Goal: Task Accomplishment & Management: Manage account settings

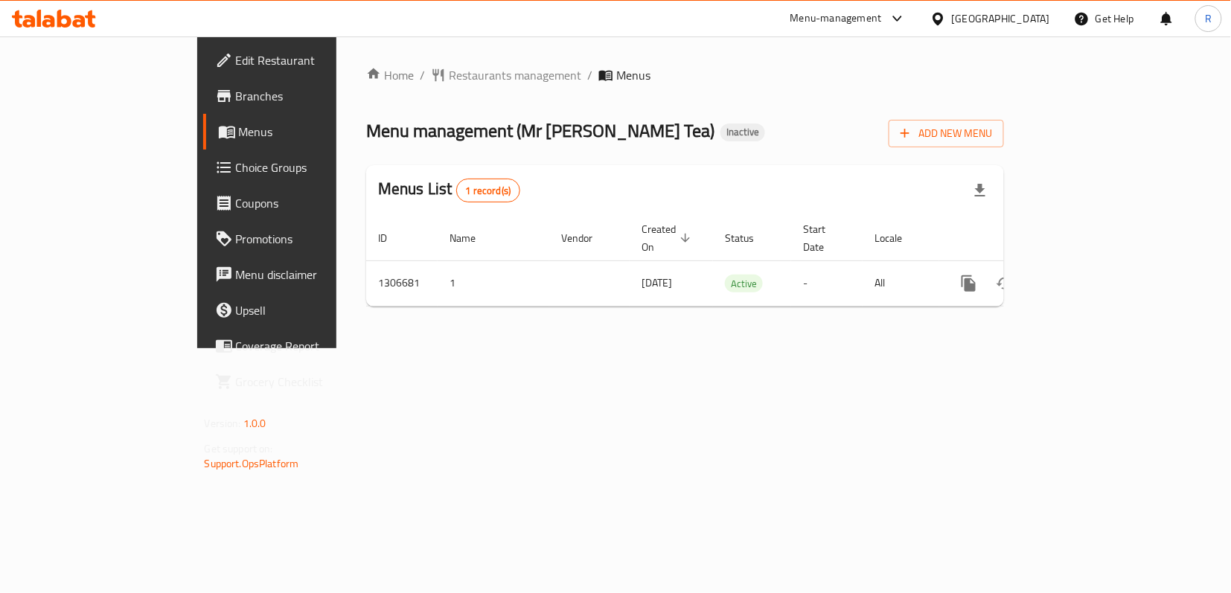
click at [742, 348] on div "Home / Restaurants management / Menus Menu management ( Mr [PERSON_NAME] Tea ) …" at bounding box center [684, 192] width 697 height 312
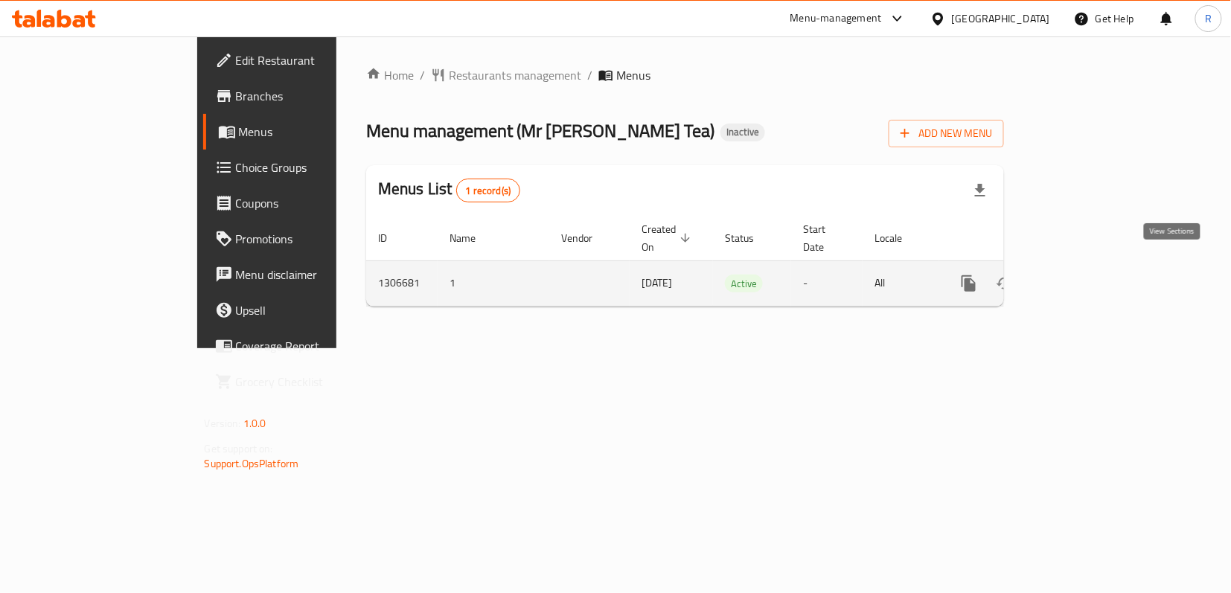
click at [1085, 275] on icon "enhanced table" at bounding box center [1076, 284] width 18 height 18
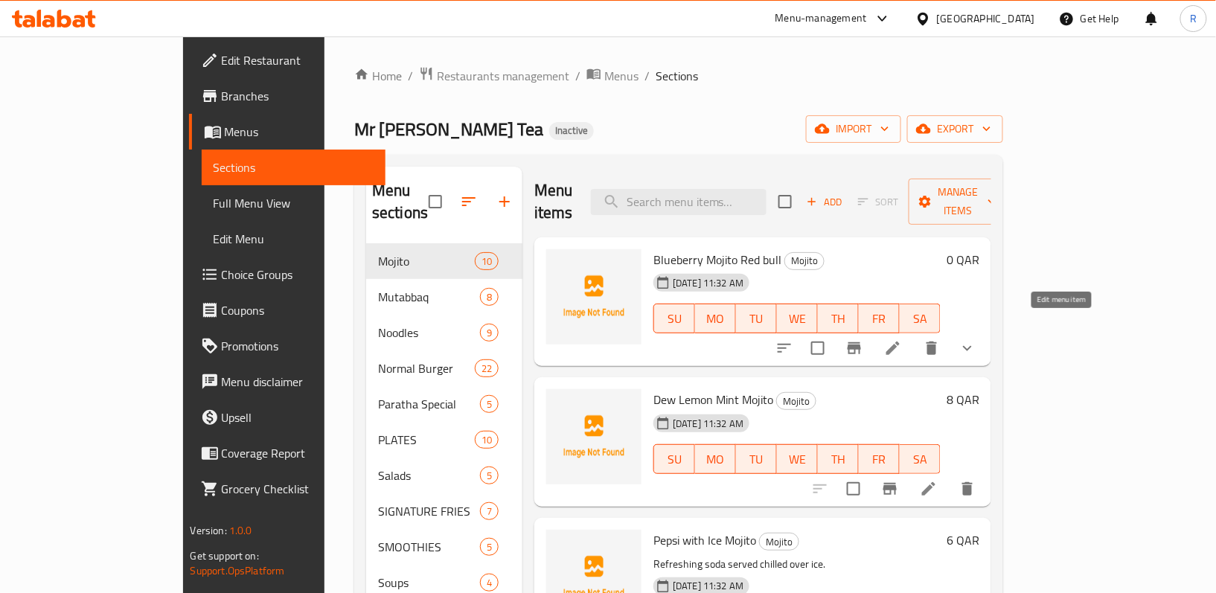
click at [902, 339] on icon at bounding box center [893, 348] width 18 height 18
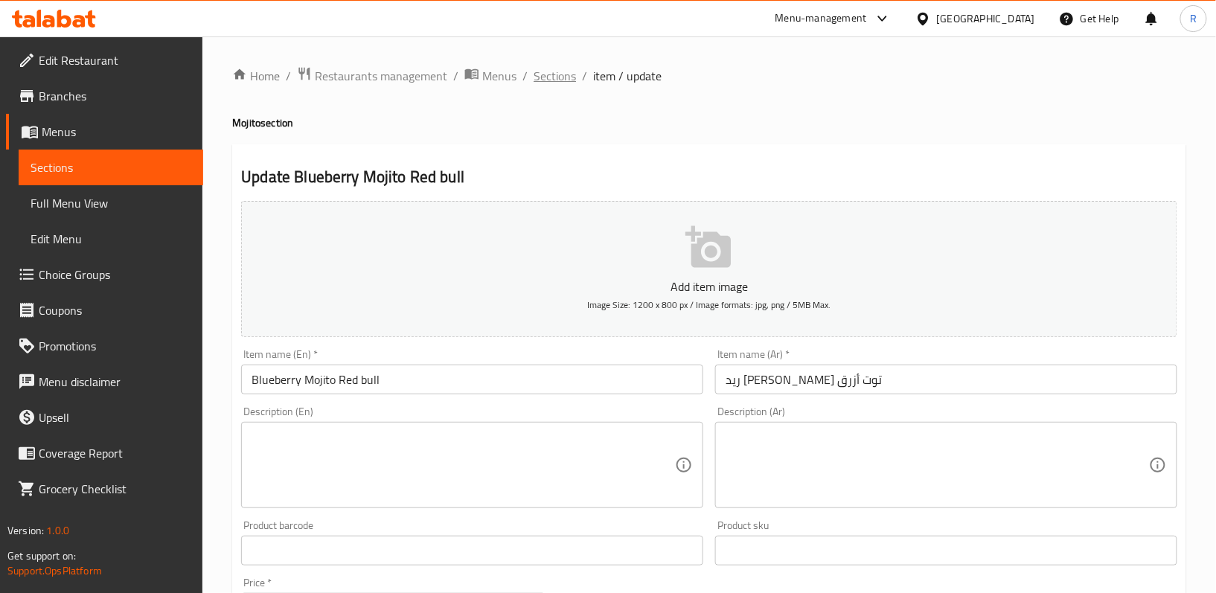
click at [569, 79] on span "Sections" at bounding box center [555, 76] width 42 height 18
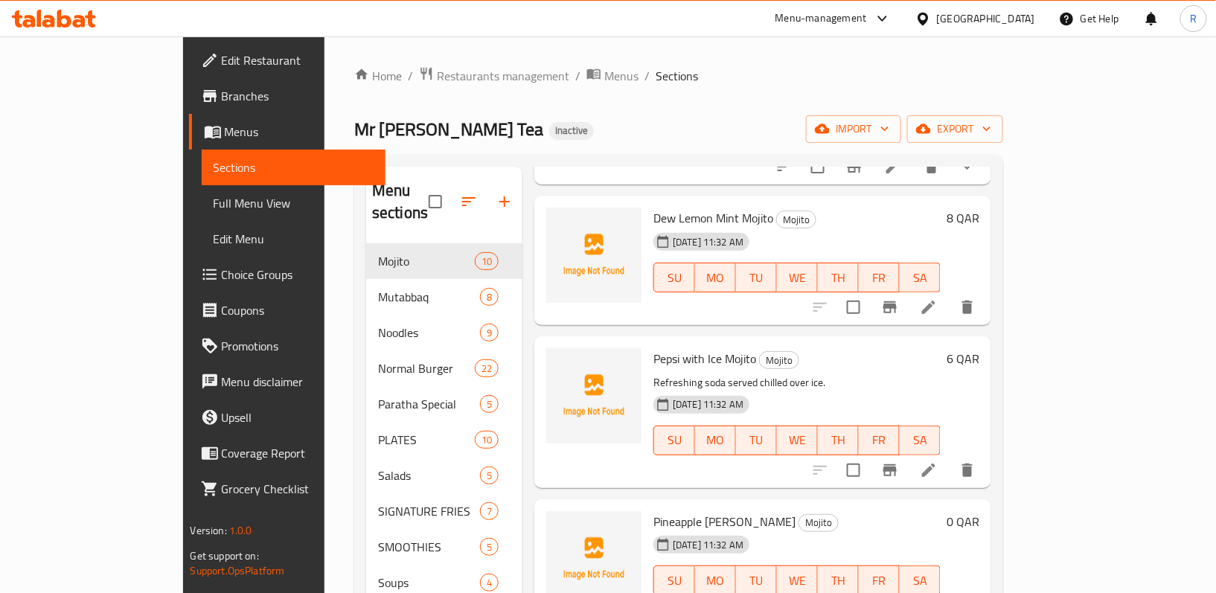
scroll to position [198, 0]
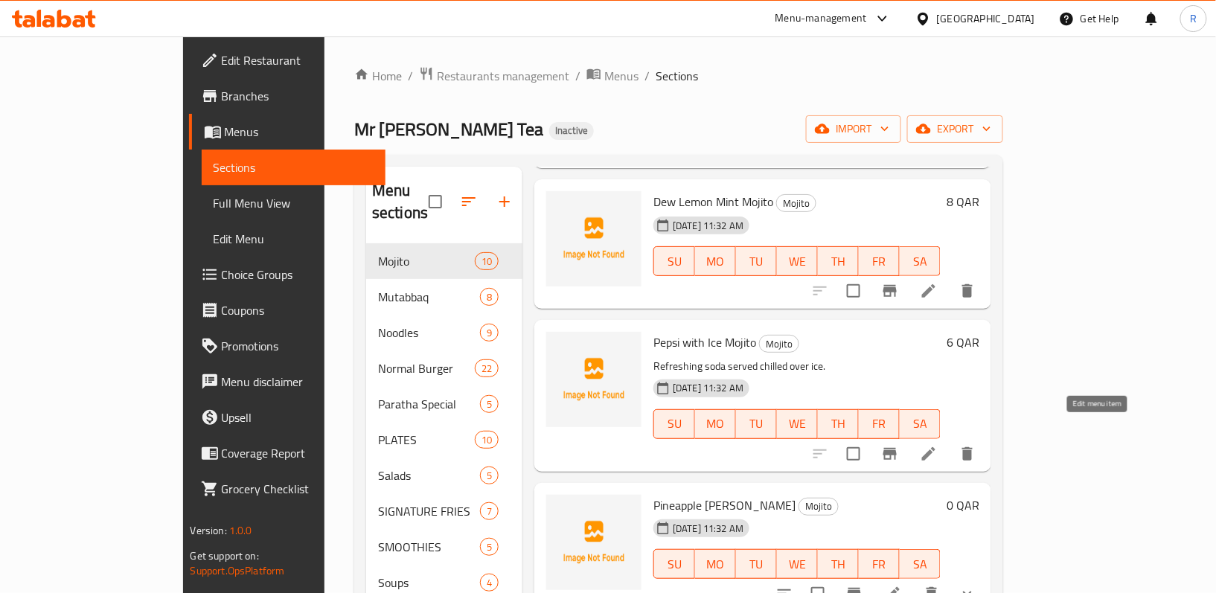
click at [938, 445] on icon at bounding box center [929, 454] width 18 height 18
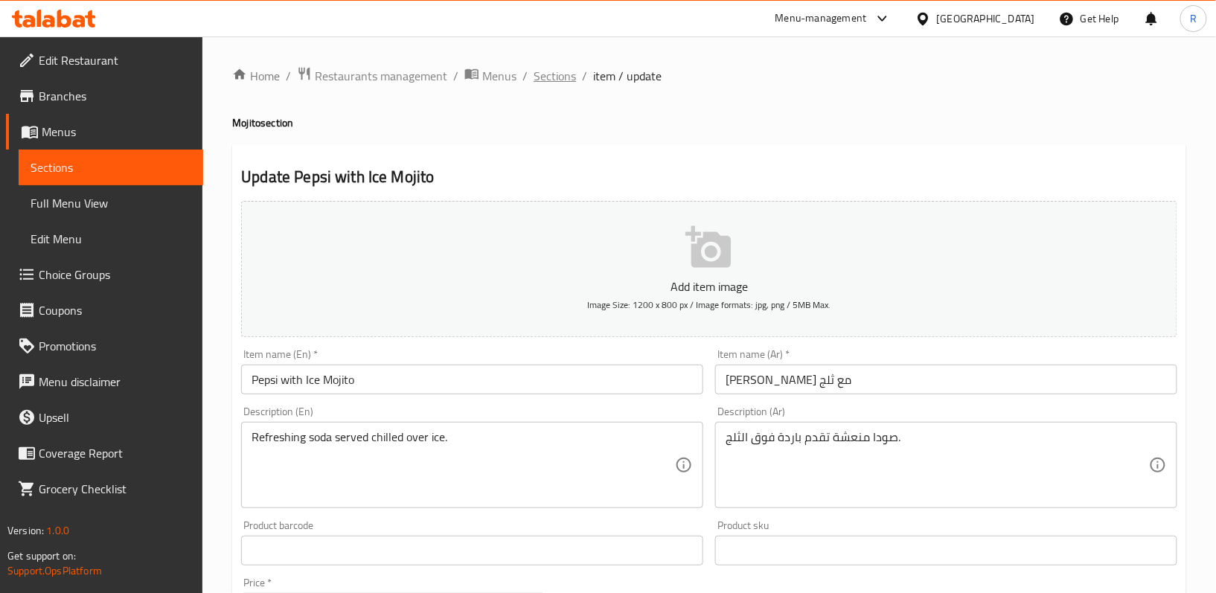
click at [540, 79] on span "Sections" at bounding box center [555, 76] width 42 height 18
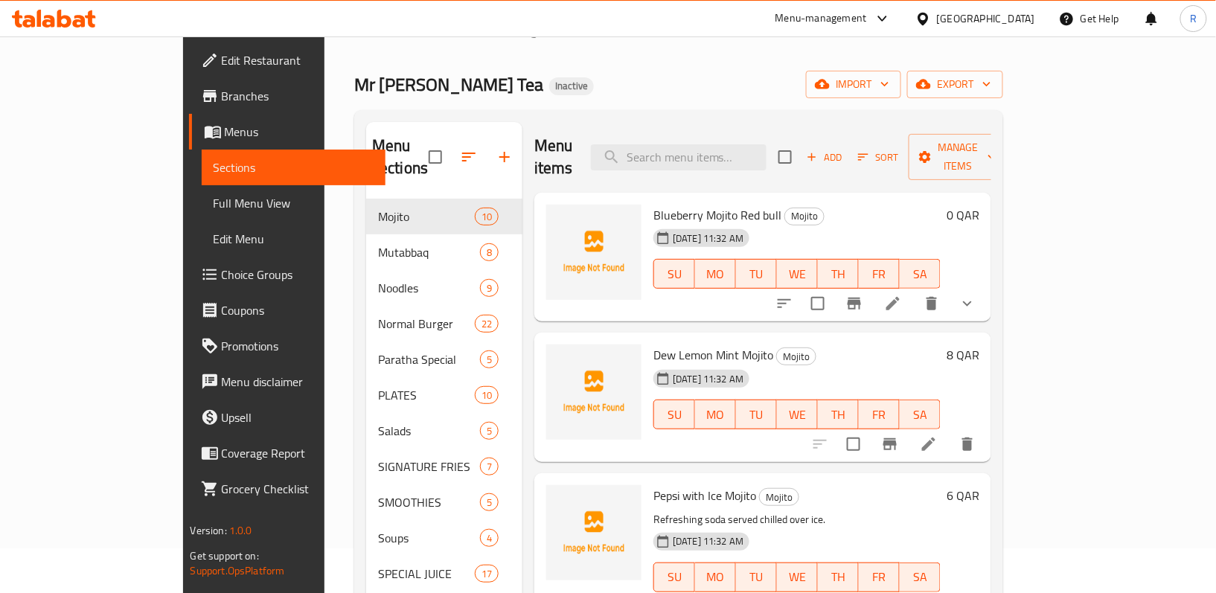
scroll to position [10, 0]
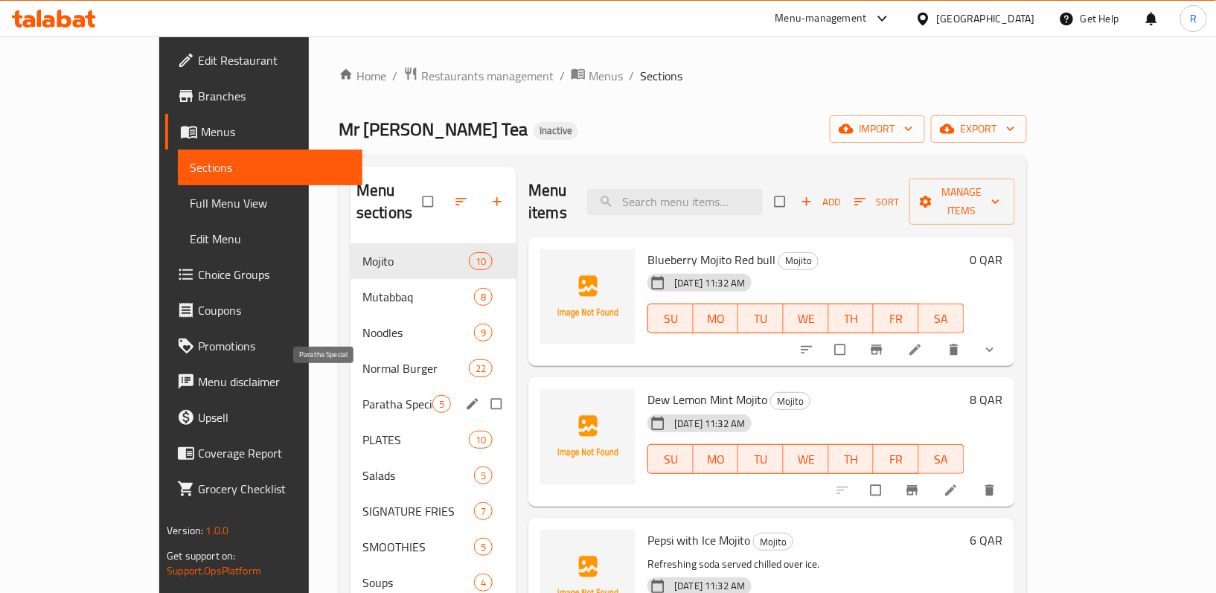
scroll to position [99, 0]
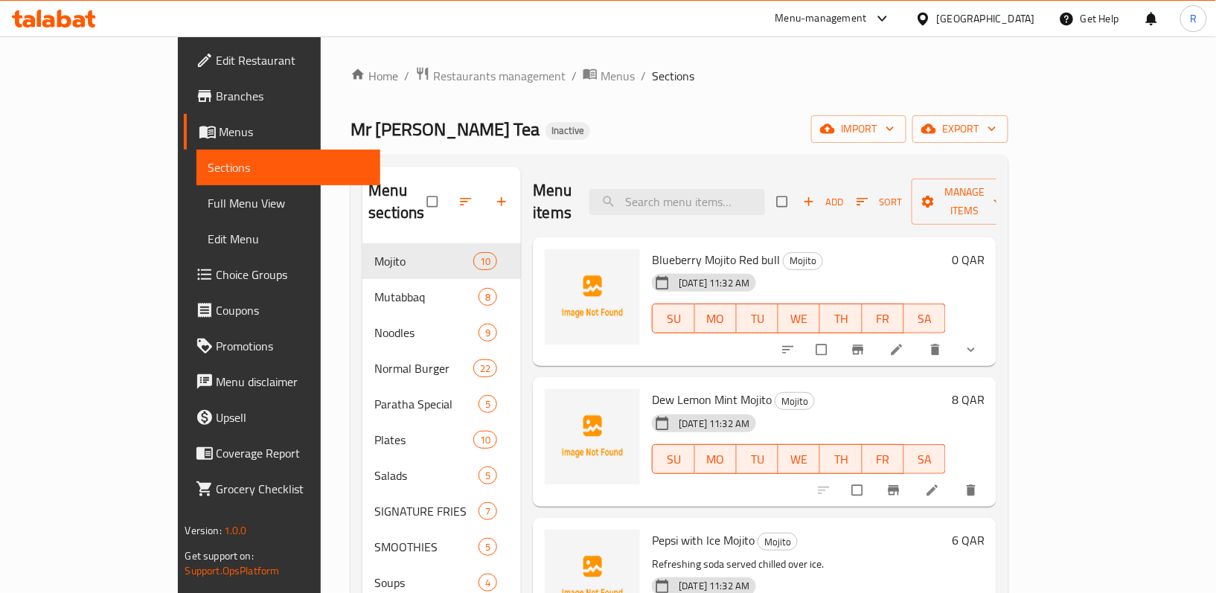
click at [619, 87] on div "Home / Restaurants management / Menus / Sections Mr Royal Tea Inactive import e…" at bounding box center [680, 419] width 658 height 706
click at [502, 97] on div "Home / Restaurants management / Menus / Sections Mr Royal Tea Inactive import e…" at bounding box center [680, 419] width 658 height 706
click at [601, 71] on span "Menus" at bounding box center [618, 76] width 34 height 18
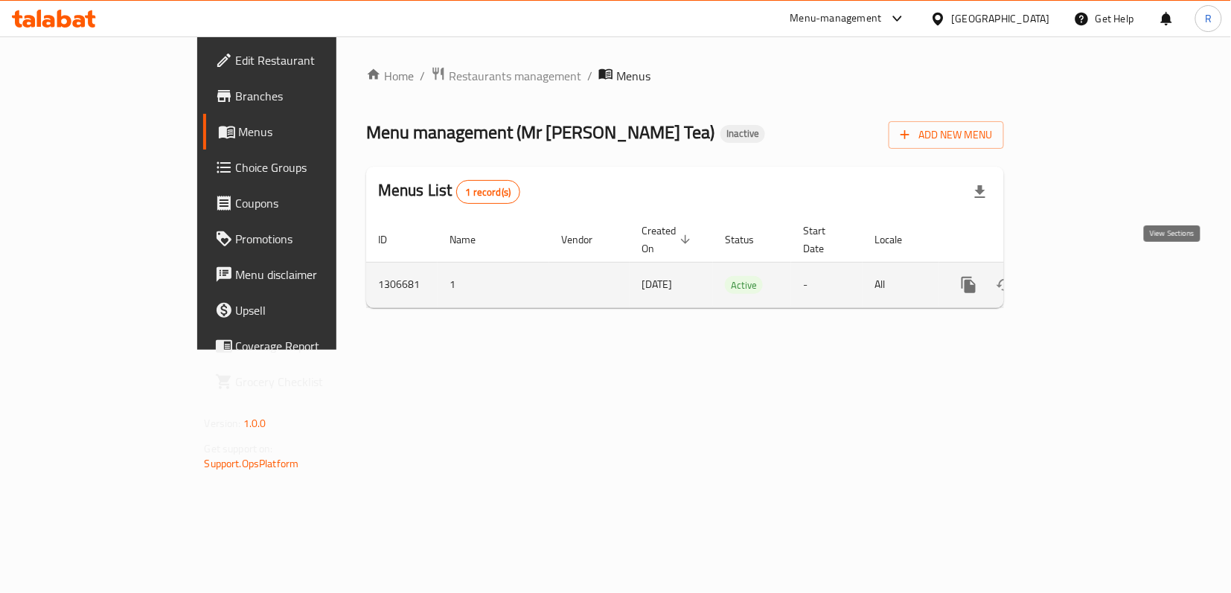
click at [1085, 276] on icon "enhanced table" at bounding box center [1076, 285] width 18 height 18
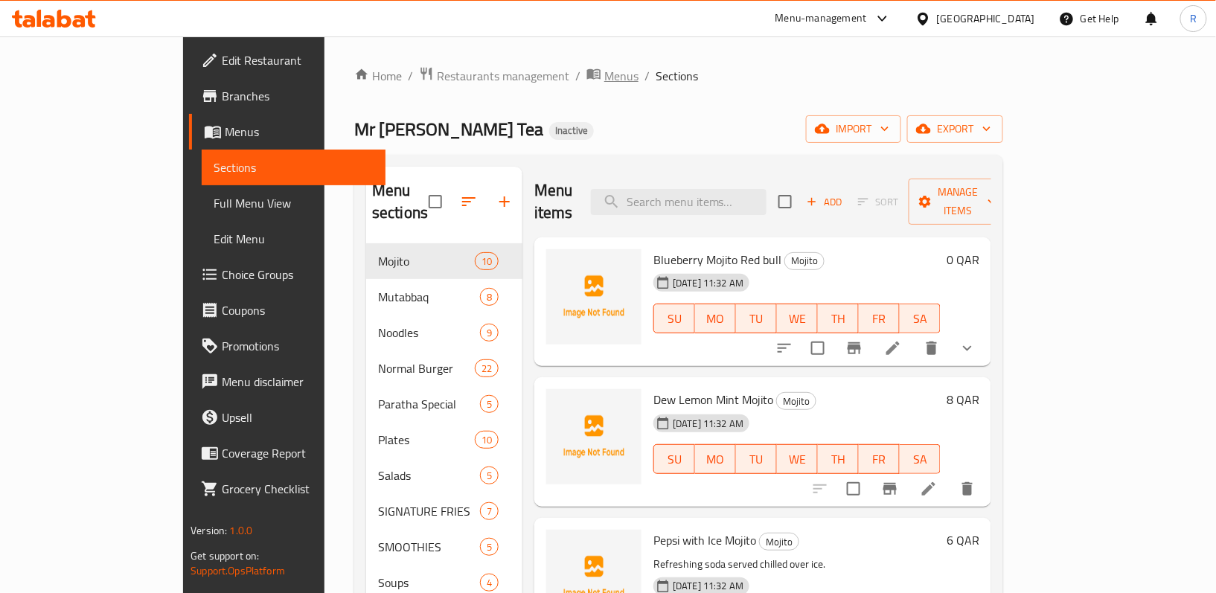
click at [604, 83] on span "Menus" at bounding box center [621, 76] width 34 height 18
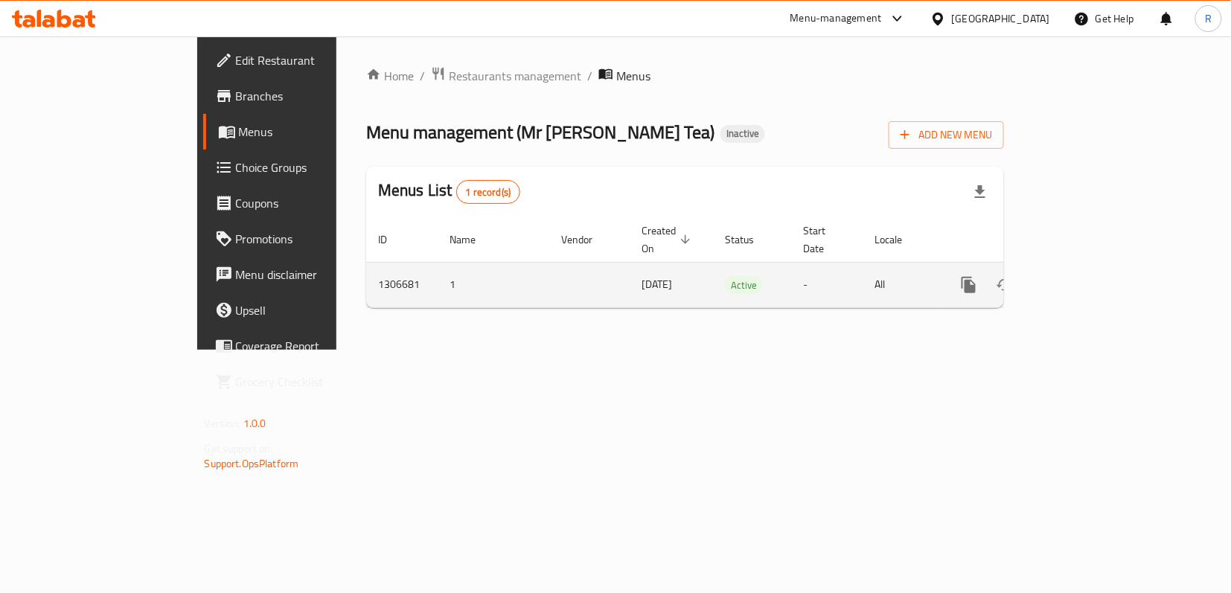
drag, startPoint x: 569, startPoint y: 274, endPoint x: 507, endPoint y: 275, distance: 61.8
click at [630, 275] on td "[DATE]" at bounding box center [671, 284] width 83 height 45
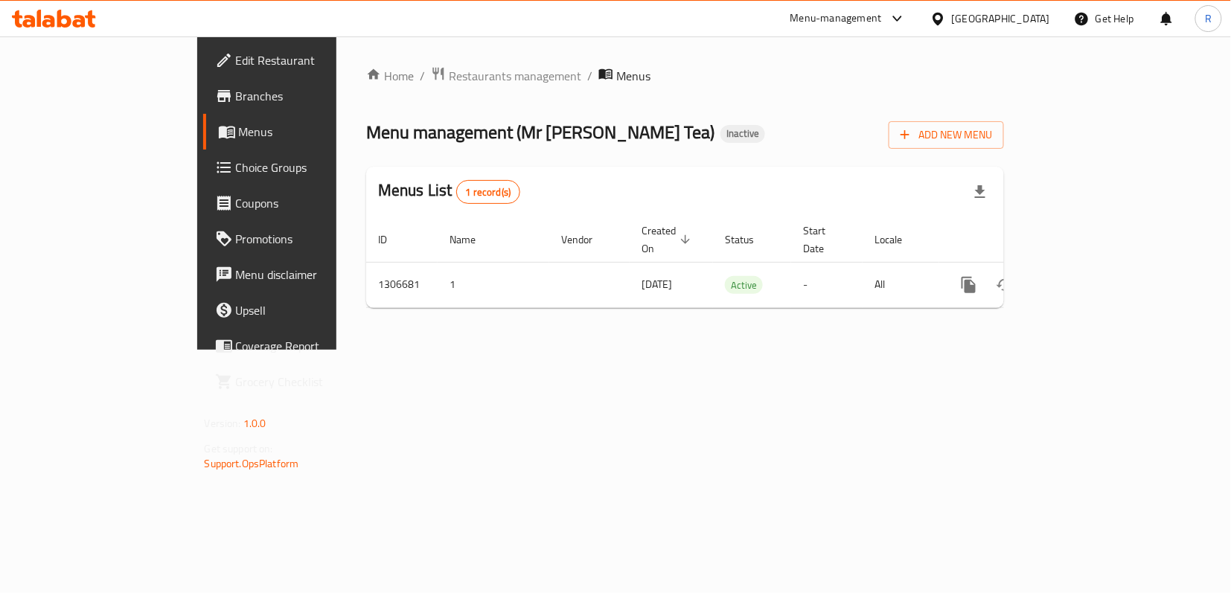
click at [509, 326] on div "Home / Restaurants management / Menus Menu management ( Mr [PERSON_NAME] Tea ) …" at bounding box center [684, 192] width 697 height 313
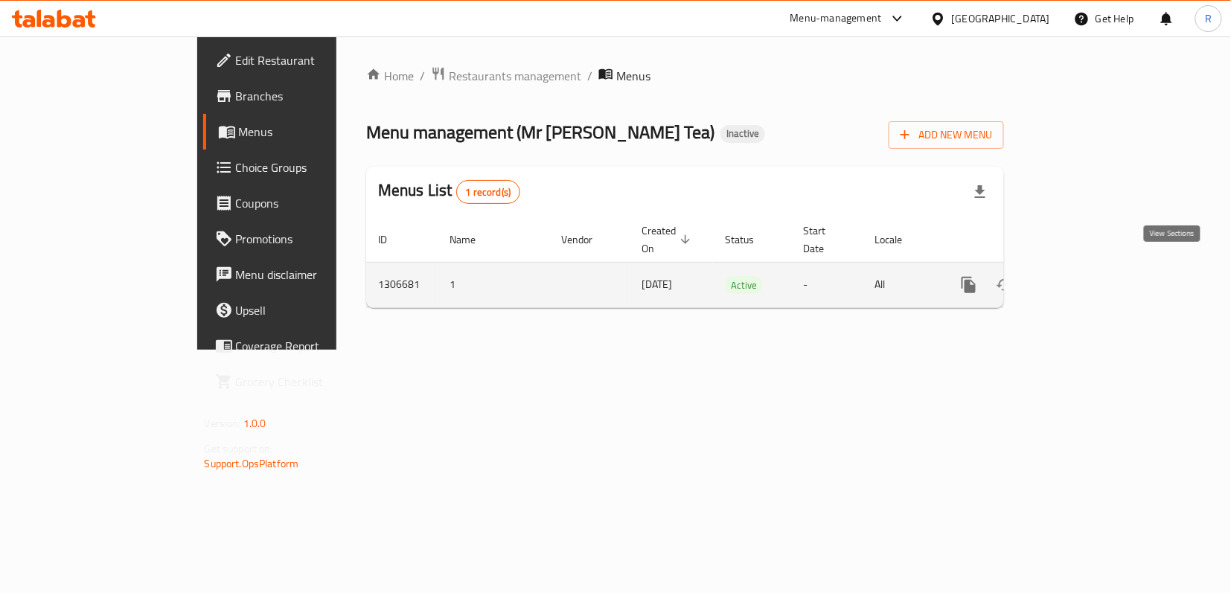
click at [1085, 276] on icon "enhanced table" at bounding box center [1076, 285] width 18 height 18
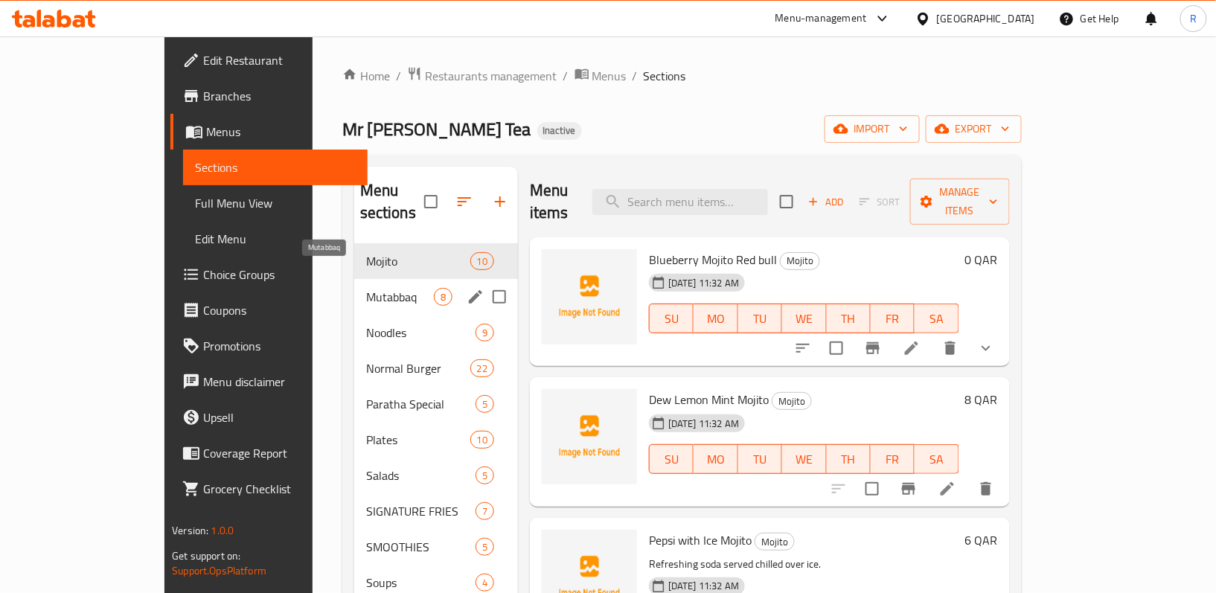
click at [366, 288] on span "Mutabbaq" at bounding box center [400, 297] width 68 height 18
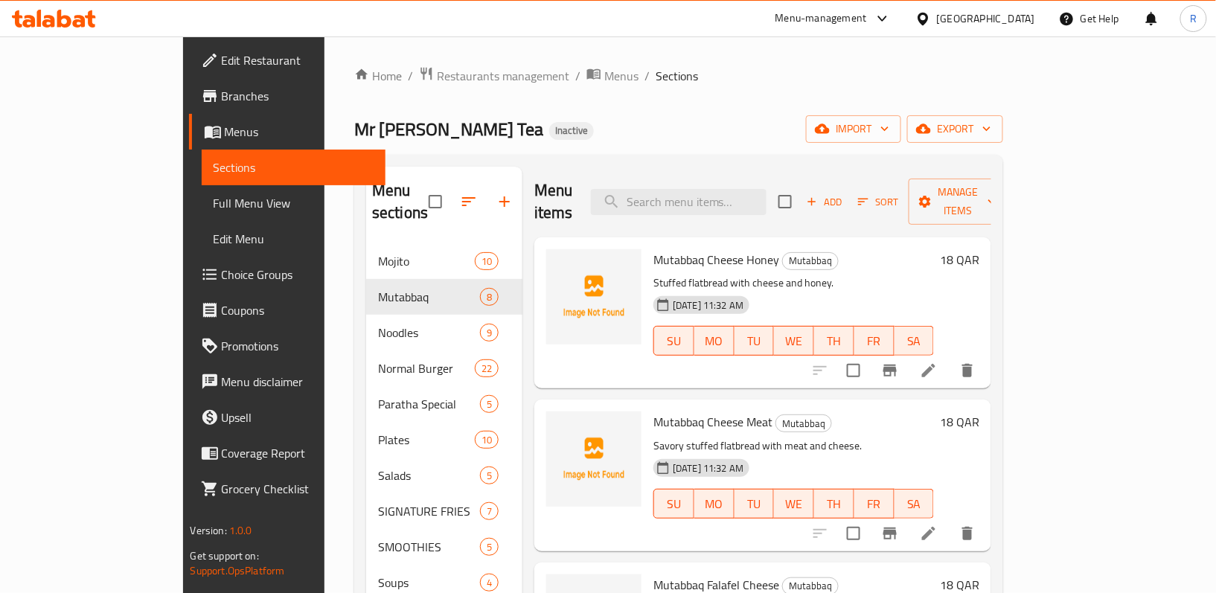
click at [609, 113] on div "Home / Restaurants management / Menus / Sections Mr Royal Tea Inactive import e…" at bounding box center [678, 419] width 649 height 706
click at [604, 78] on span "Menus" at bounding box center [621, 76] width 34 height 18
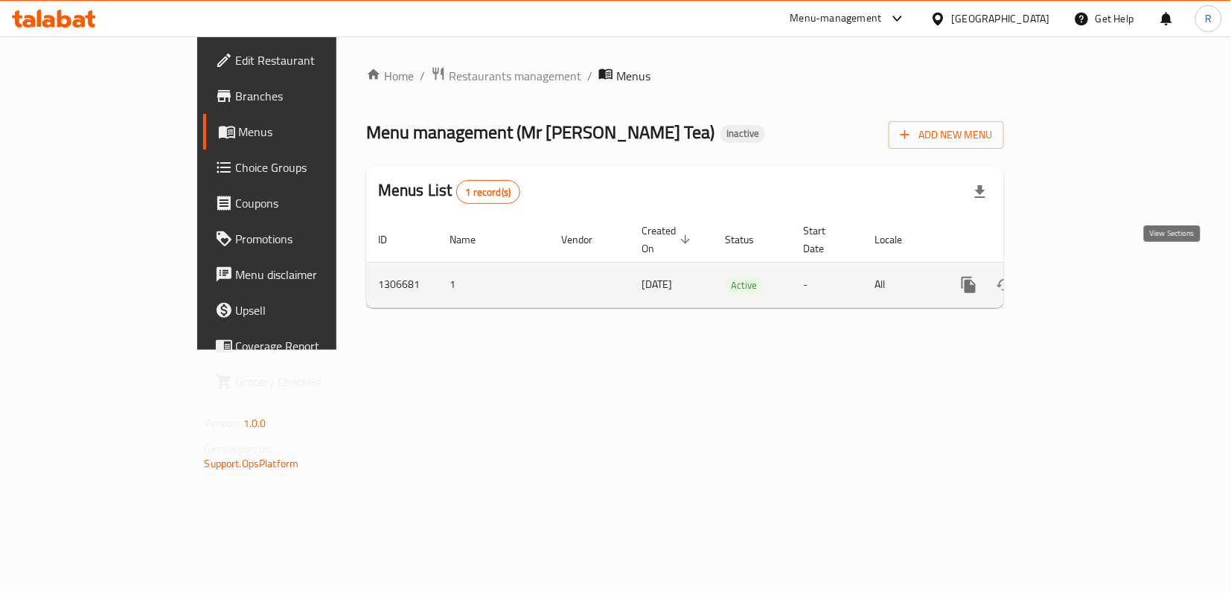
click at [1094, 275] on link "enhanced table" at bounding box center [1076, 285] width 36 height 36
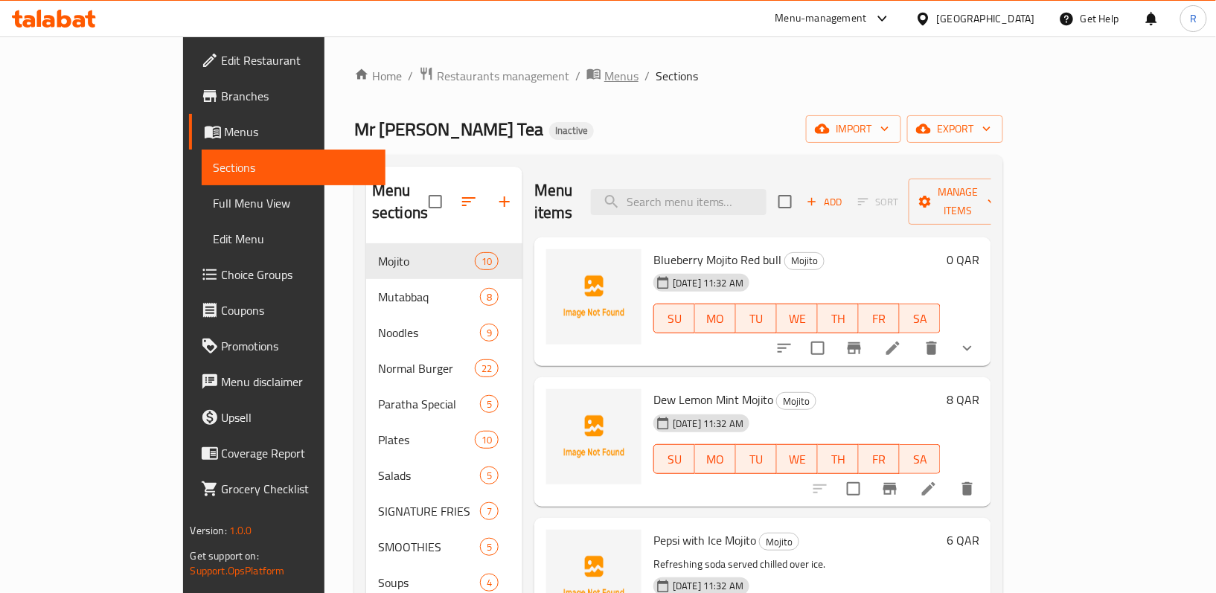
click at [604, 77] on span "Menus" at bounding box center [621, 76] width 34 height 18
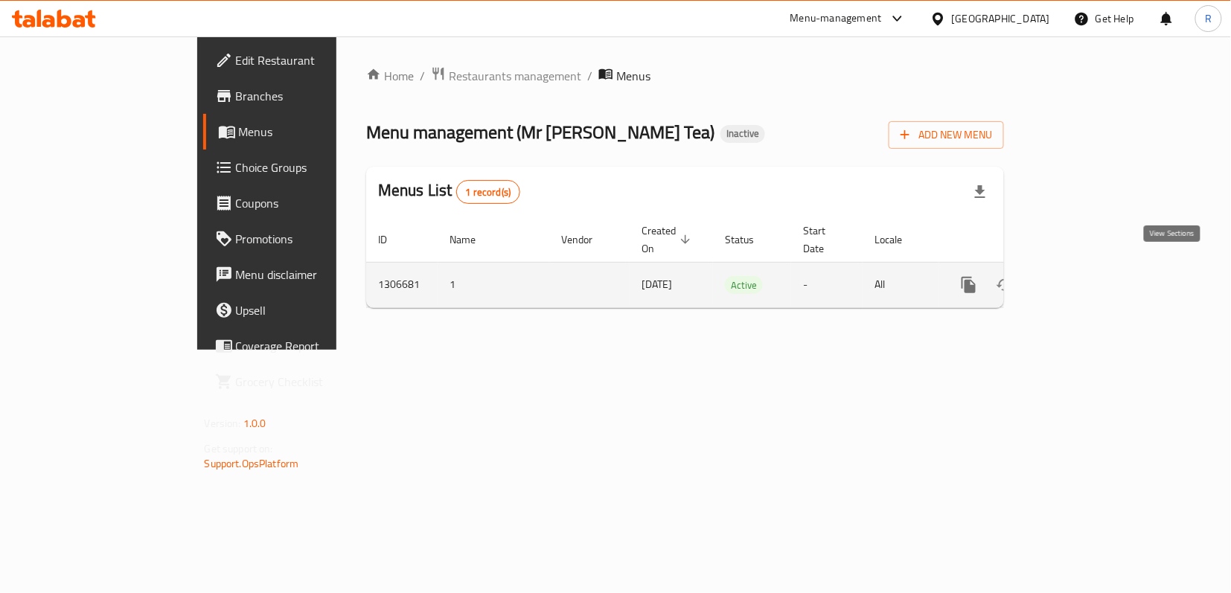
click at [1085, 276] on icon "enhanced table" at bounding box center [1076, 285] width 18 height 18
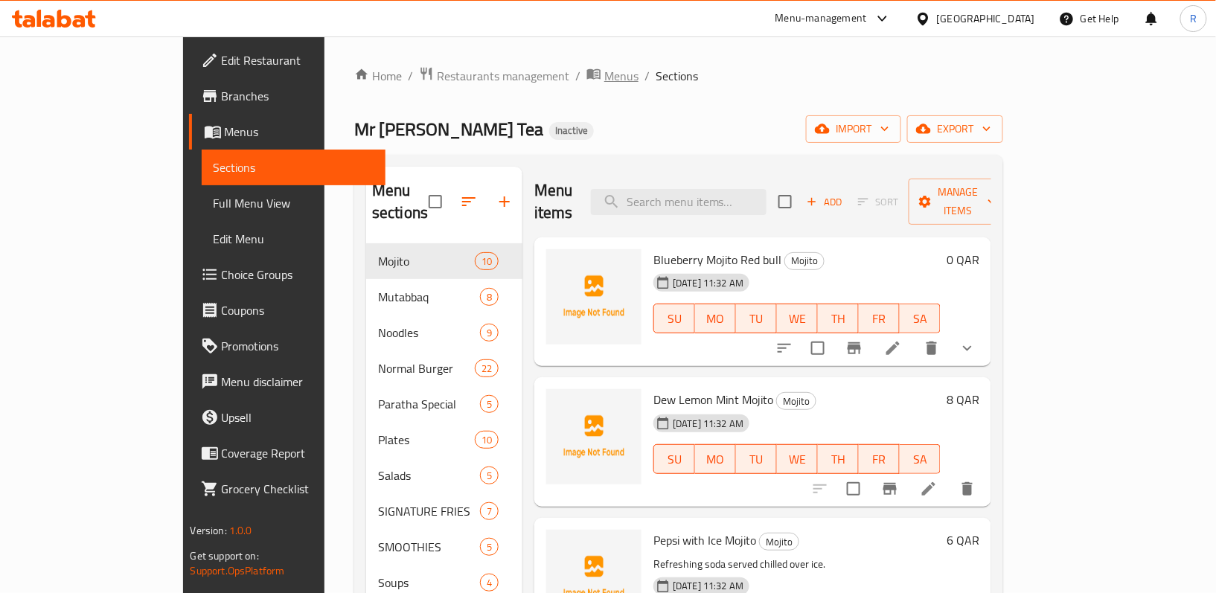
click at [587, 77] on icon "breadcrumb" at bounding box center [593, 74] width 13 height 10
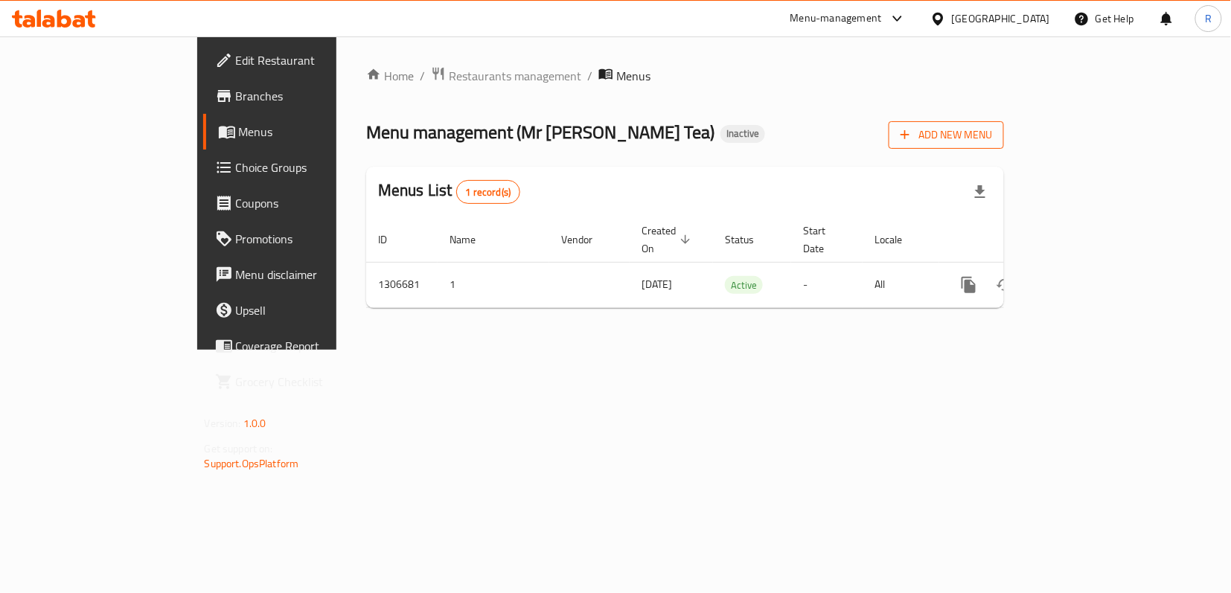
click at [992, 140] on span "Add New Menu" at bounding box center [946, 135] width 92 height 19
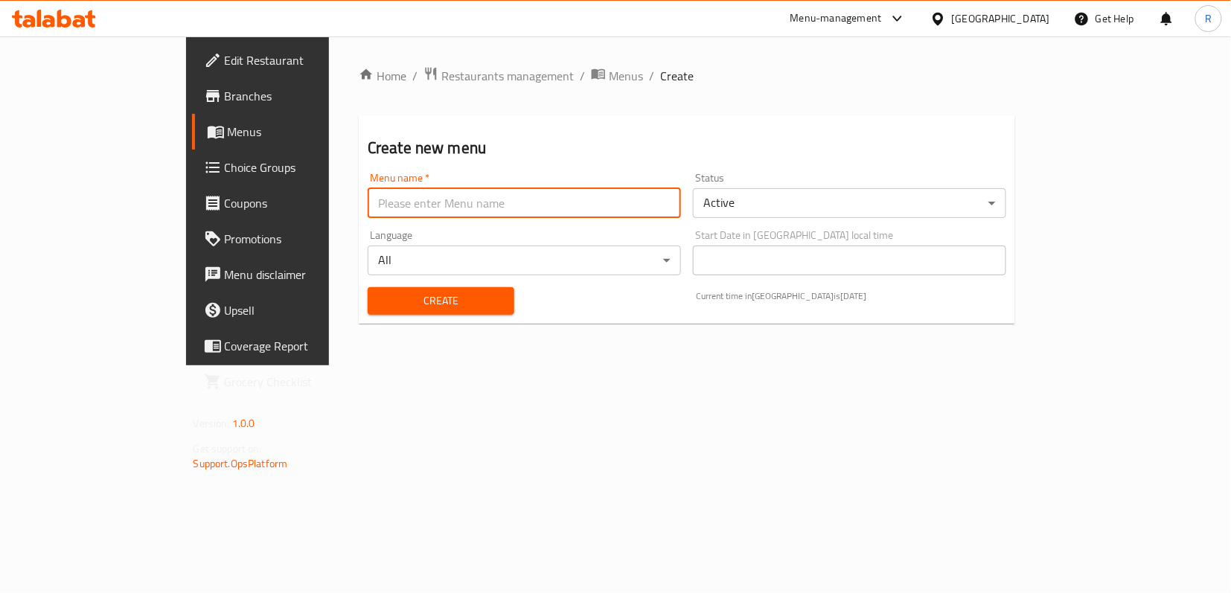
click at [594, 193] on input "text" at bounding box center [524, 203] width 313 height 30
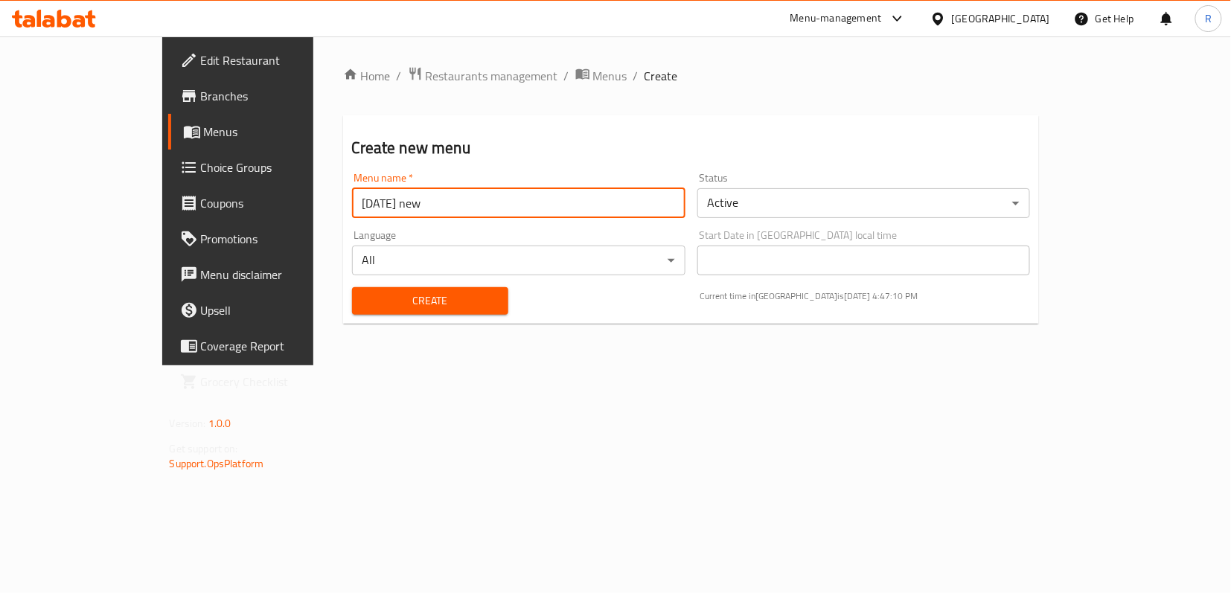
type input "20/8/2025 new"
click at [420, 304] on span "Create" at bounding box center [430, 301] width 132 height 19
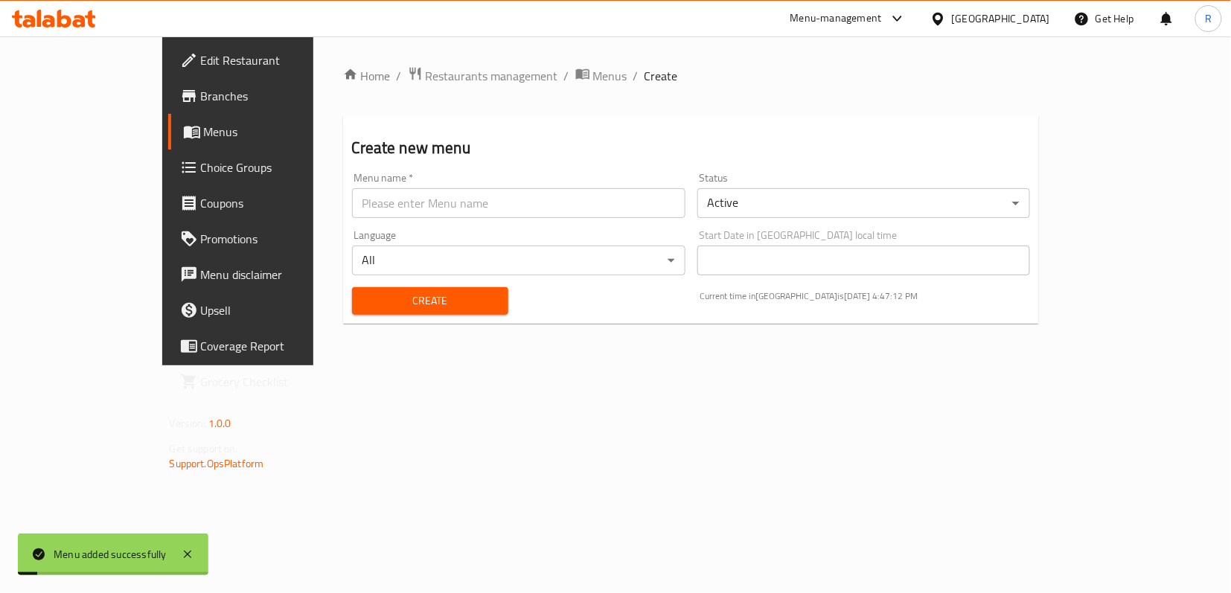
drag, startPoint x: 475, startPoint y: 76, endPoint x: 501, endPoint y: 101, distance: 36.3
click at [575, 76] on icon "breadcrumb" at bounding box center [582, 73] width 15 height 15
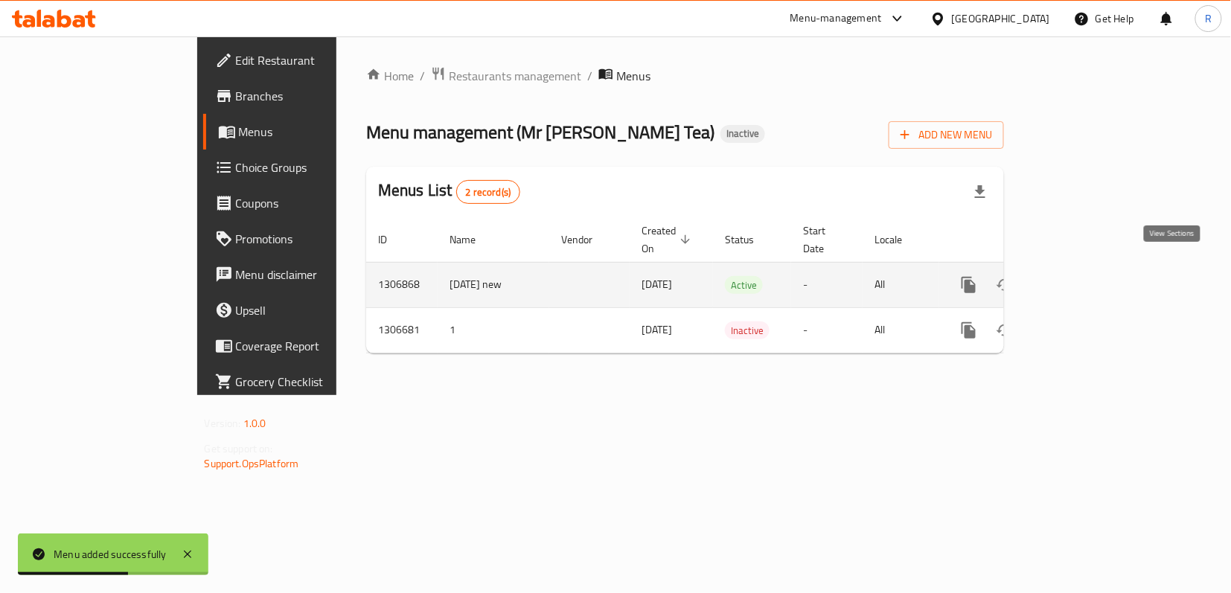
click at [1083, 278] on icon "enhanced table" at bounding box center [1075, 284] width 13 height 13
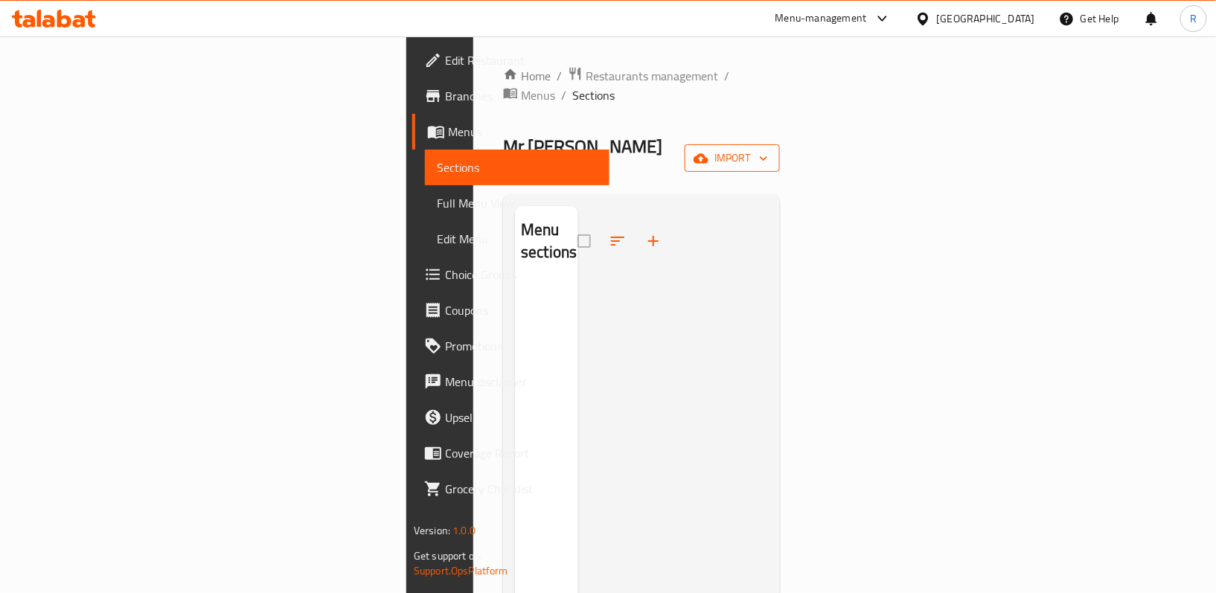
click at [768, 149] on span "import" at bounding box center [732, 158] width 71 height 19
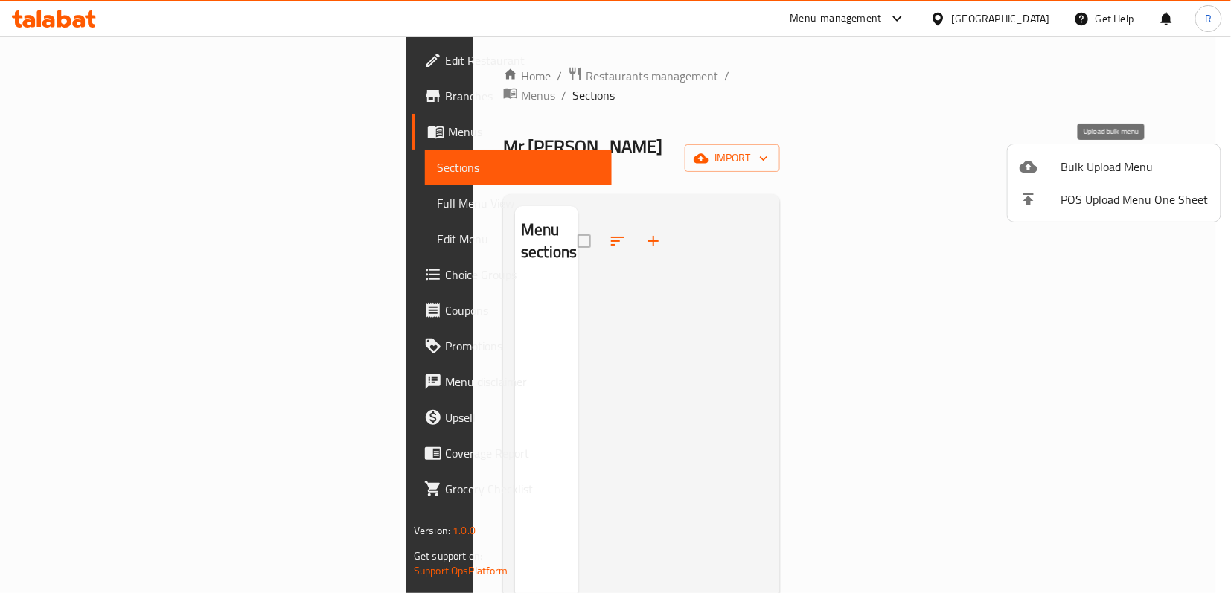
click at [1073, 159] on span "Bulk Upload Menu" at bounding box center [1134, 167] width 147 height 18
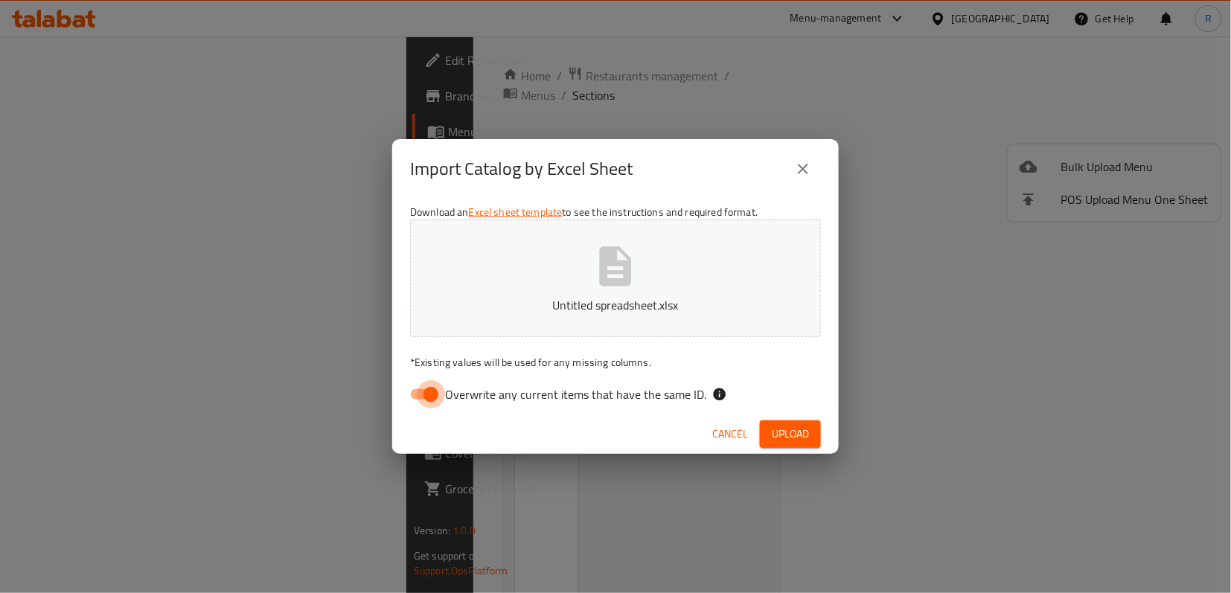
click at [429, 397] on input "Overwrite any current items that have the same ID." at bounding box center [430, 394] width 85 height 28
checkbox input "false"
click at [807, 432] on span "Upload" at bounding box center [790, 434] width 37 height 19
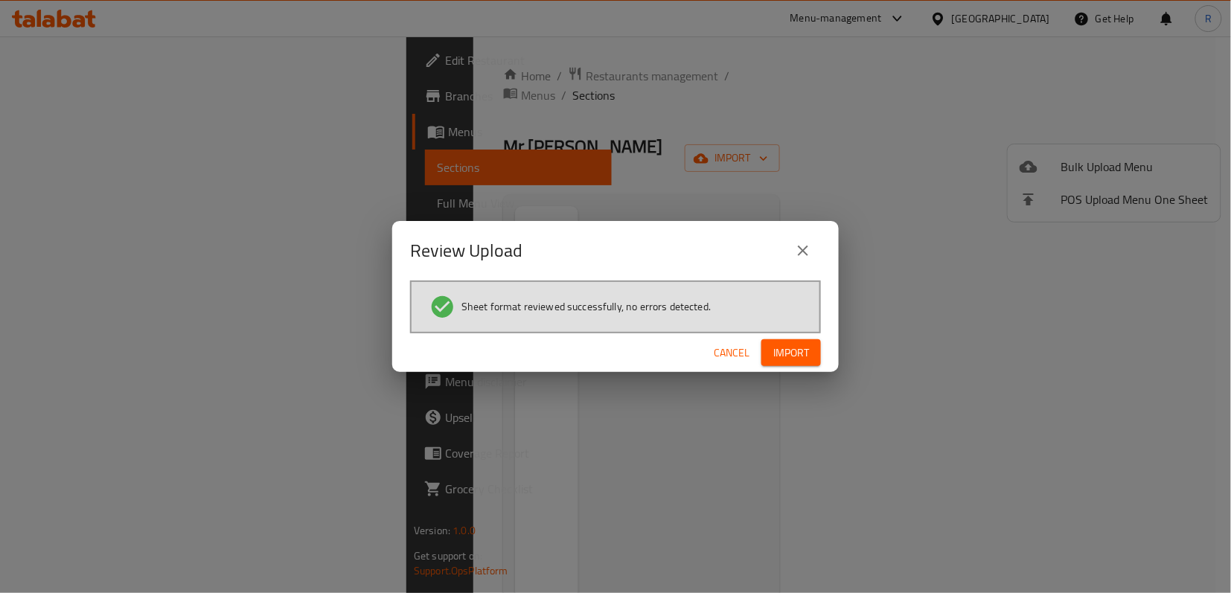
click at [801, 341] on button "Import" at bounding box center [791, 353] width 60 height 28
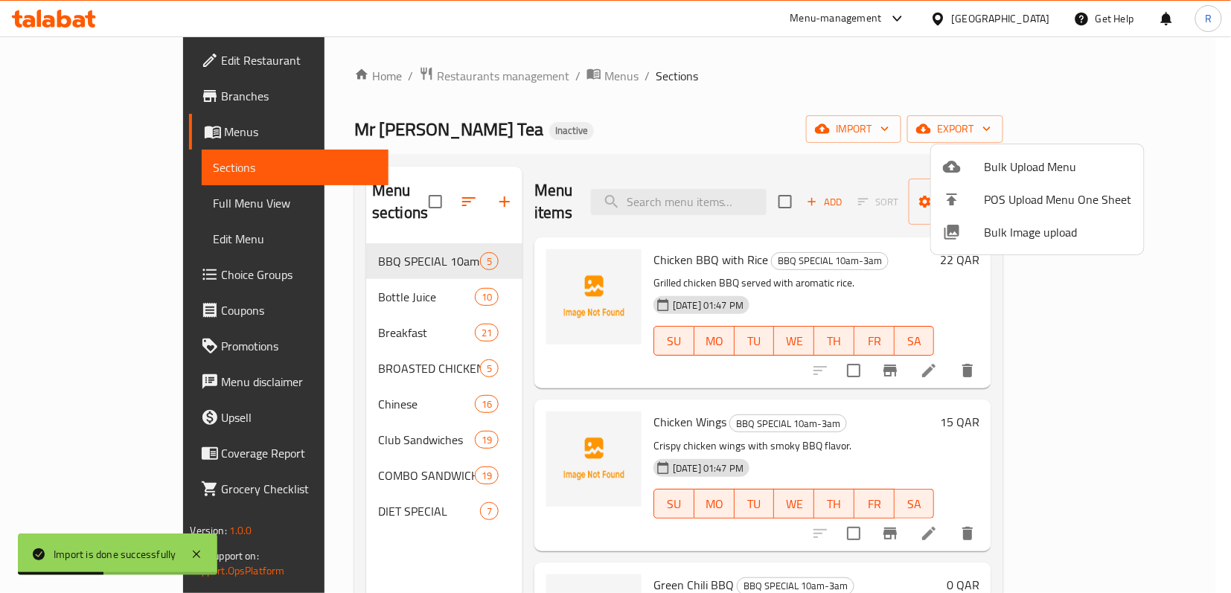
click at [90, 206] on div at bounding box center [615, 296] width 1231 height 593
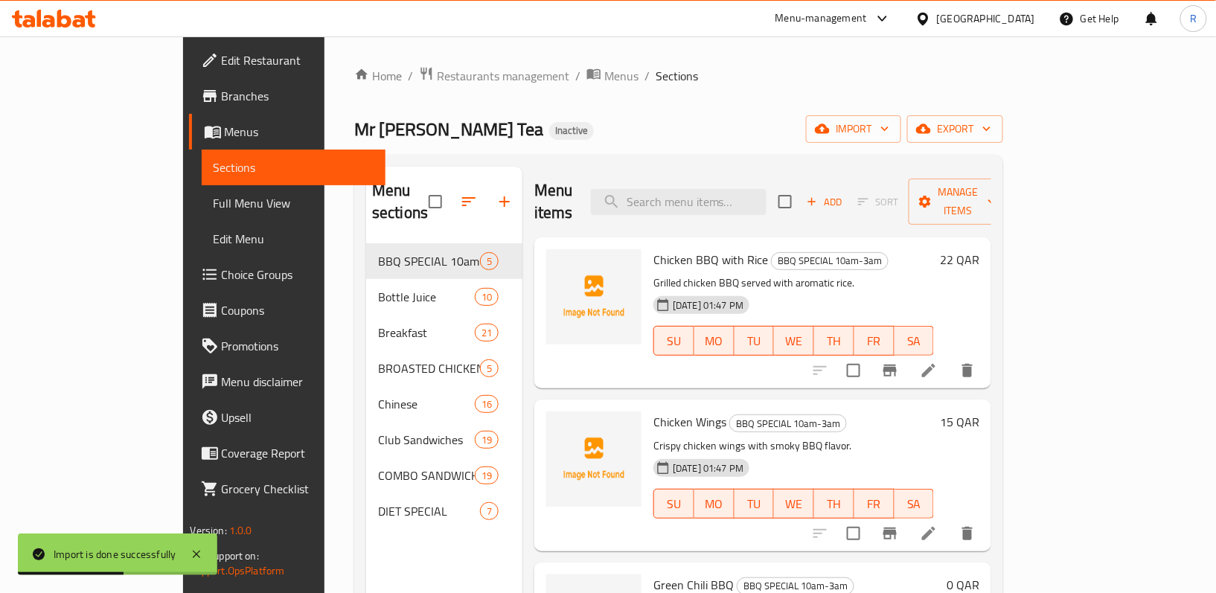
click at [214, 196] on span "Full Menu View" at bounding box center [294, 203] width 161 height 18
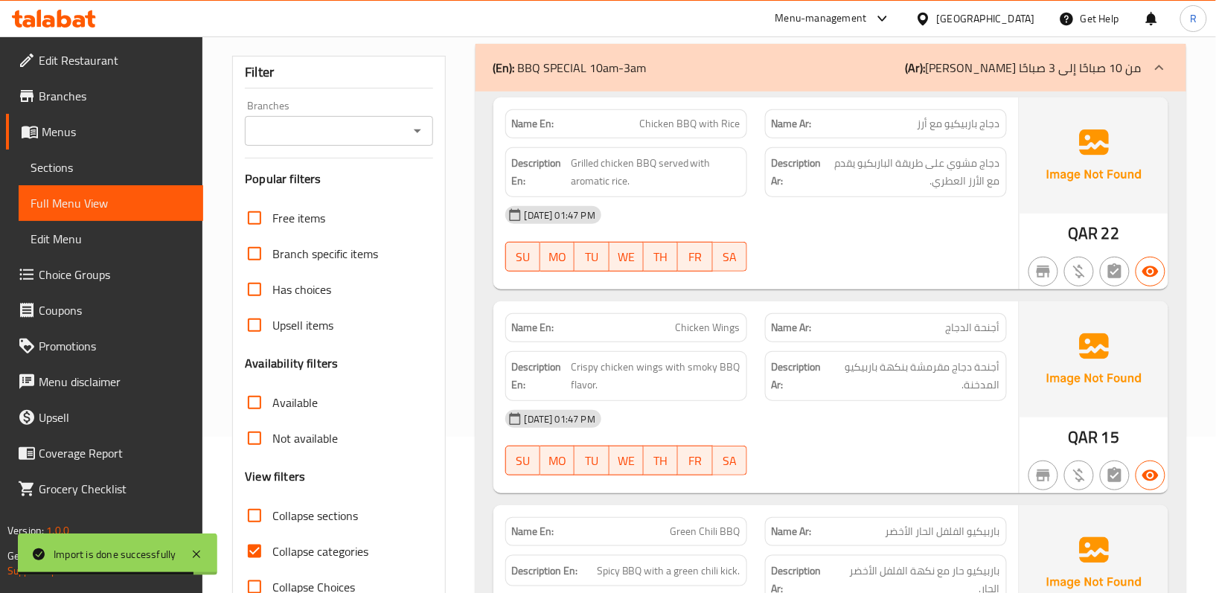
scroll to position [198, 0]
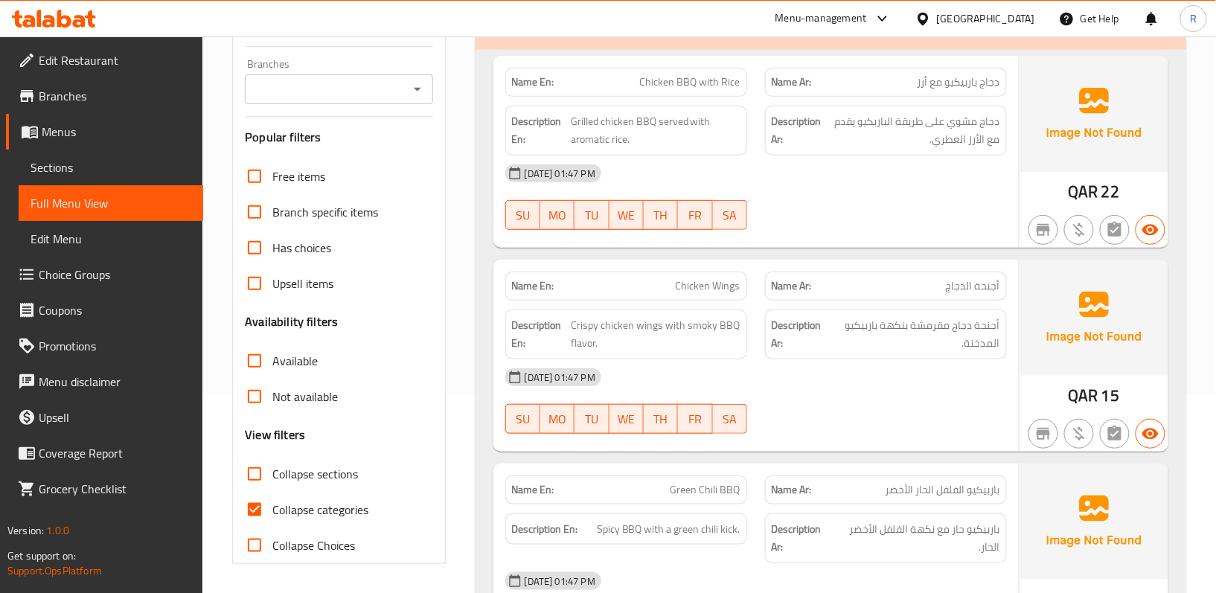
click at [257, 506] on input "Collapse categories" at bounding box center [255, 510] width 36 height 36
checkbox input "false"
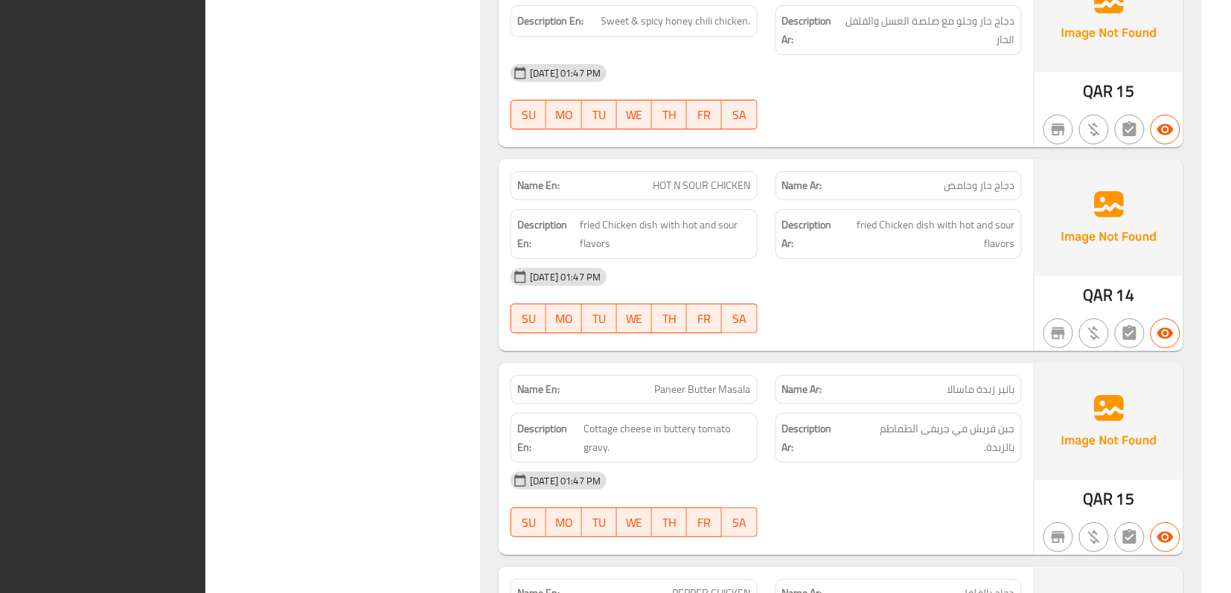
scroll to position [0, 0]
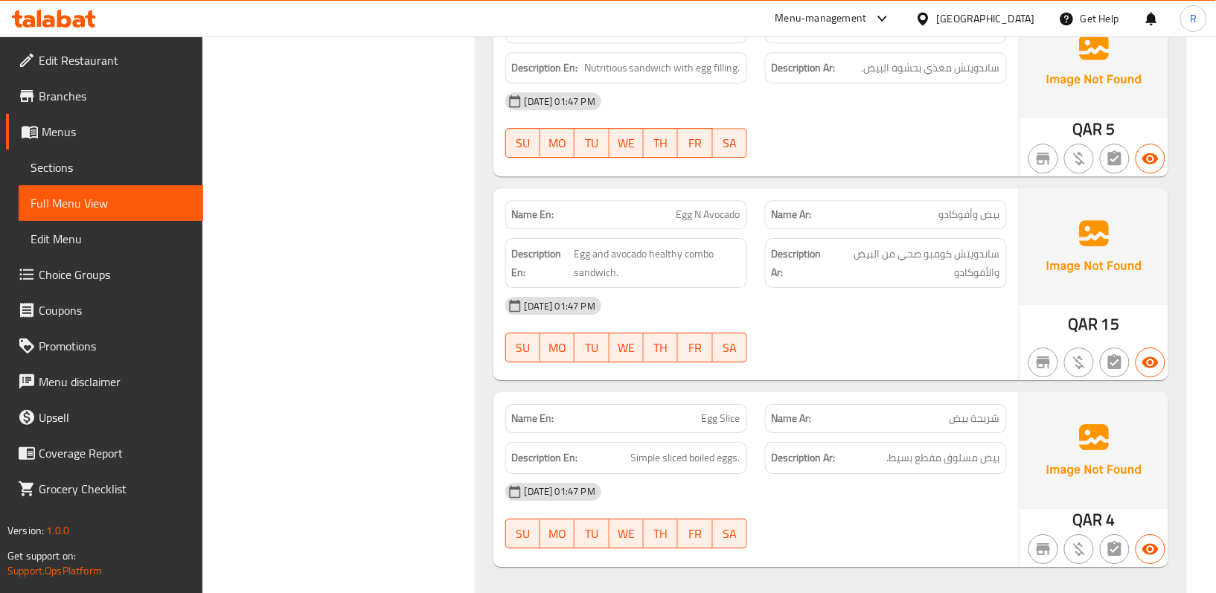
click at [131, 159] on span "Sections" at bounding box center [111, 168] width 161 height 18
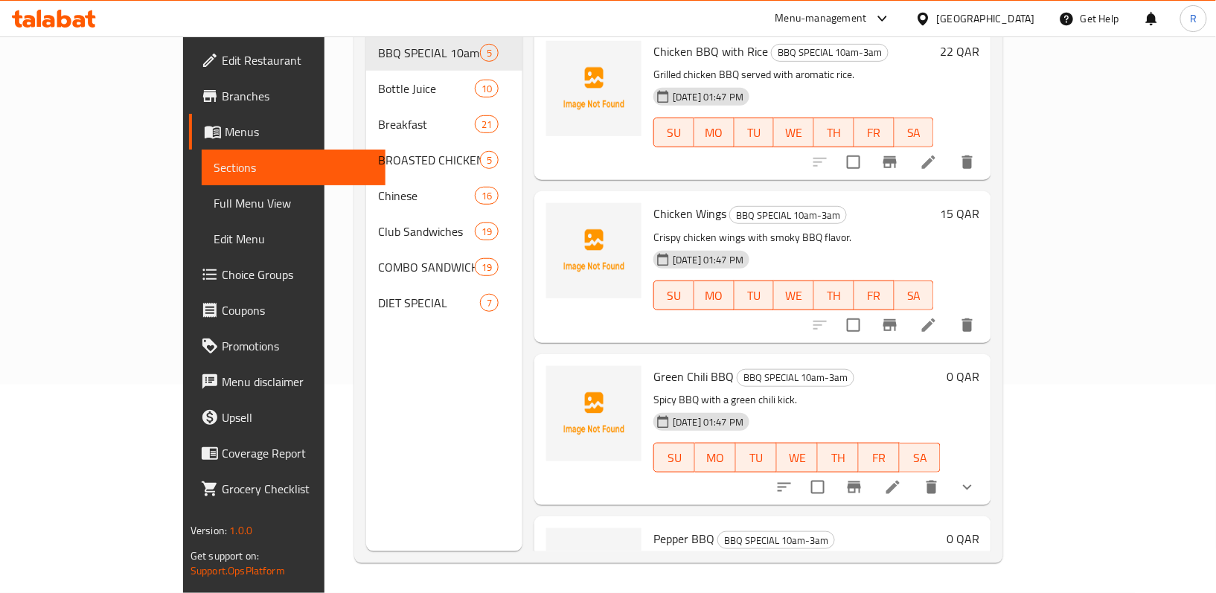
scroll to position [209, 0]
click at [225, 125] on span "Menus" at bounding box center [300, 132] width 150 height 18
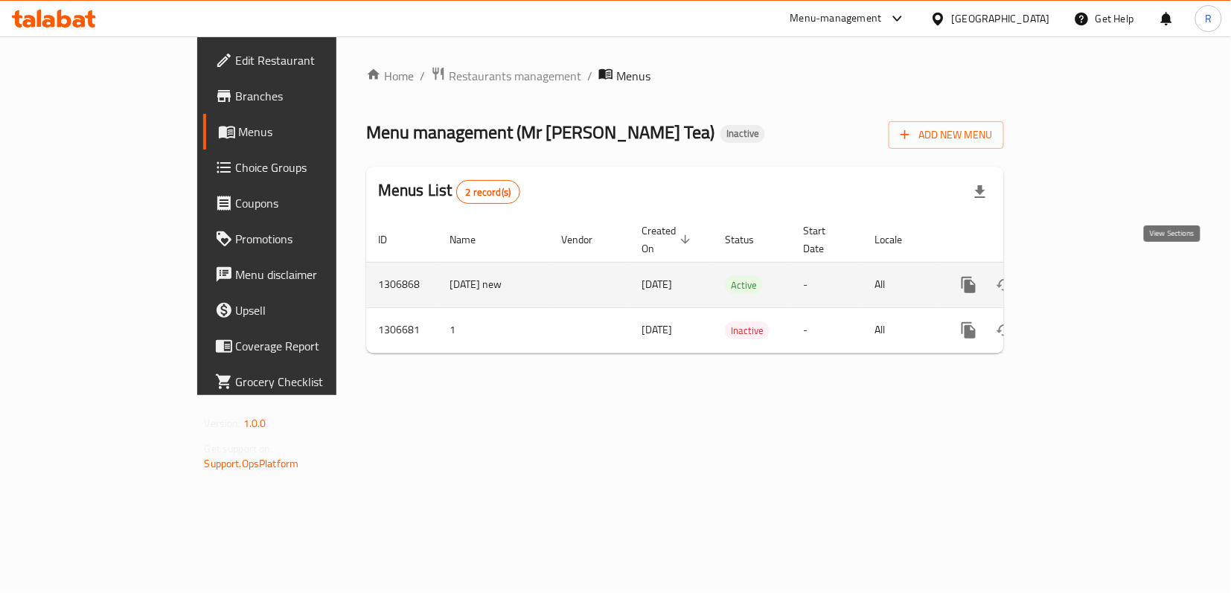
click at [1083, 278] on icon "enhanced table" at bounding box center [1075, 284] width 13 height 13
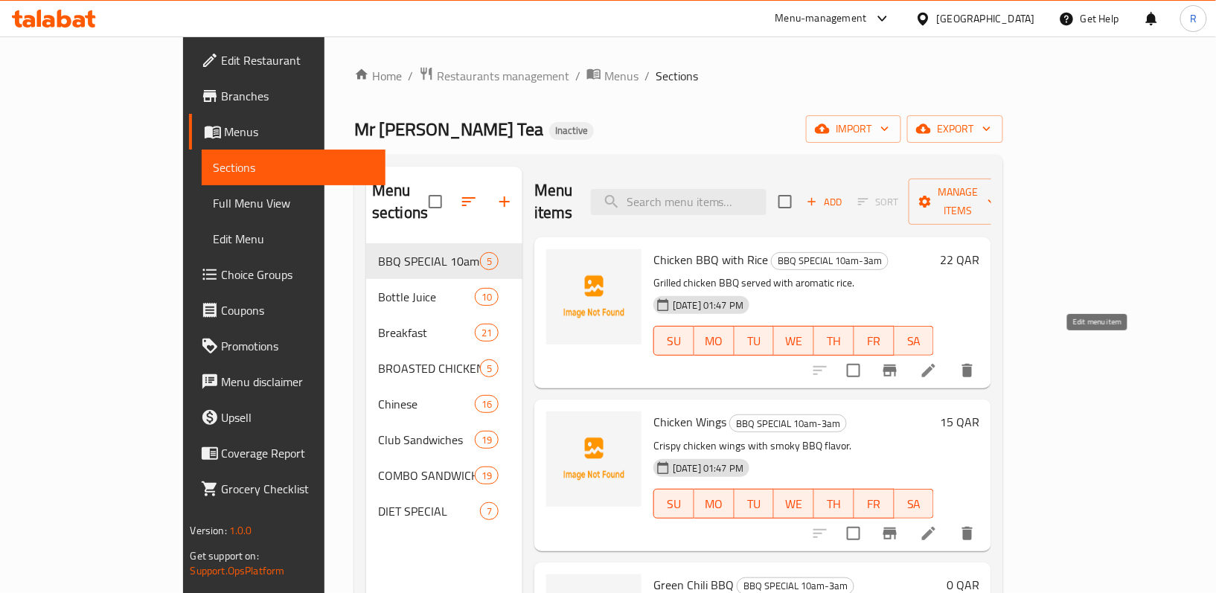
click at [935, 364] on icon at bounding box center [928, 370] width 13 height 13
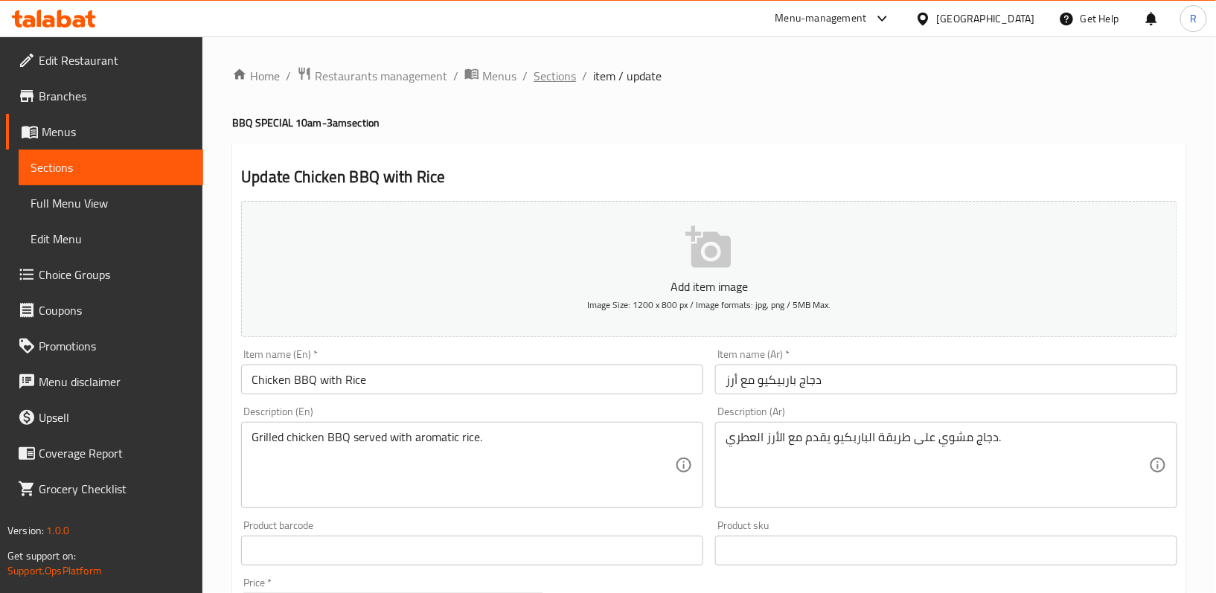
click at [543, 78] on span "Sections" at bounding box center [555, 76] width 42 height 18
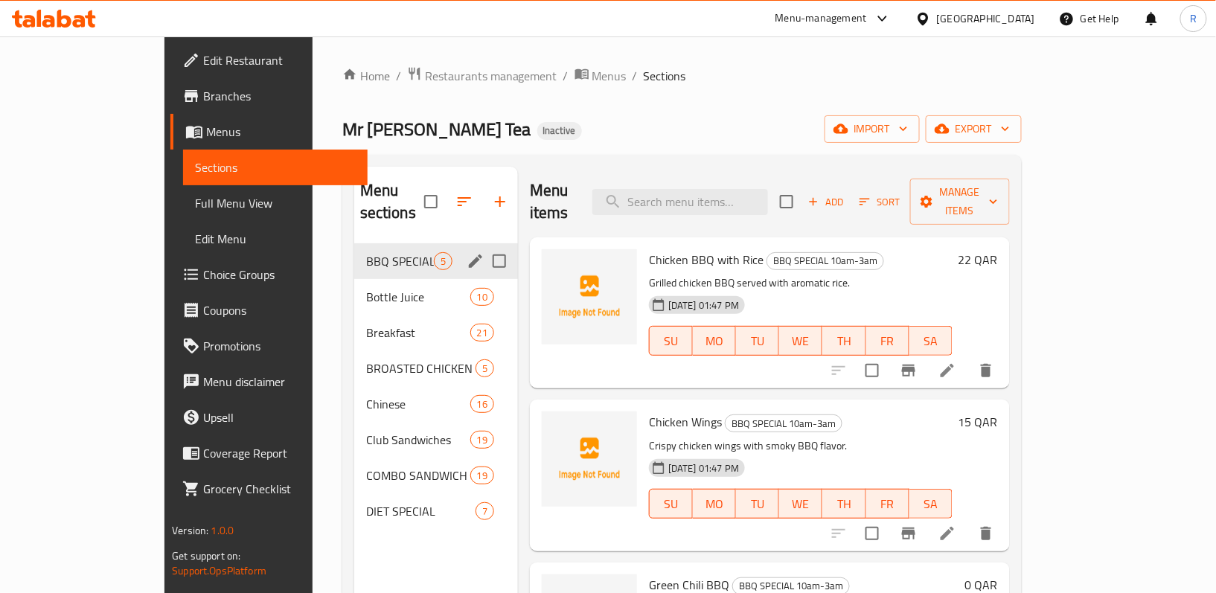
click at [484, 246] on input "Menu sections" at bounding box center [499, 261] width 31 height 31
checkbox input "true"
click at [449, 203] on icon "button" at bounding box center [455, 201] width 13 height 13
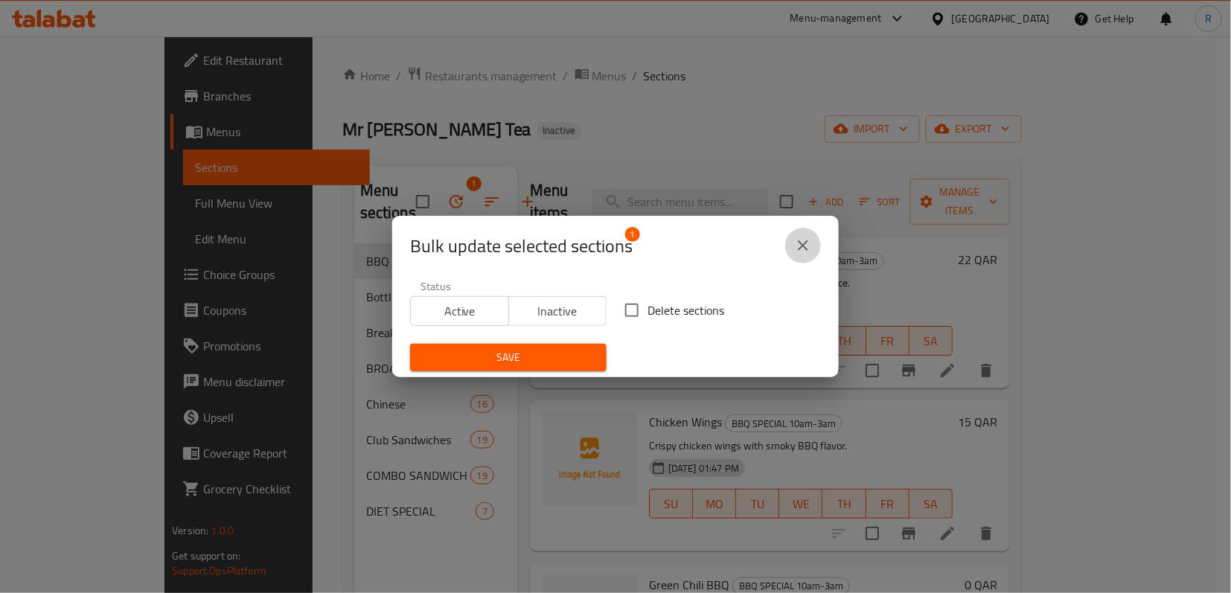
click at [802, 244] on icon "close" at bounding box center [803, 245] width 10 height 10
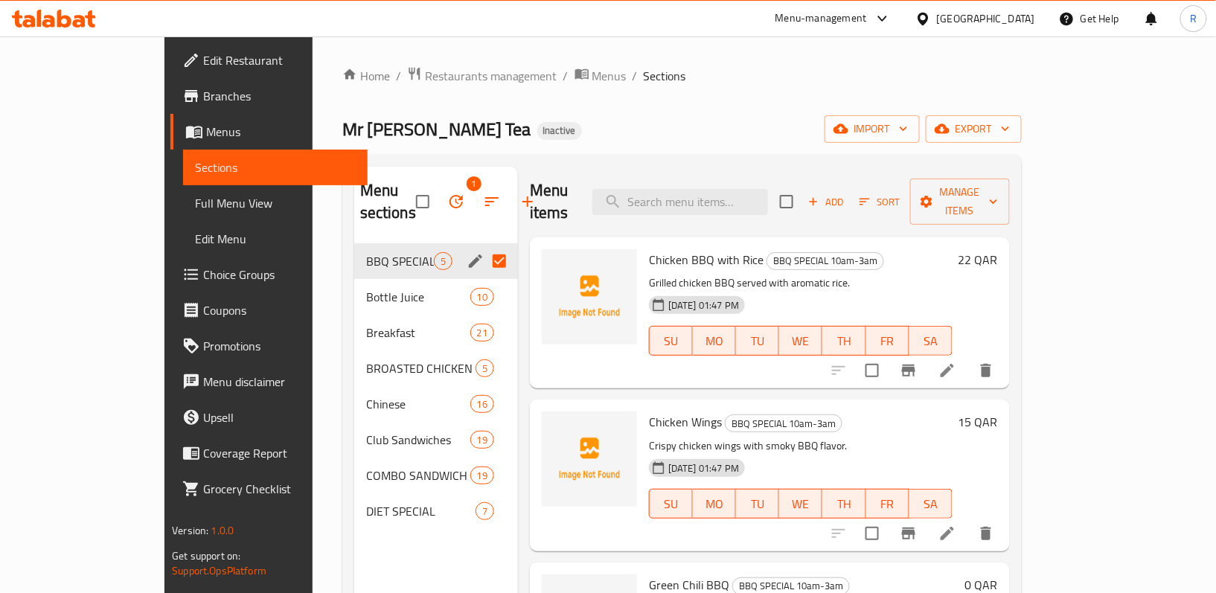
click at [484, 259] on input "Menu sections" at bounding box center [499, 261] width 31 height 31
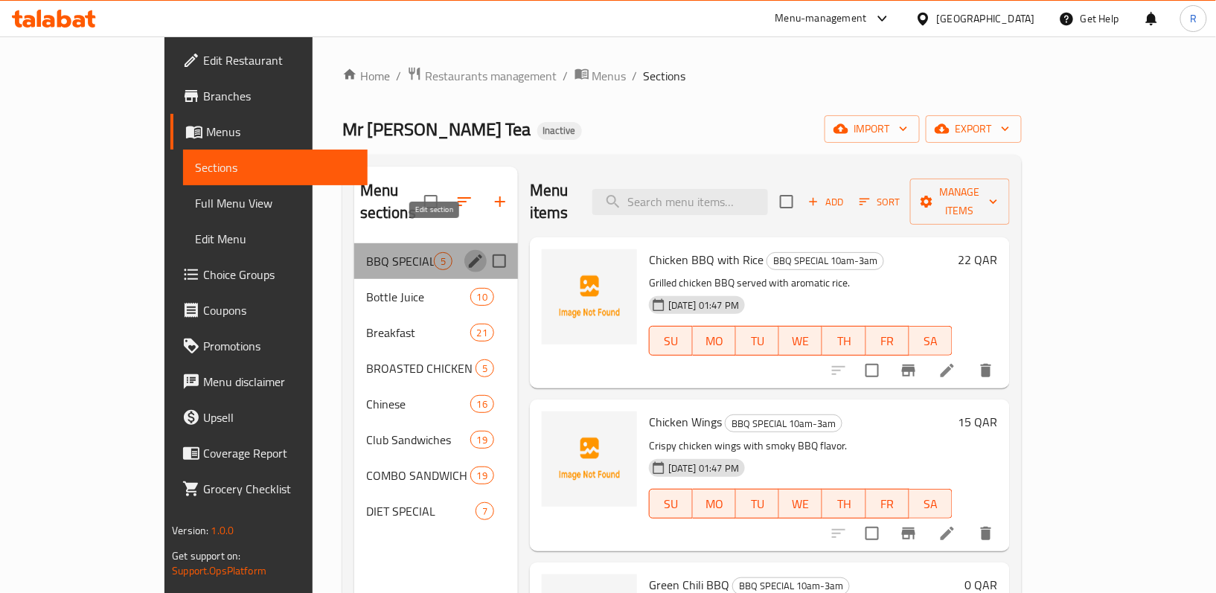
click at [467, 252] on icon "edit" at bounding box center [476, 261] width 18 height 18
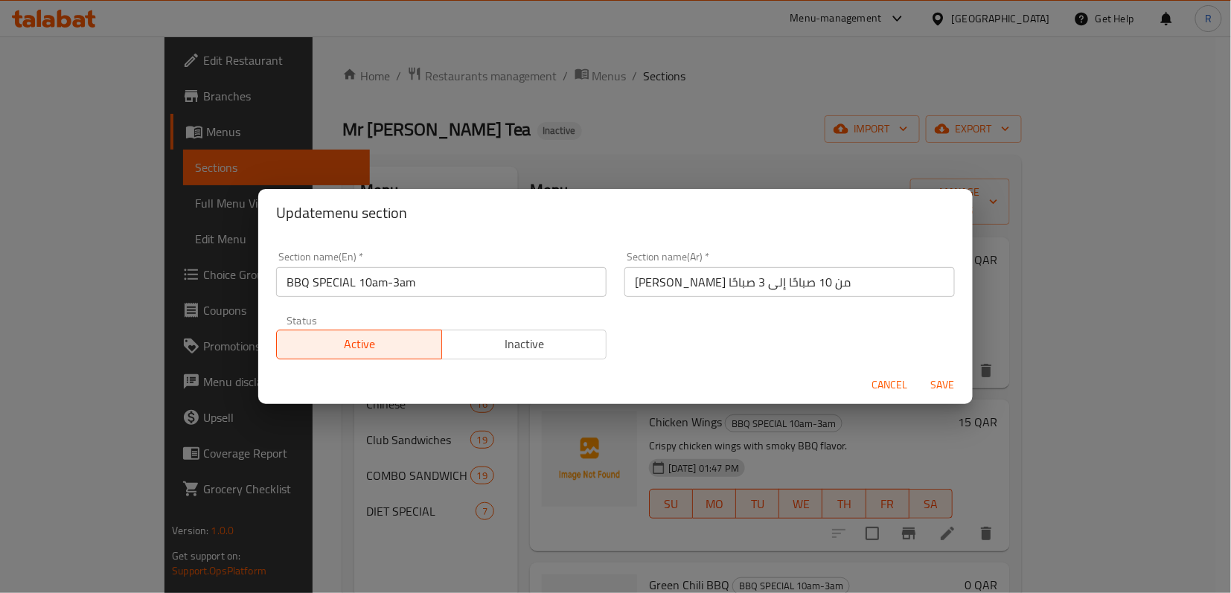
click at [872, 377] on span "Cancel" at bounding box center [889, 385] width 36 height 19
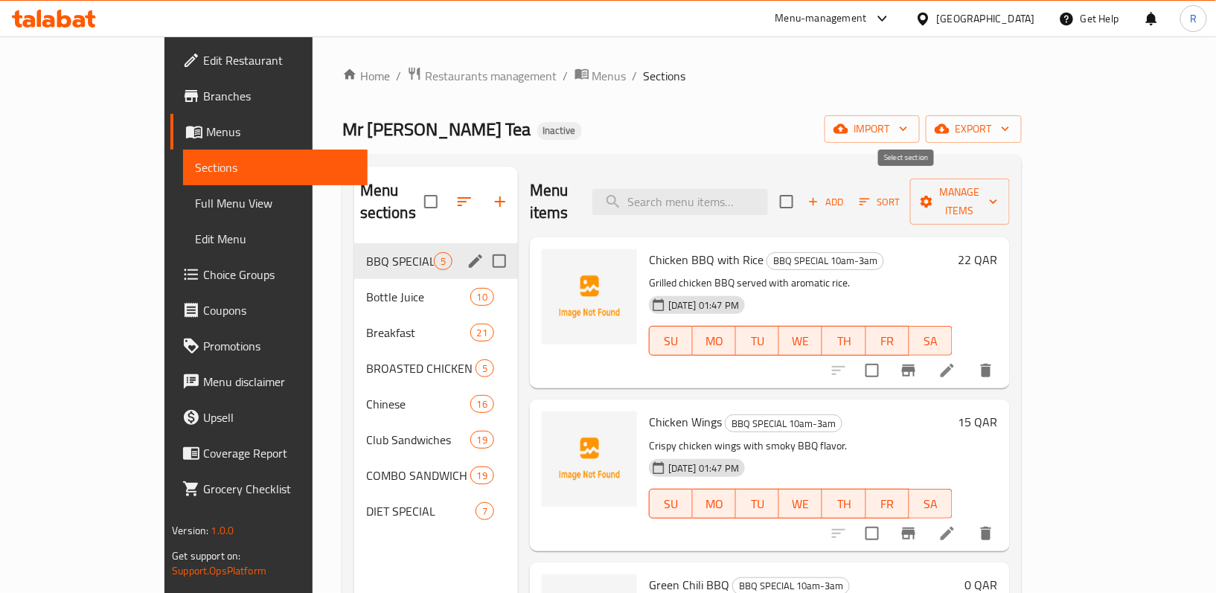
click at [802, 193] on input "checkbox" at bounding box center [786, 201] width 31 height 31
checkbox input "true"
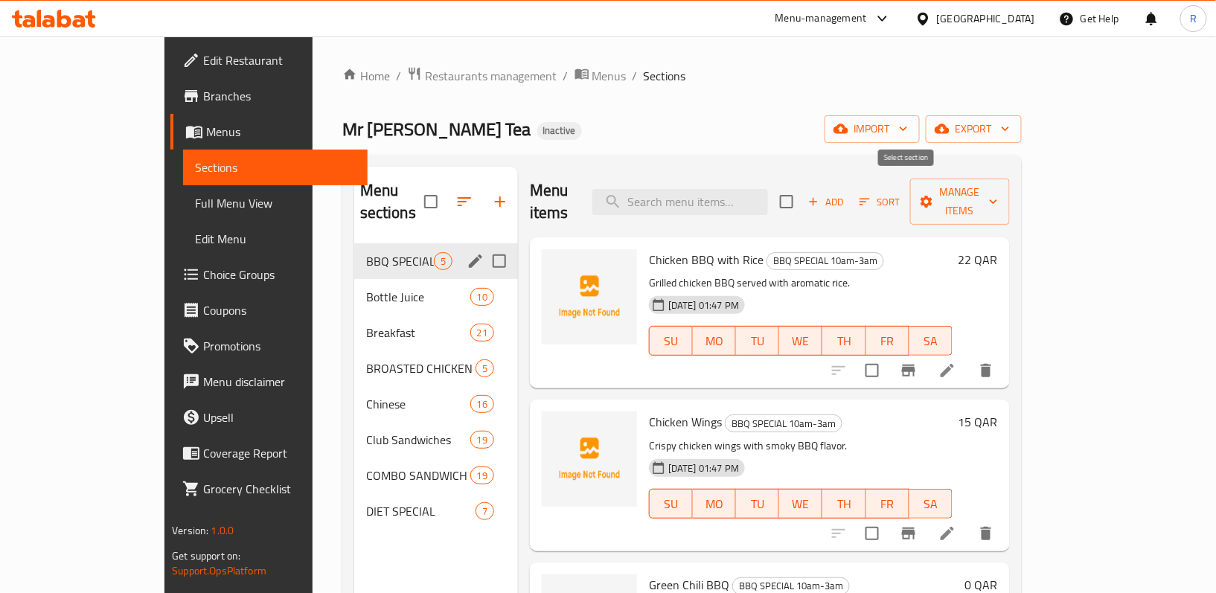
checkbox input "true"
click at [998, 189] on span "Manage items" at bounding box center [960, 201] width 76 height 37
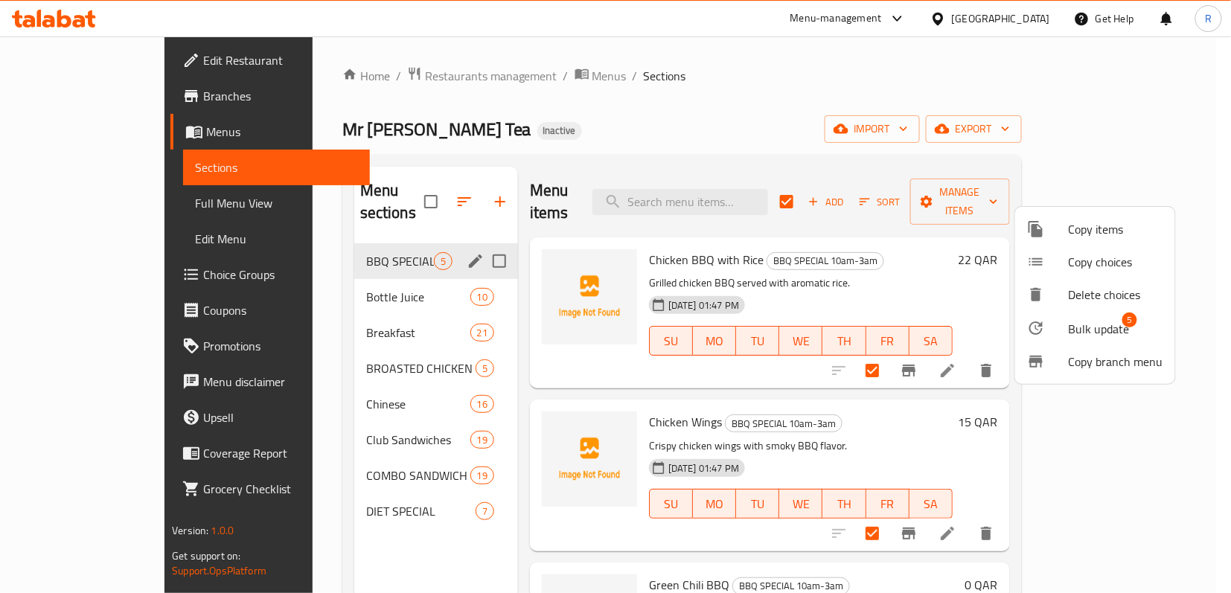
click at [1055, 321] on div at bounding box center [1048, 328] width 42 height 18
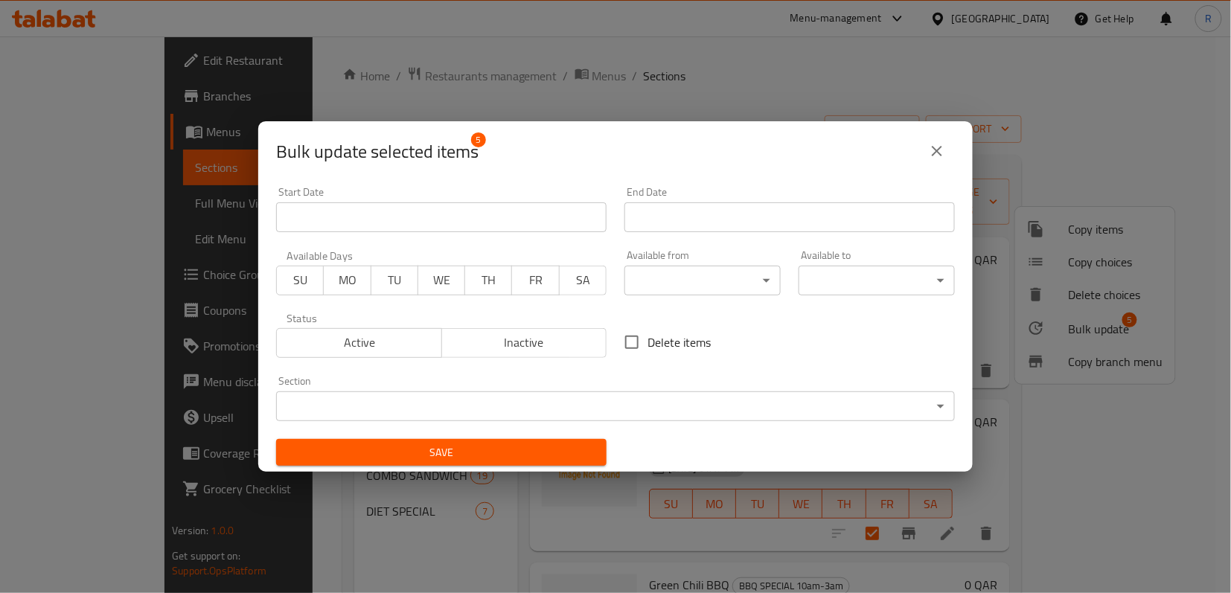
click at [748, 272] on body "​ Menu-management Qatar Get Help R Edit Restaurant Branches Menus Sections Full…" at bounding box center [615, 314] width 1231 height 557
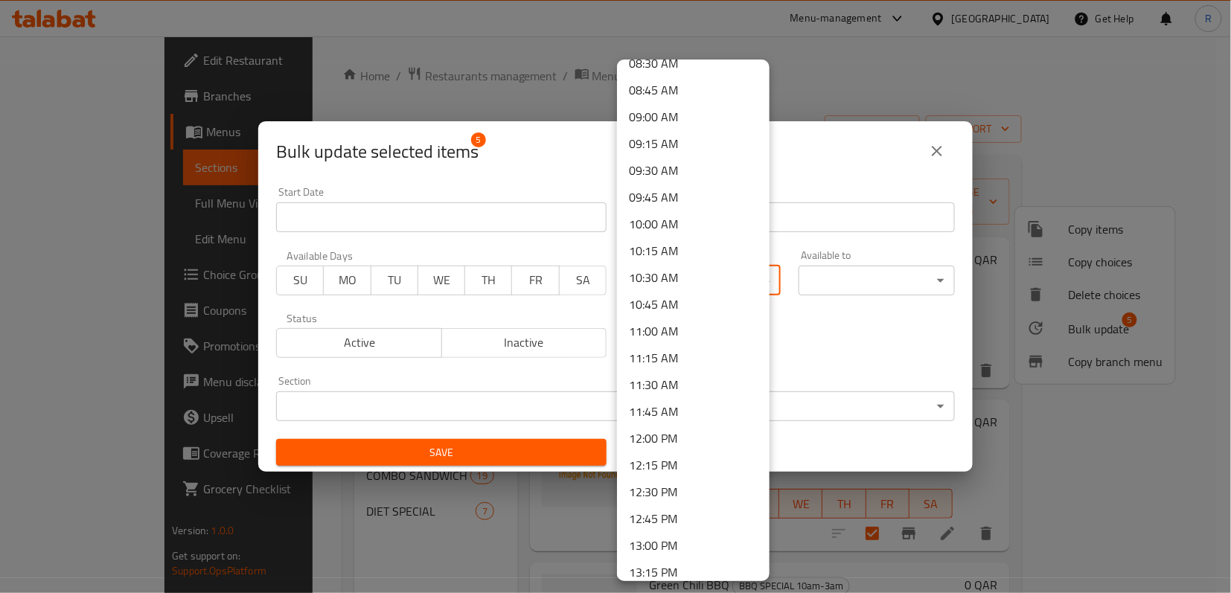
scroll to position [893, 0]
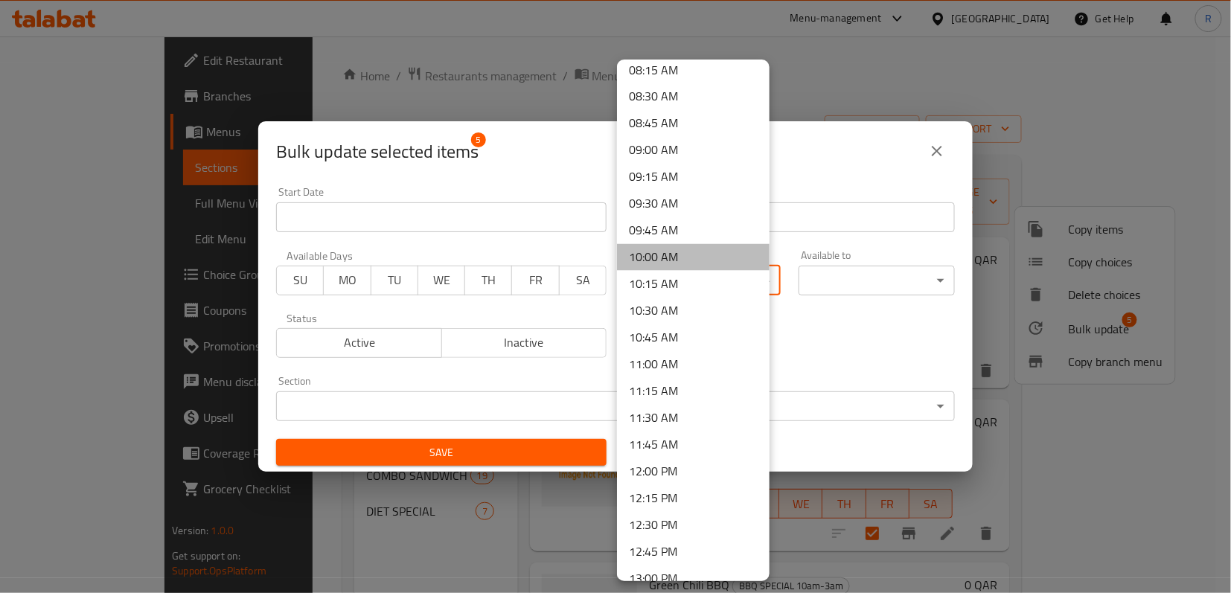
click at [694, 257] on li "10:00 AM" at bounding box center [693, 257] width 153 height 27
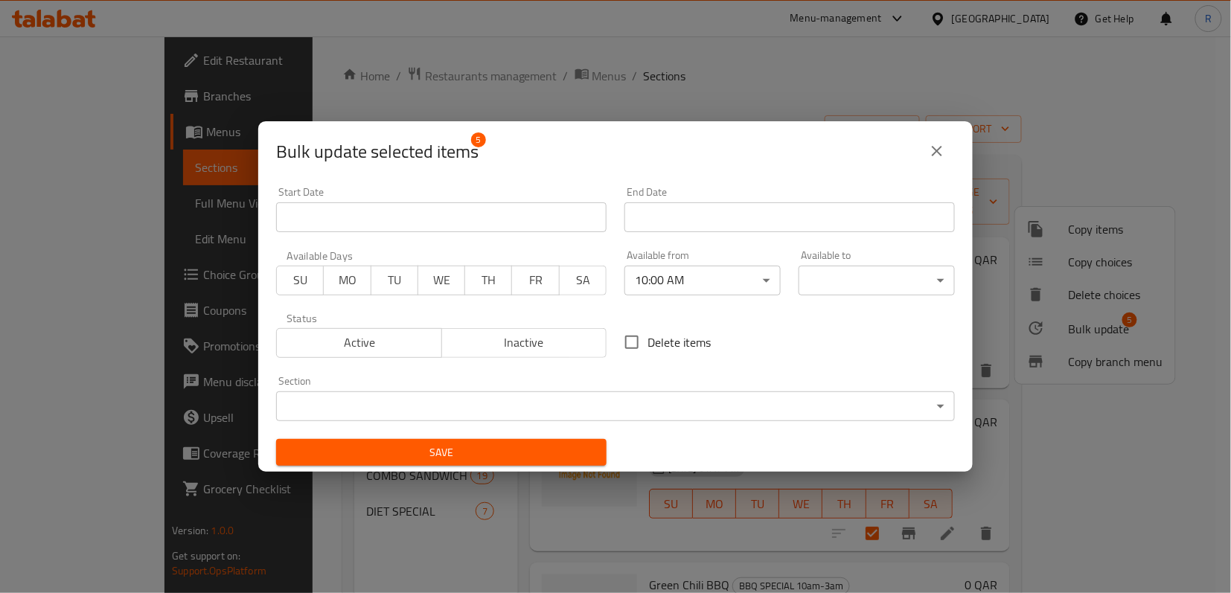
click at [848, 284] on body "​ Menu-management Qatar Get Help R Edit Restaurant Branches Menus Sections Full…" at bounding box center [615, 314] width 1231 height 557
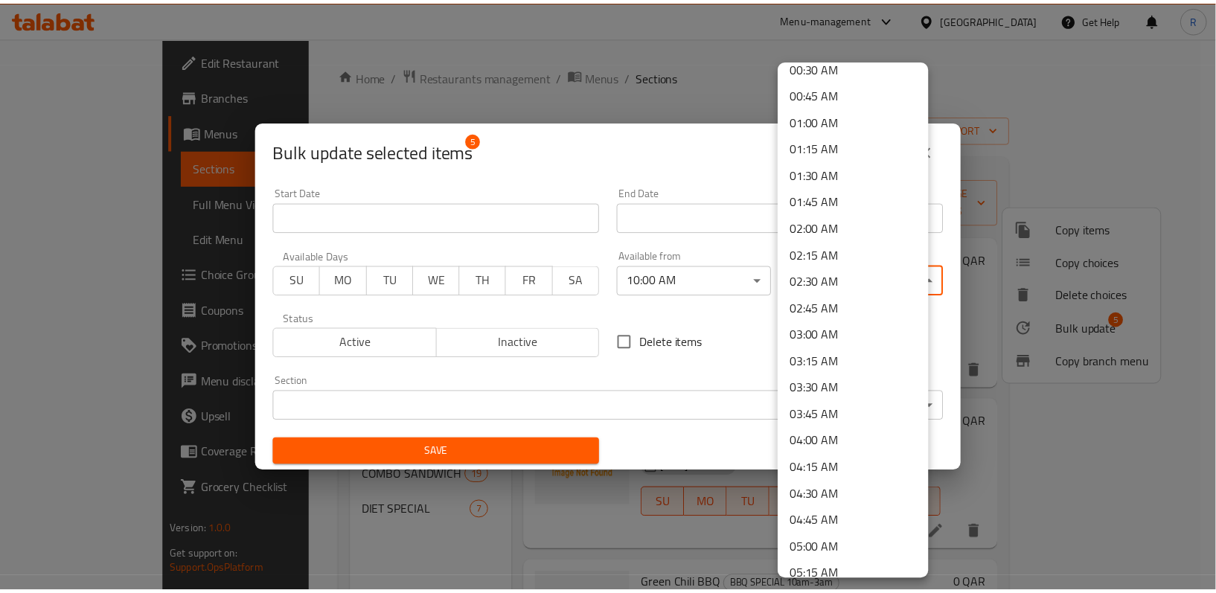
scroll to position [99, 0]
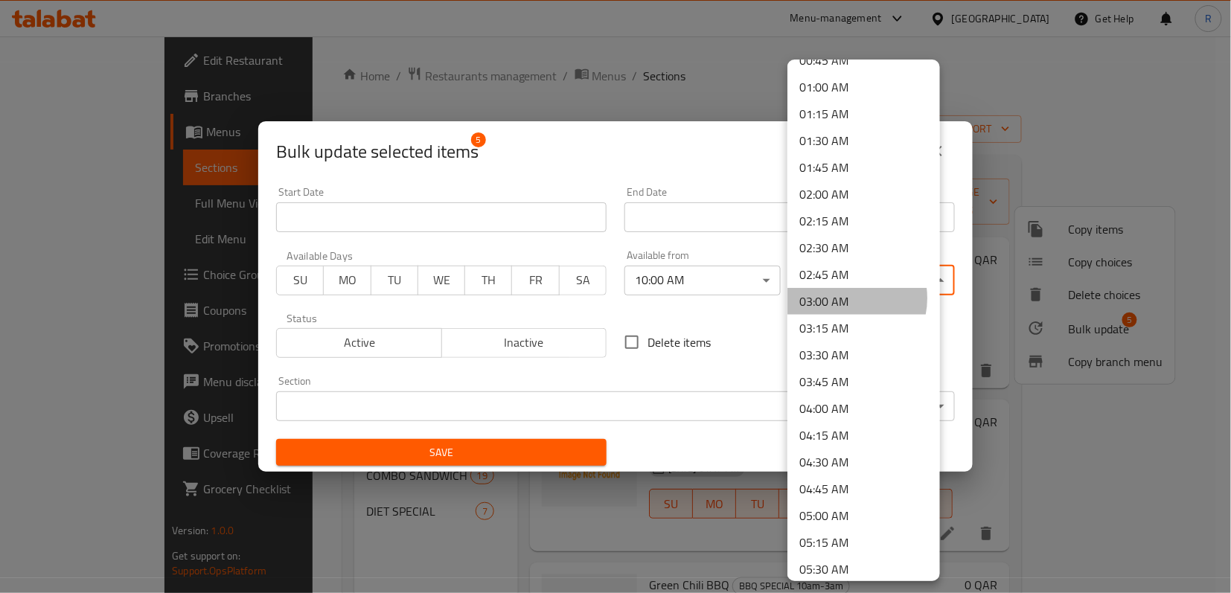
click at [842, 298] on li "03:00 AM" at bounding box center [863, 301] width 153 height 27
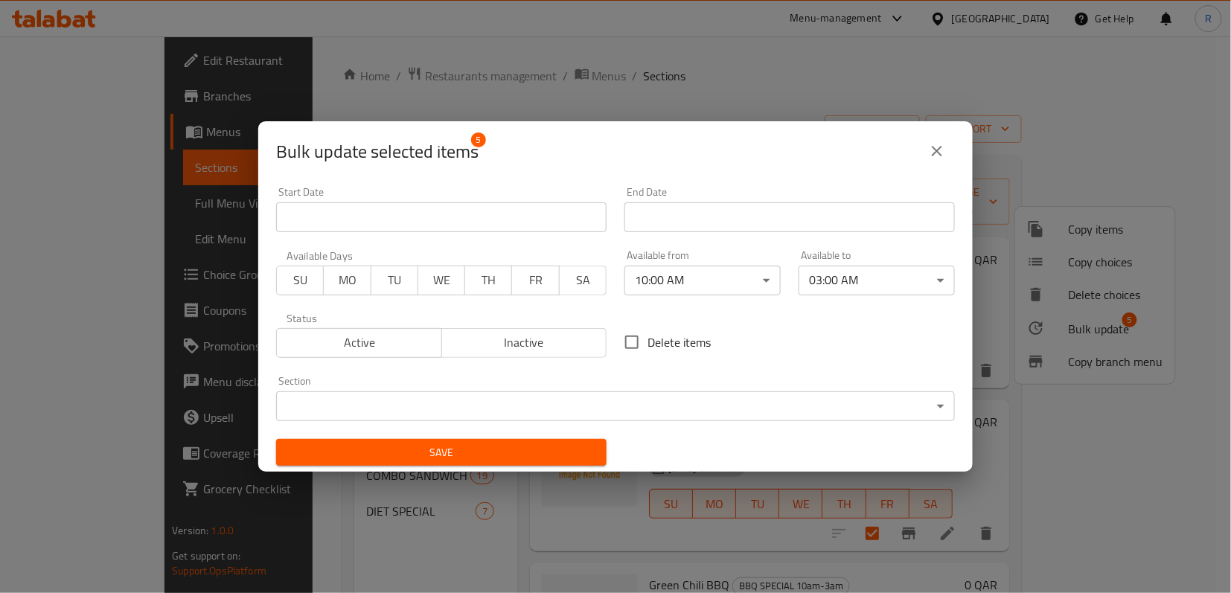
click at [770, 319] on div "Delete items" at bounding box center [789, 342] width 348 height 49
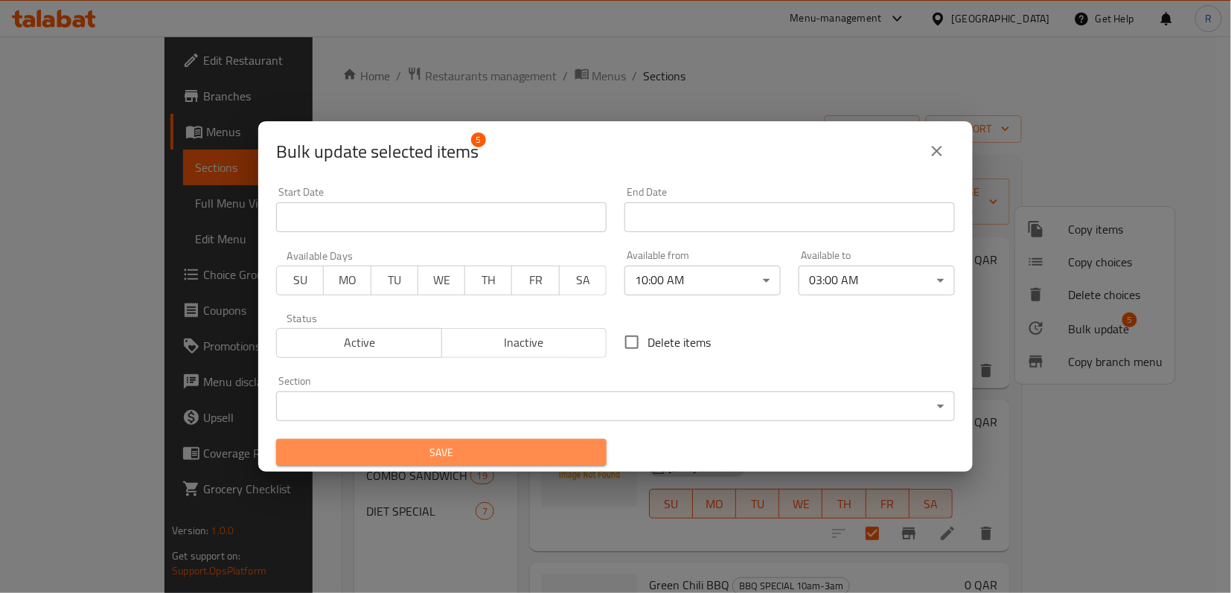
click at [555, 451] on span "Save" at bounding box center [441, 453] width 307 height 19
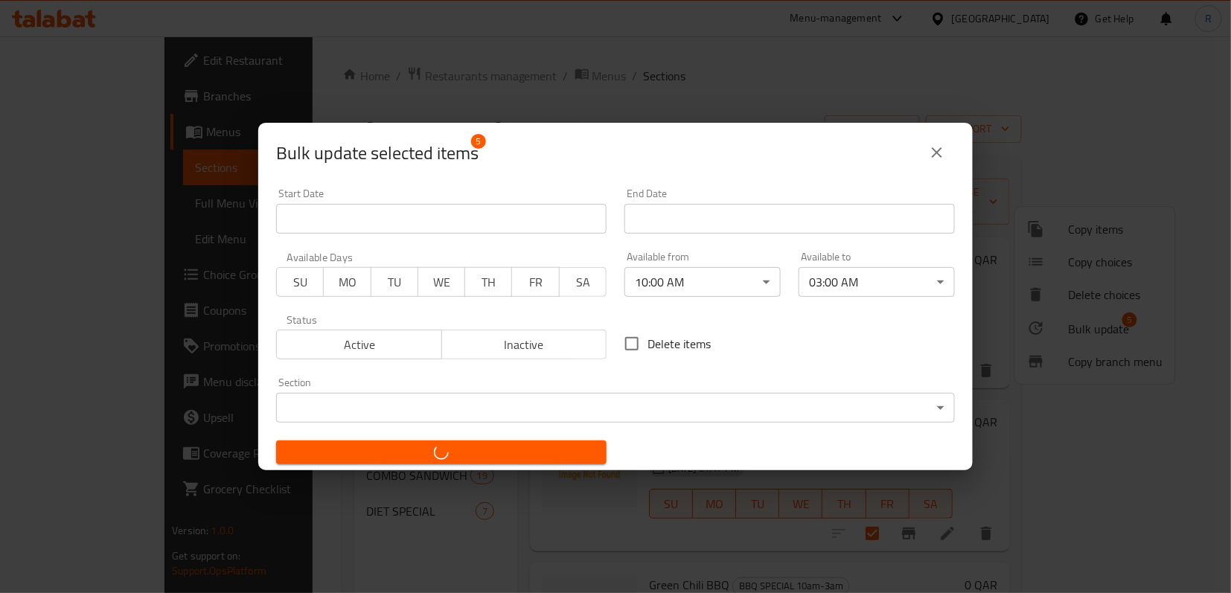
checkbox input "false"
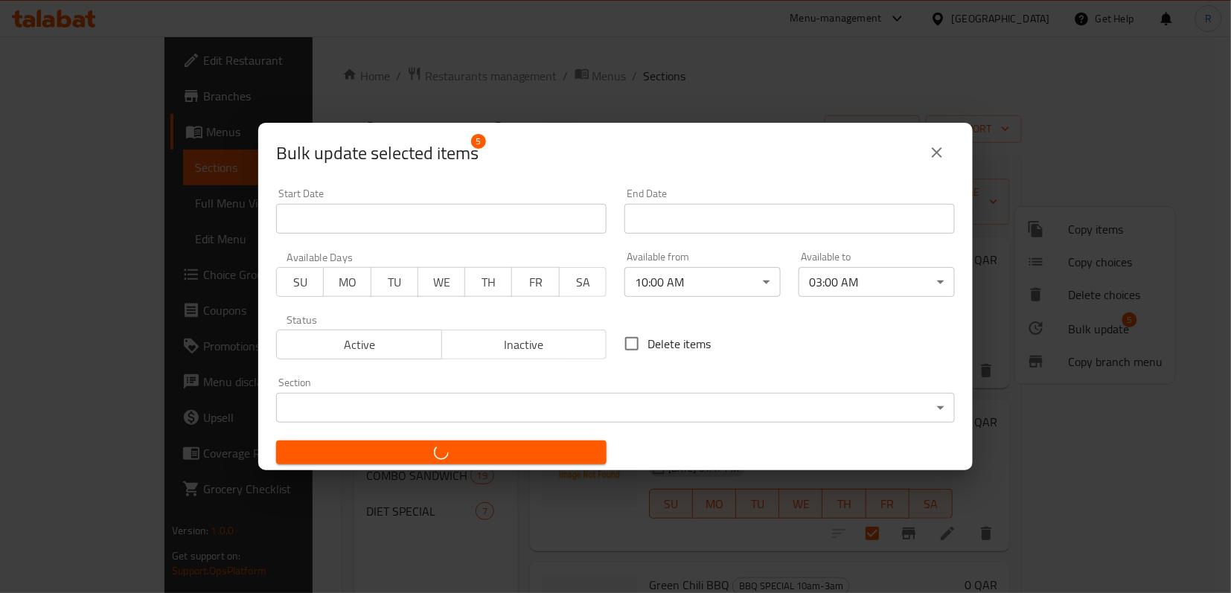
checkbox input "false"
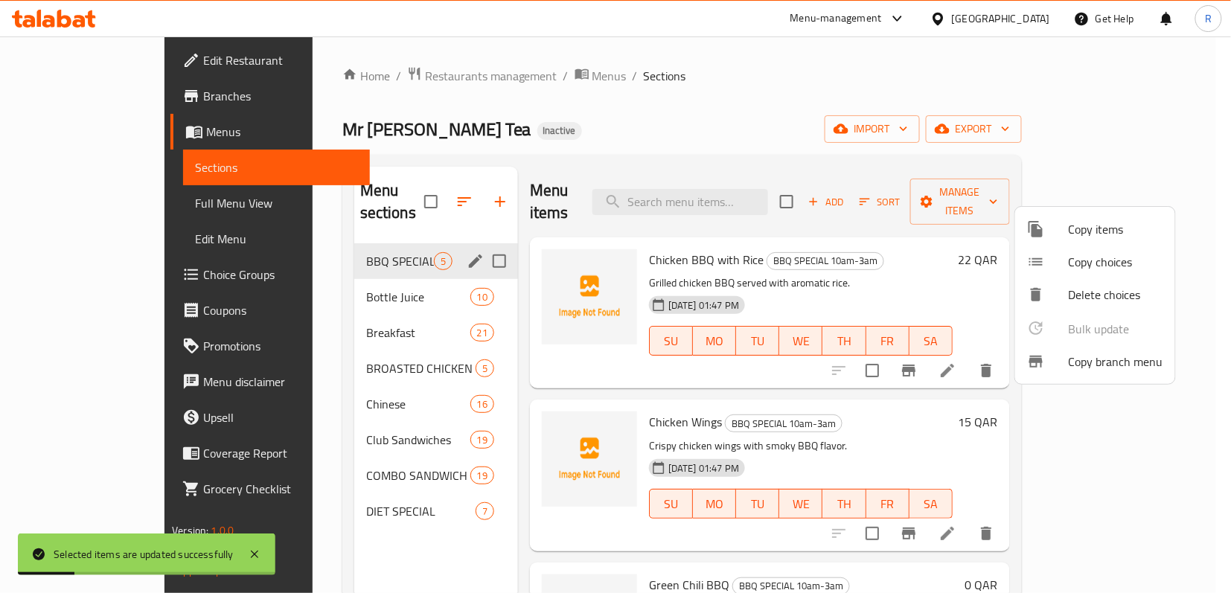
click at [927, 385] on div at bounding box center [615, 296] width 1231 height 593
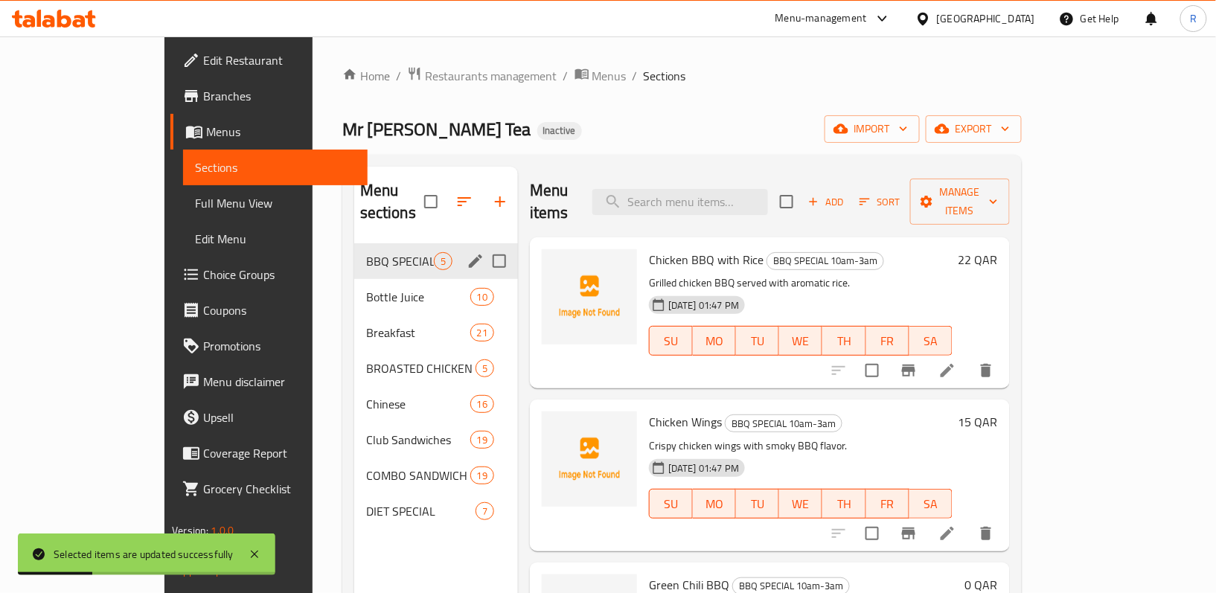
click at [968, 357] on li at bounding box center [948, 370] width 42 height 27
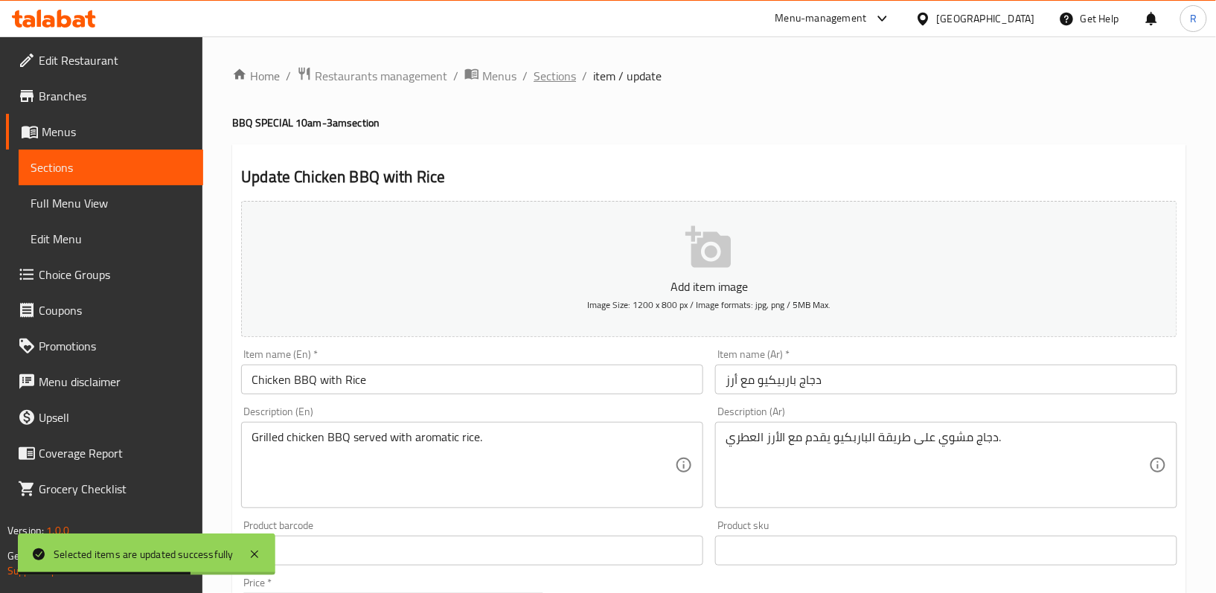
click at [548, 80] on span "Sections" at bounding box center [555, 76] width 42 height 18
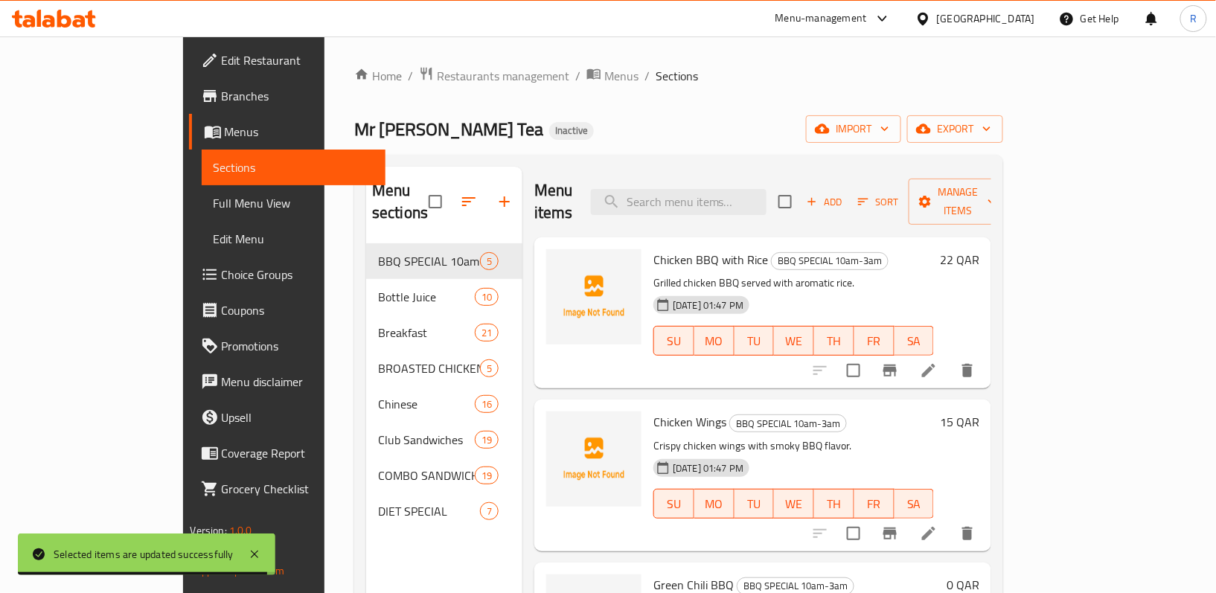
click at [745, 124] on div "Mr Royal Tea Inactive import export" at bounding box center [678, 129] width 649 height 28
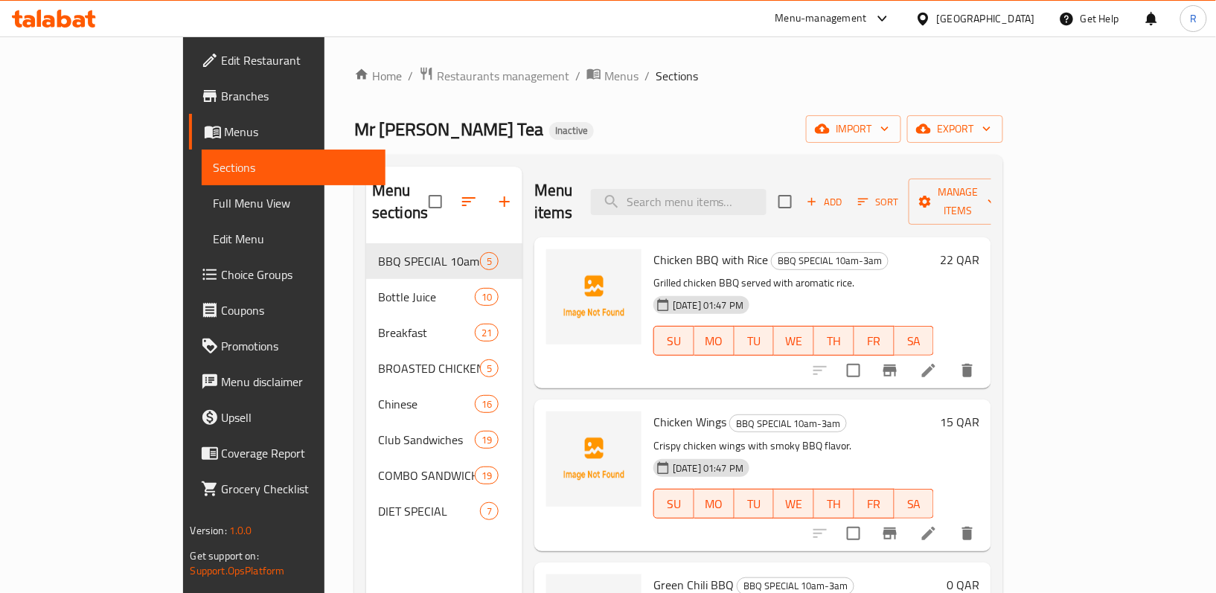
click at [214, 211] on span "Full Menu View" at bounding box center [294, 203] width 161 height 18
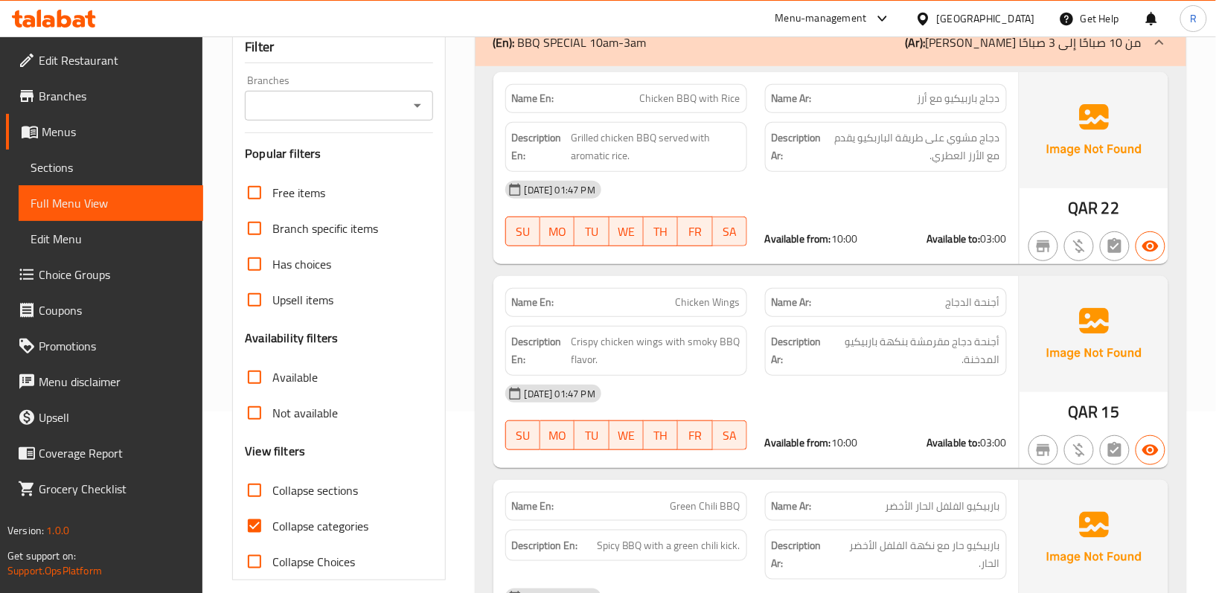
scroll to position [198, 0]
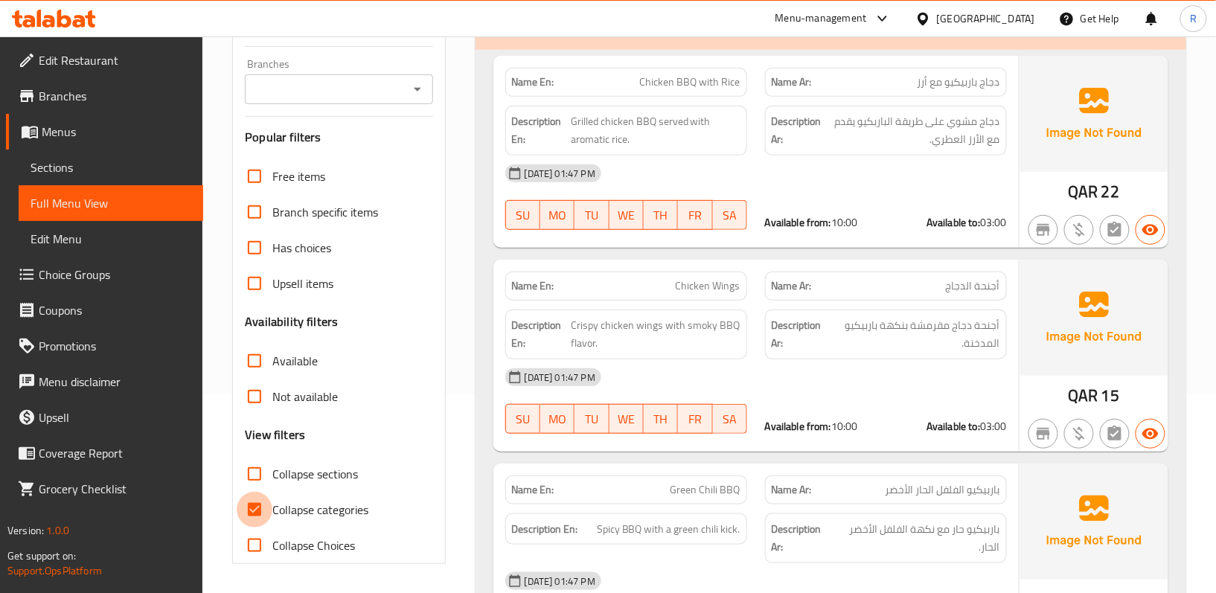
click at [266, 513] on input "Collapse categories" at bounding box center [255, 510] width 36 height 36
checkbox input "false"
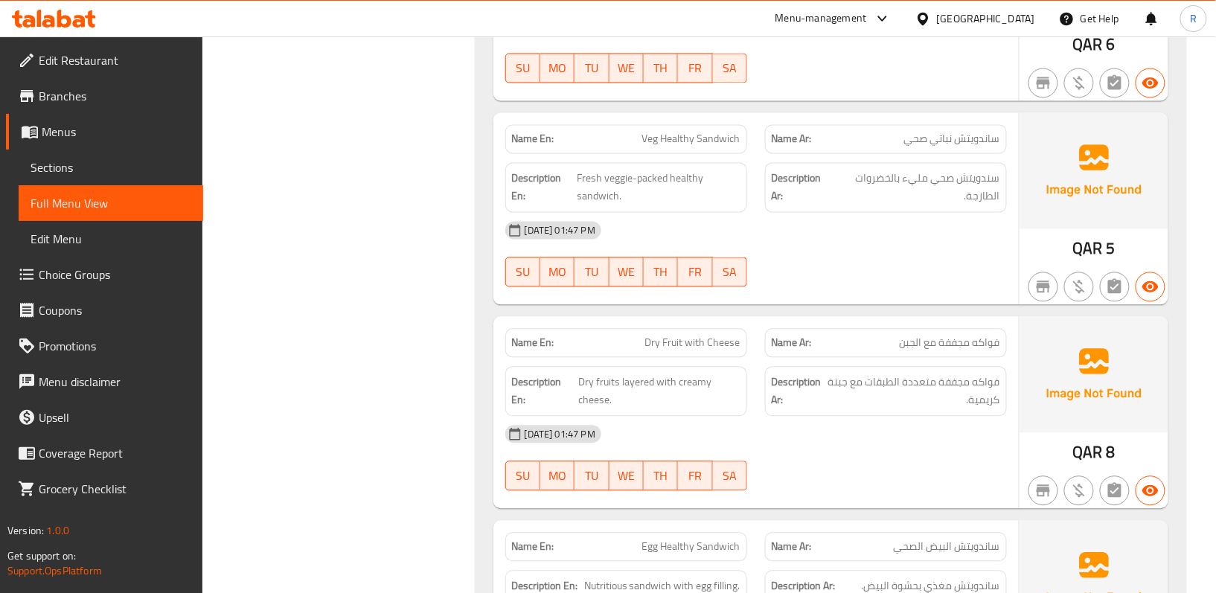
scroll to position [22691, 0]
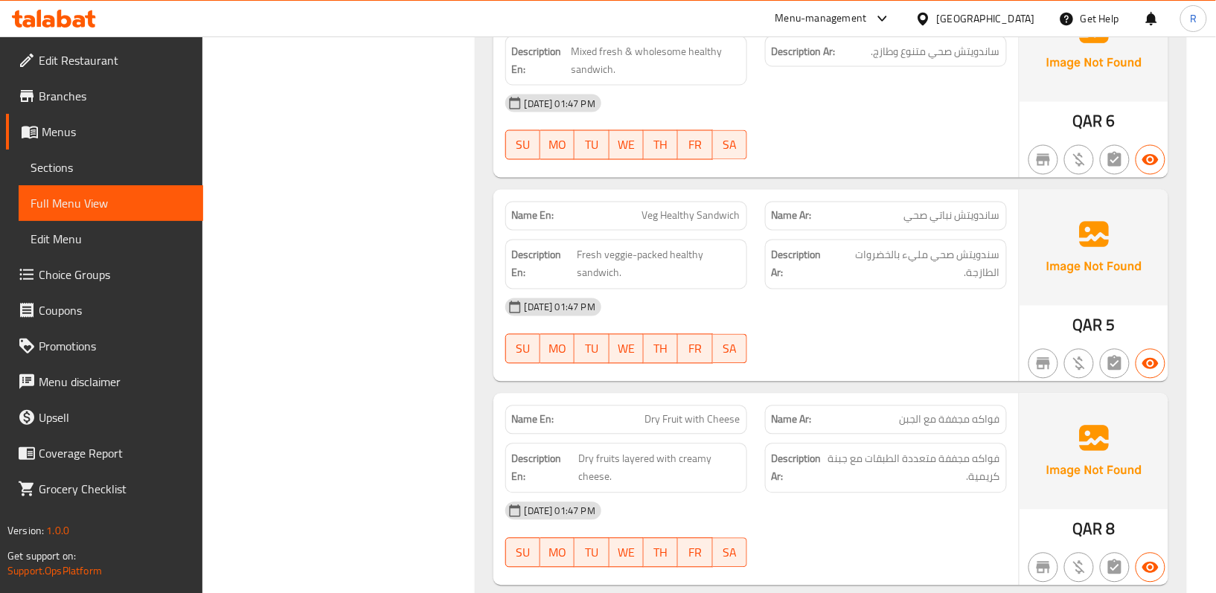
click at [937, 22] on div at bounding box center [926, 18] width 22 height 16
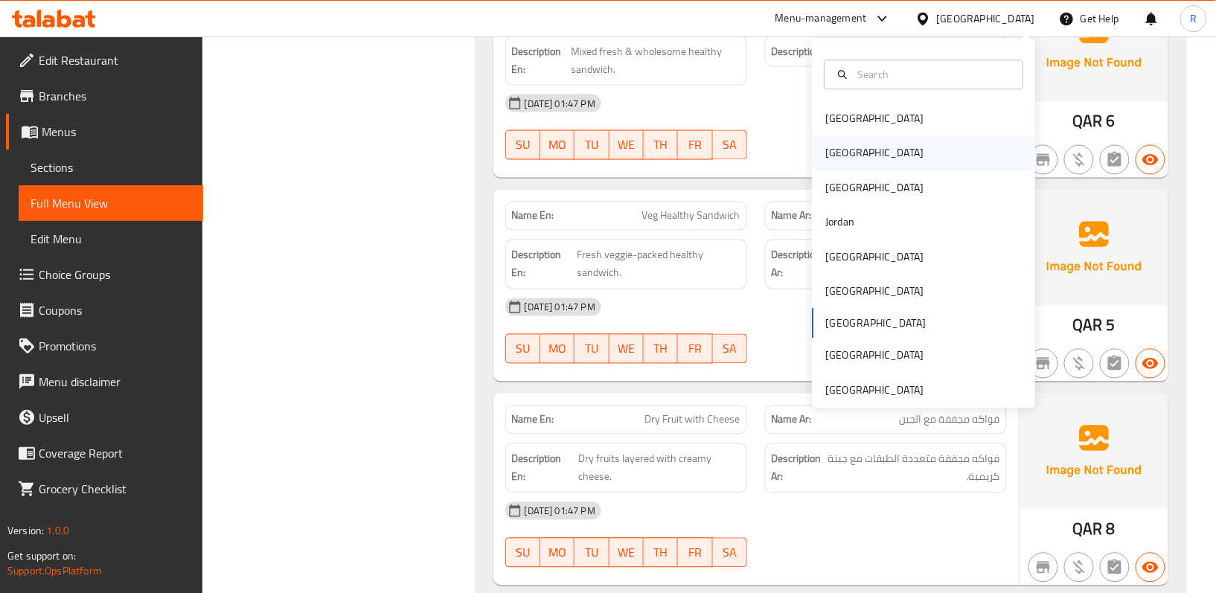
click at [858, 159] on div "Egypt" at bounding box center [923, 153] width 223 height 34
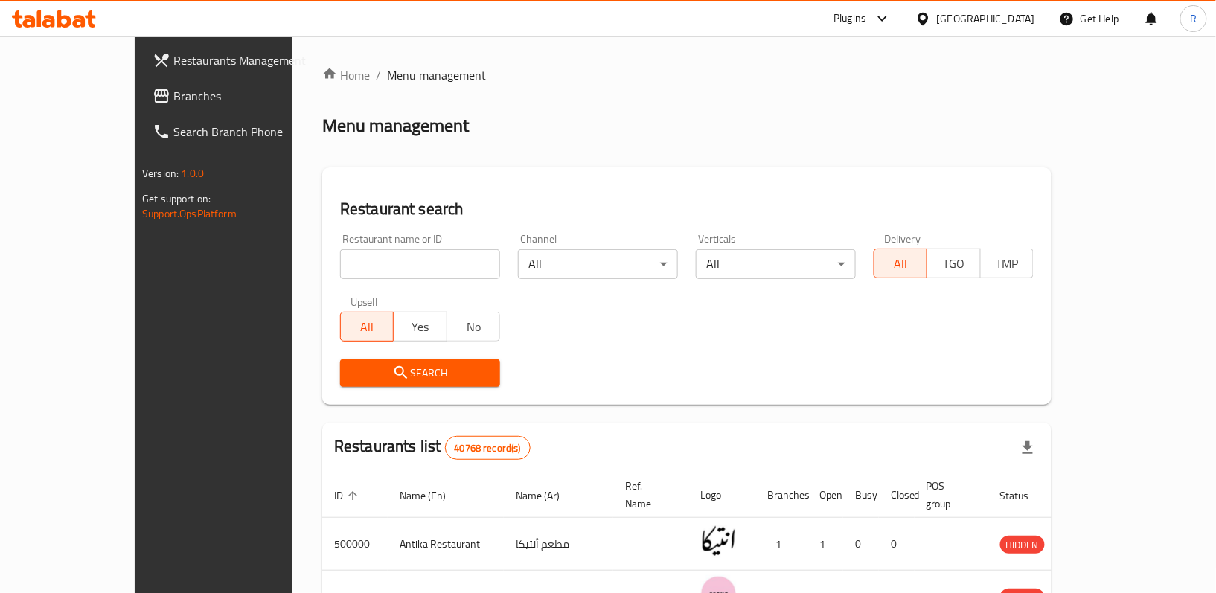
click at [173, 93] on span "Branches" at bounding box center [249, 96] width 153 height 18
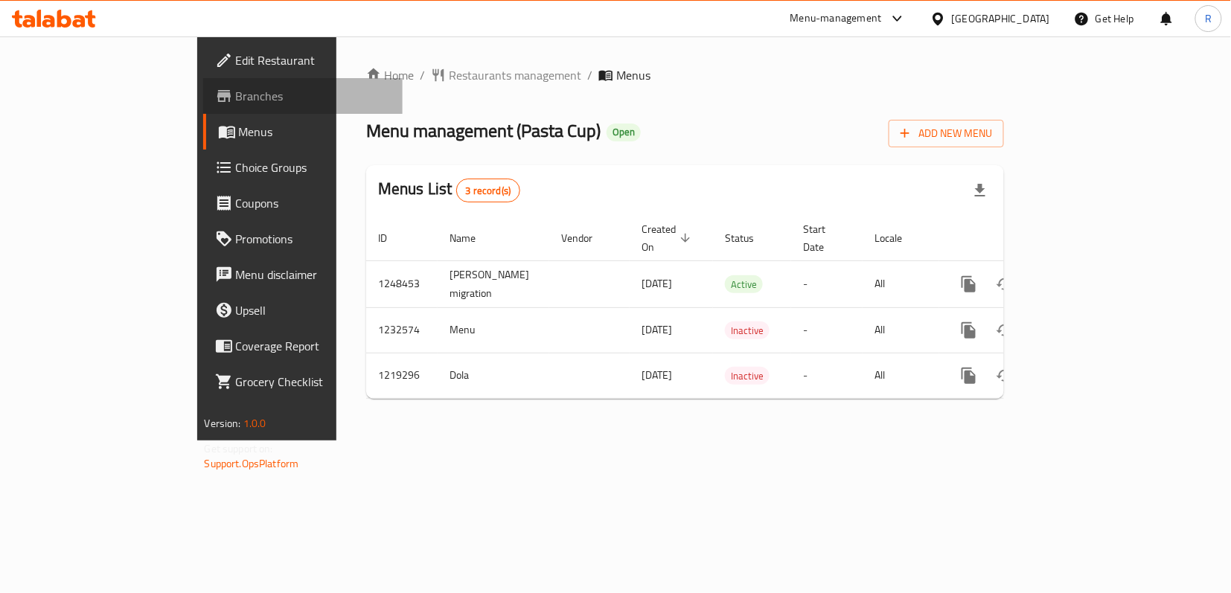
click at [236, 99] on span "Branches" at bounding box center [313, 96] width 155 height 18
click at [992, 131] on span "Add New Menu" at bounding box center [946, 133] width 92 height 19
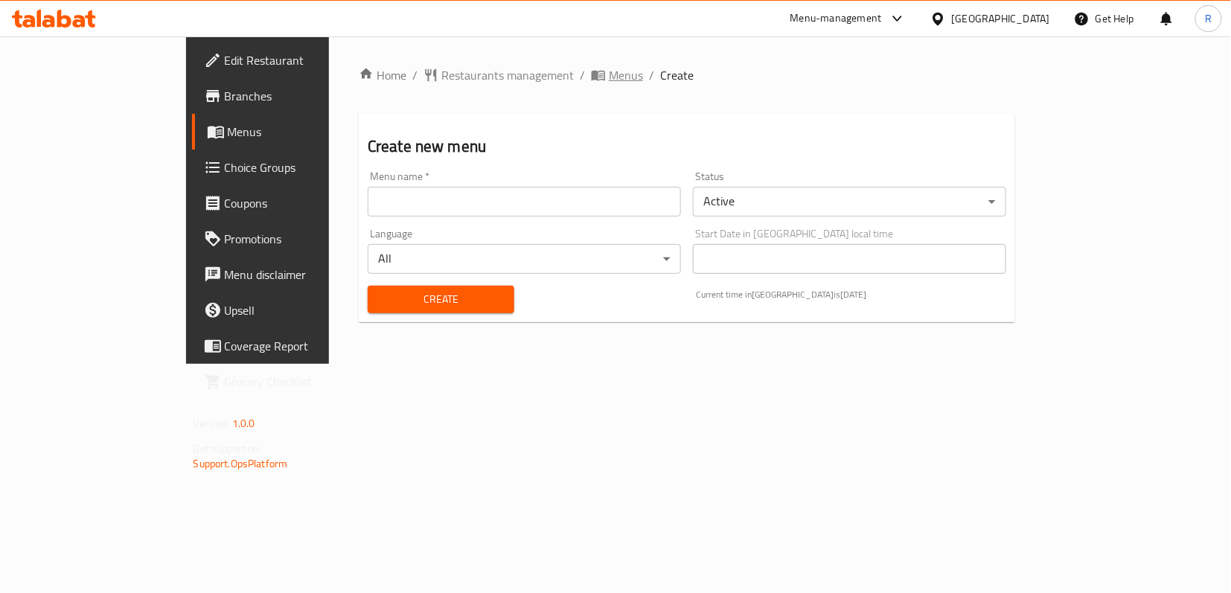
click at [592, 76] on icon "breadcrumb" at bounding box center [598, 76] width 13 height 10
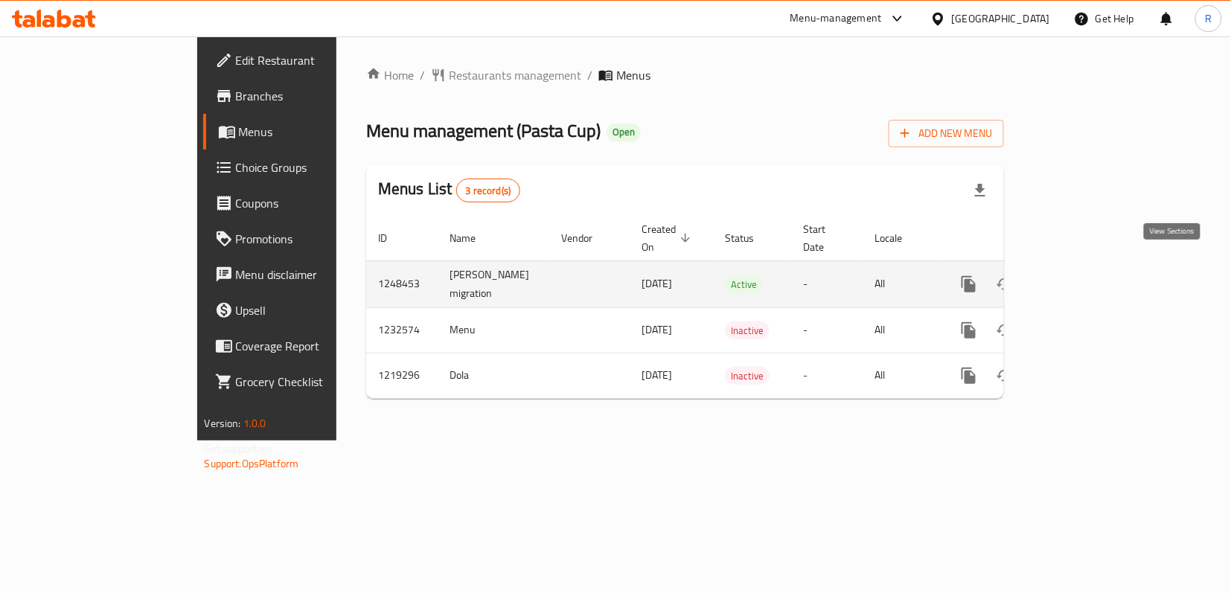
click at [1085, 275] on icon "enhanced table" at bounding box center [1076, 284] width 18 height 18
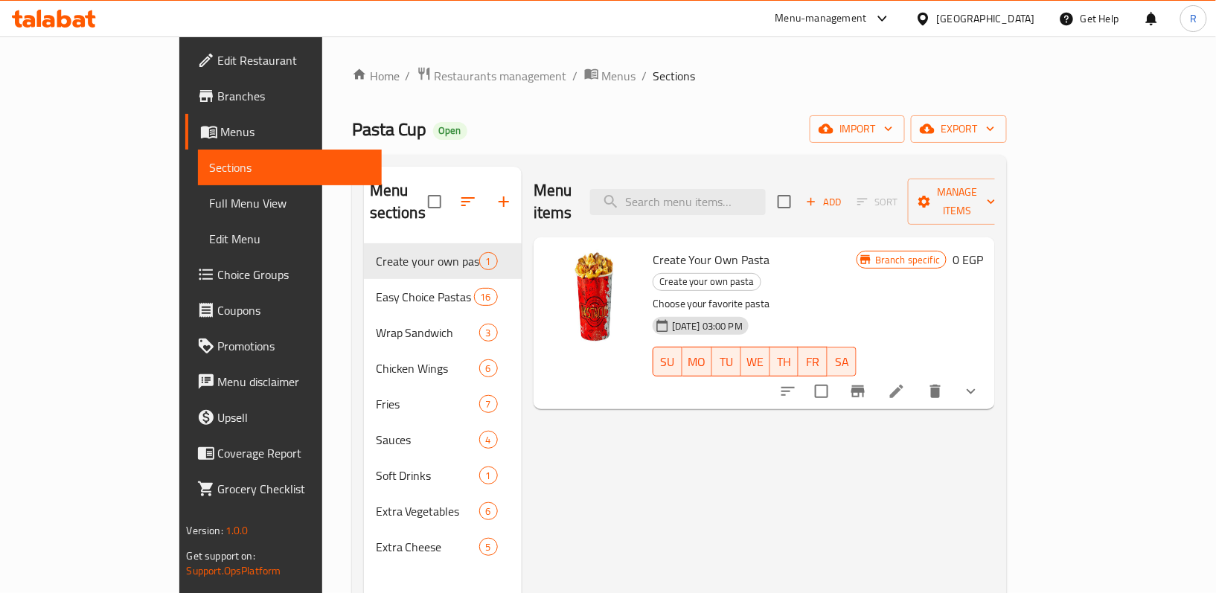
click at [996, 199] on span "Manage items" at bounding box center [958, 201] width 76 height 37
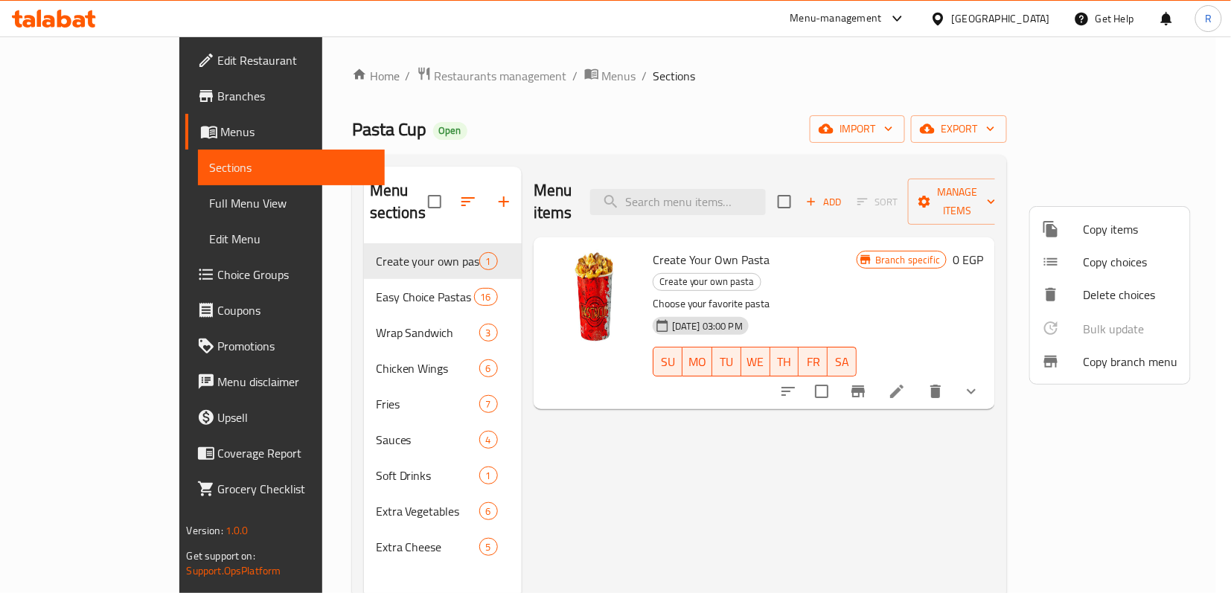
click at [1142, 126] on div at bounding box center [615, 296] width 1231 height 593
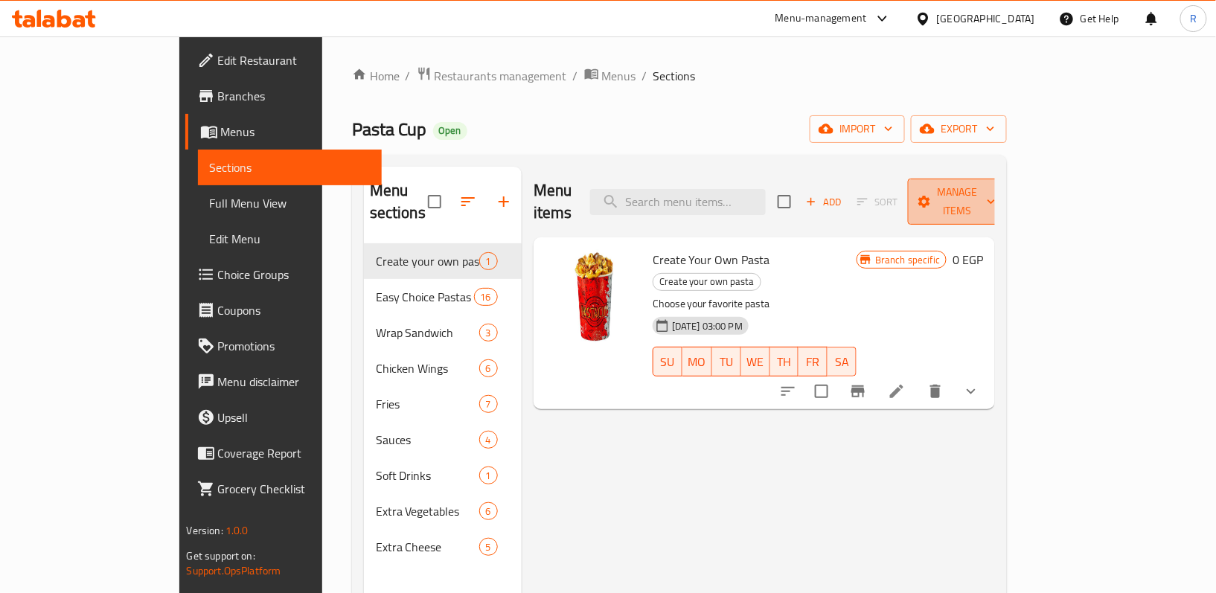
click at [996, 194] on span "Manage items" at bounding box center [958, 201] width 76 height 37
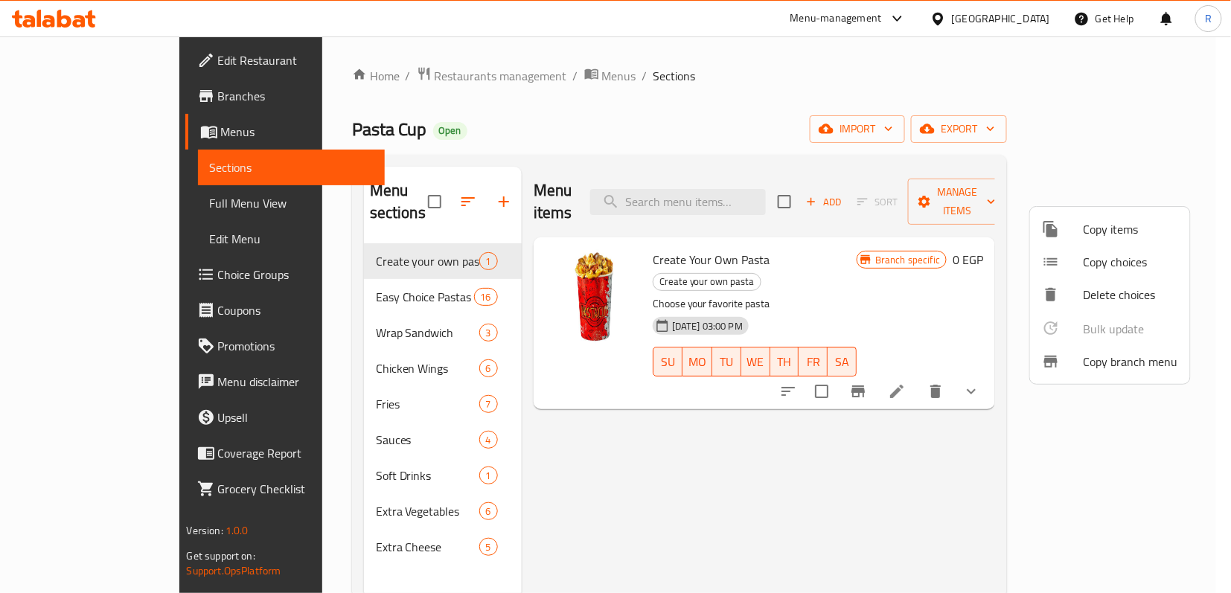
click at [1096, 230] on span "Copy items" at bounding box center [1131, 229] width 95 height 18
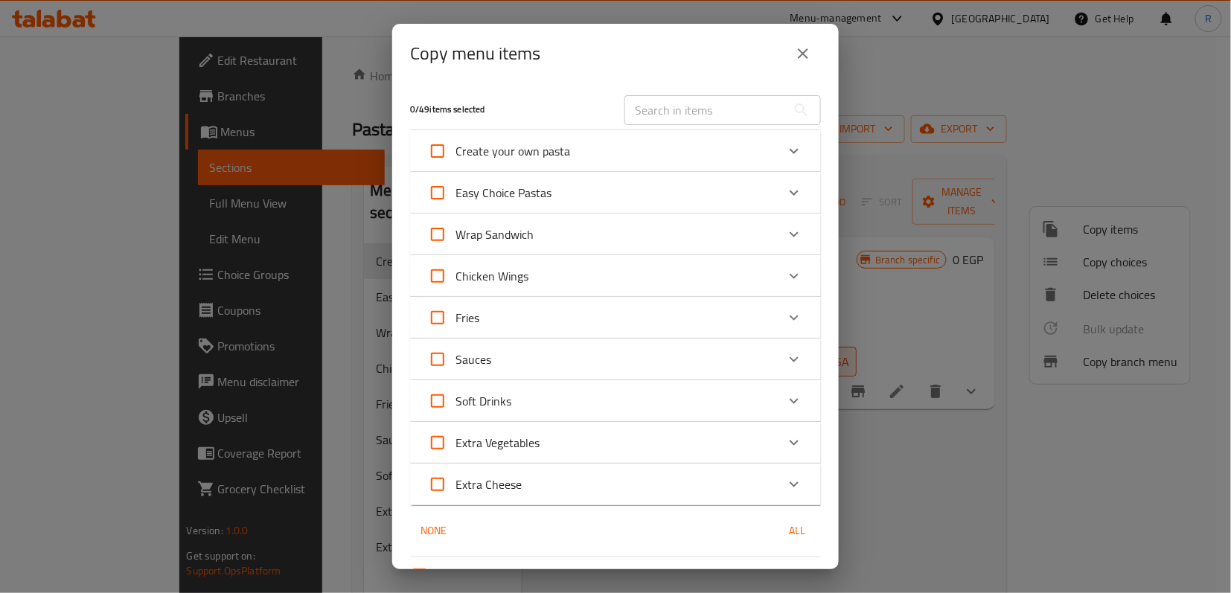
click at [813, 48] on button "close" at bounding box center [803, 54] width 36 height 36
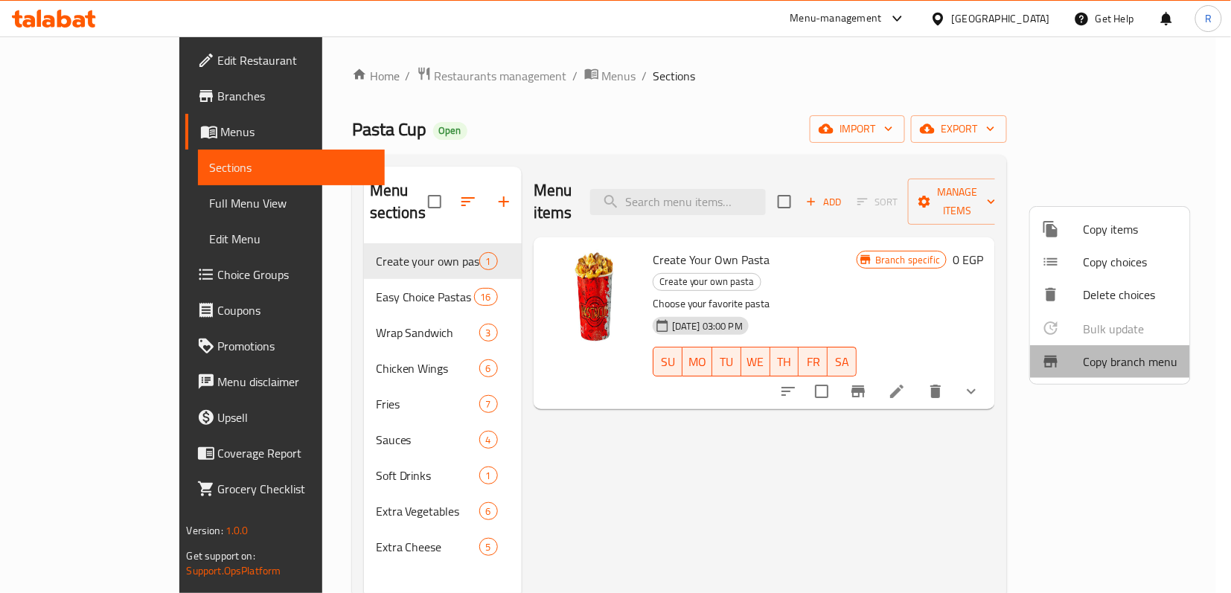
click at [1113, 360] on span "Copy branch menu" at bounding box center [1131, 362] width 95 height 18
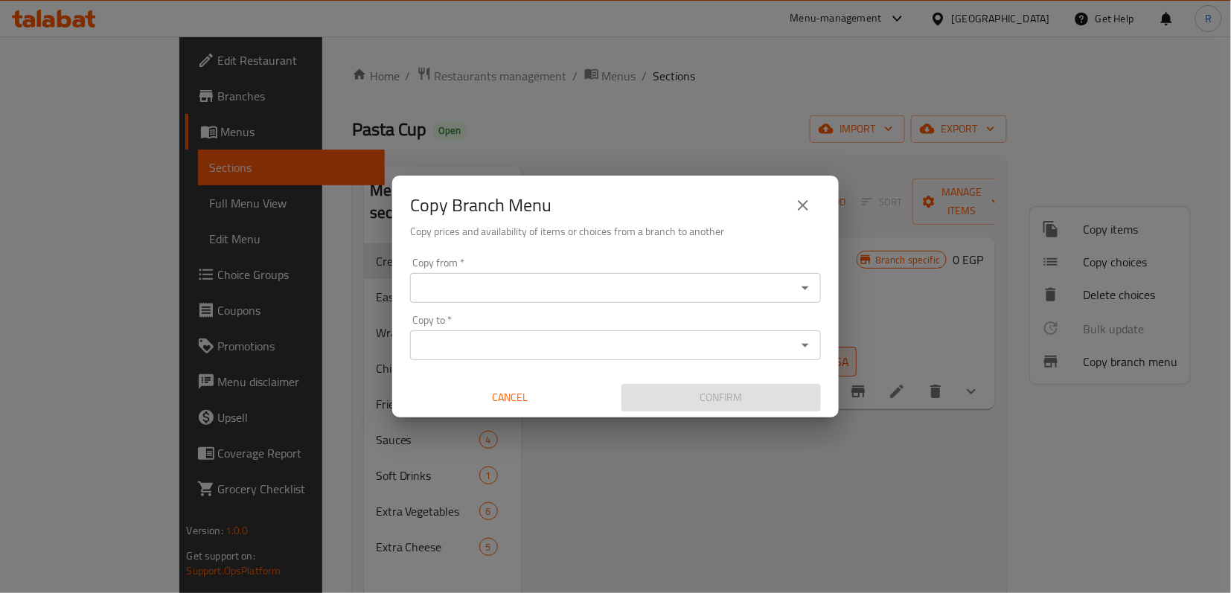
click at [722, 296] on input "Copy from   *" at bounding box center [603, 288] width 377 height 21
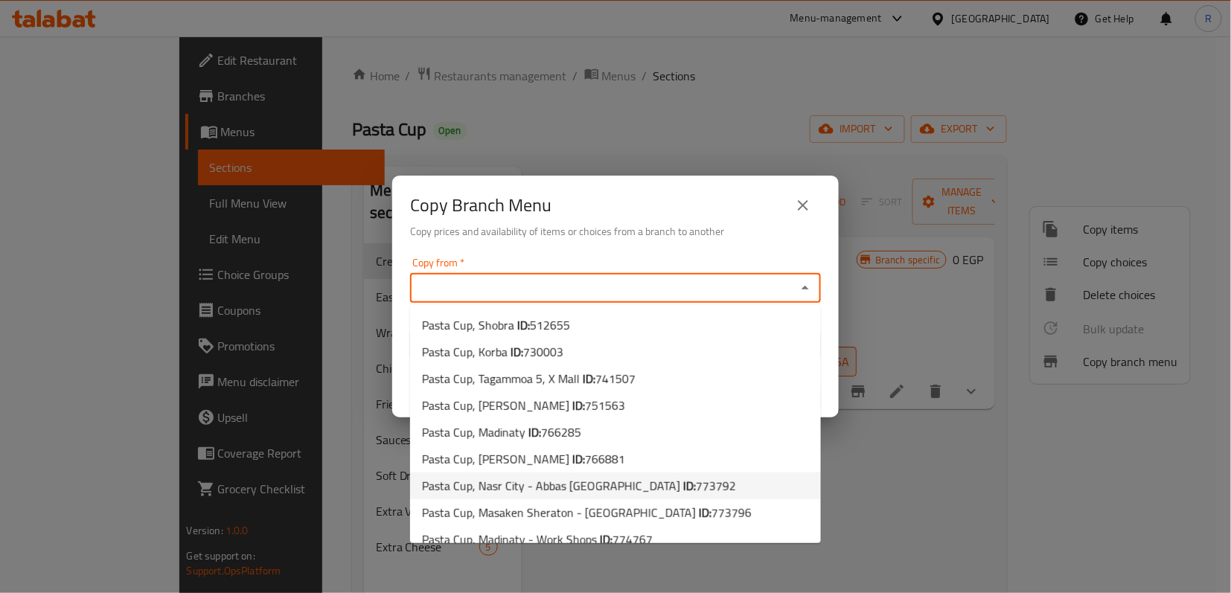
scroll to position [69, 0]
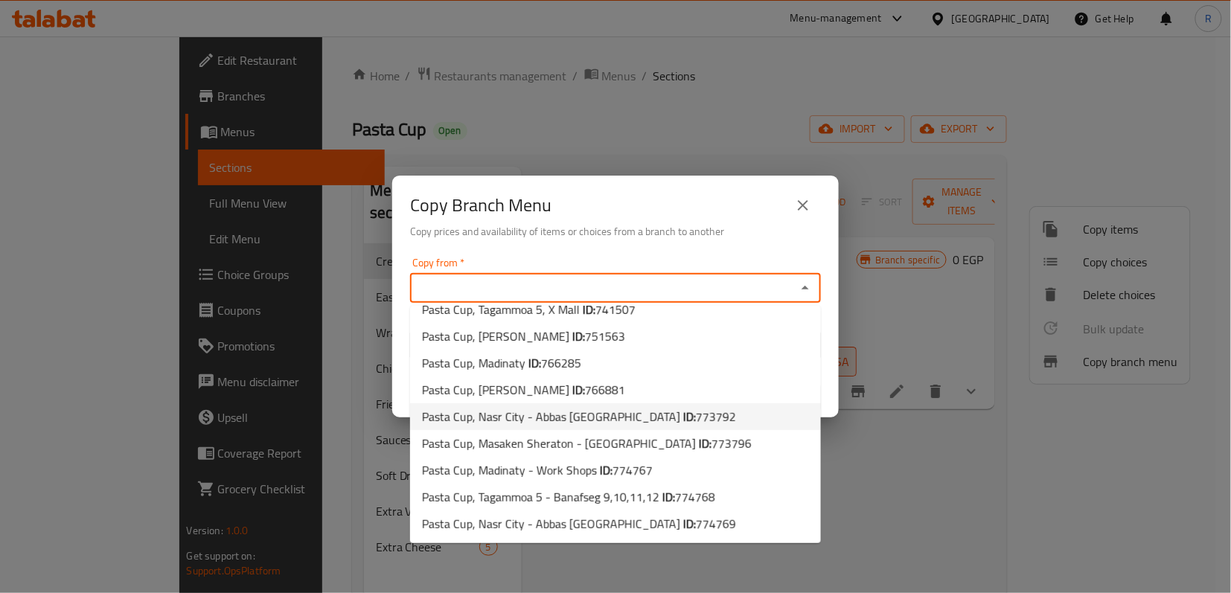
click at [679, 415] on li "Pasta Cup, Nasr City - Abbas El Akkad ID: 773792" at bounding box center [615, 416] width 411 height 27
type input "Pasta Cup, Nasr City - Abbas El Akkad"
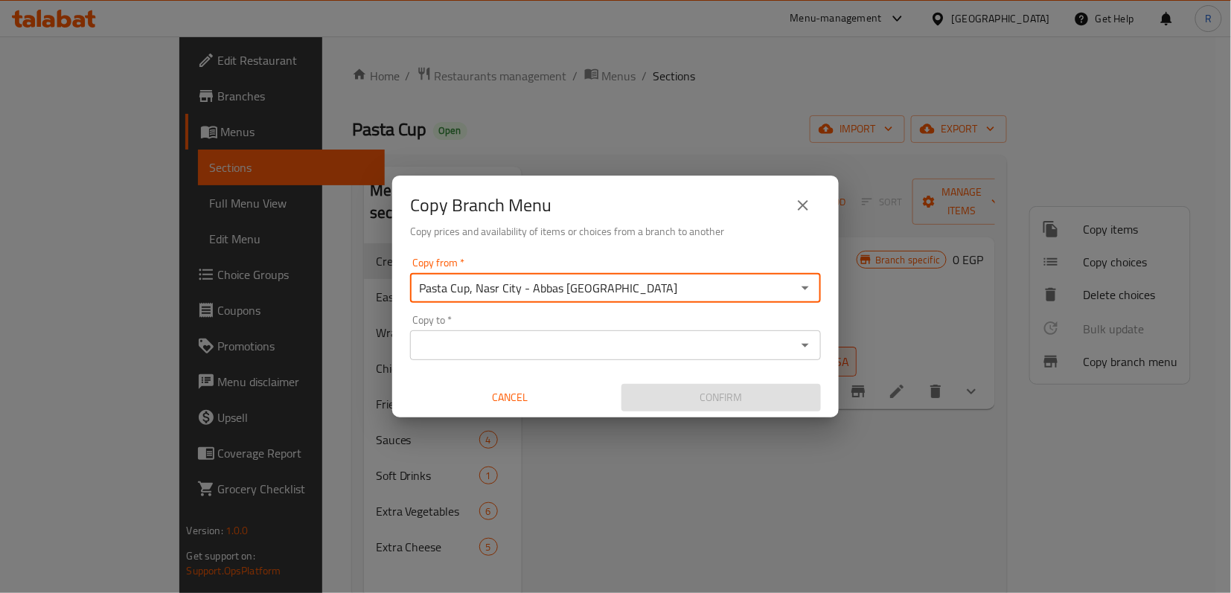
click at [754, 344] on input "Copy to   *" at bounding box center [603, 345] width 377 height 21
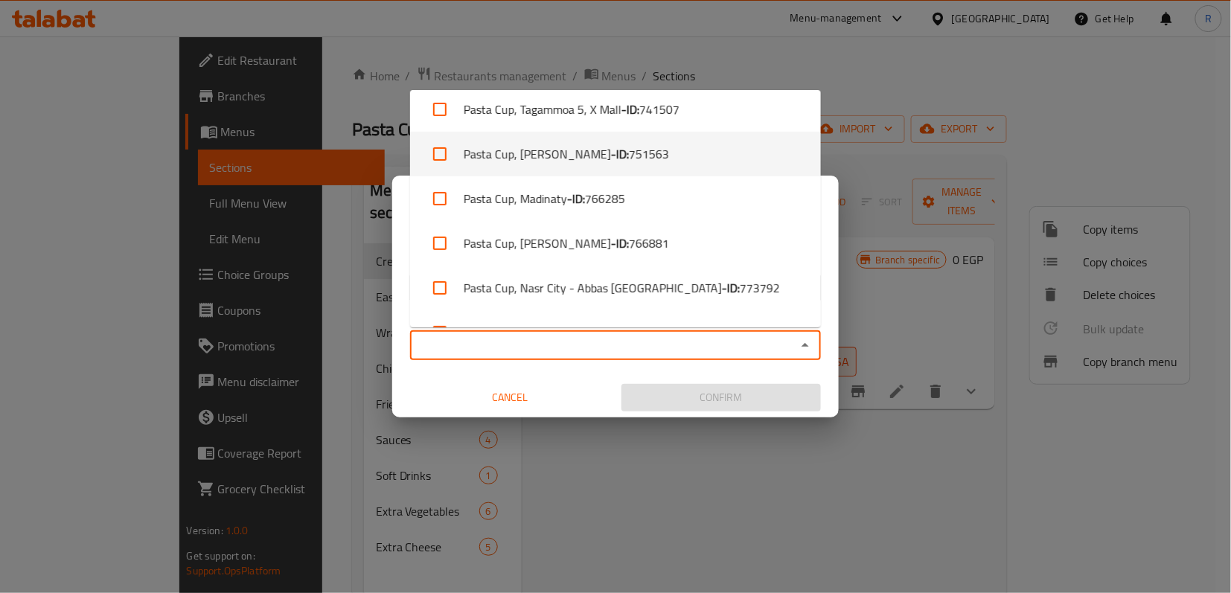
scroll to position [266, 0]
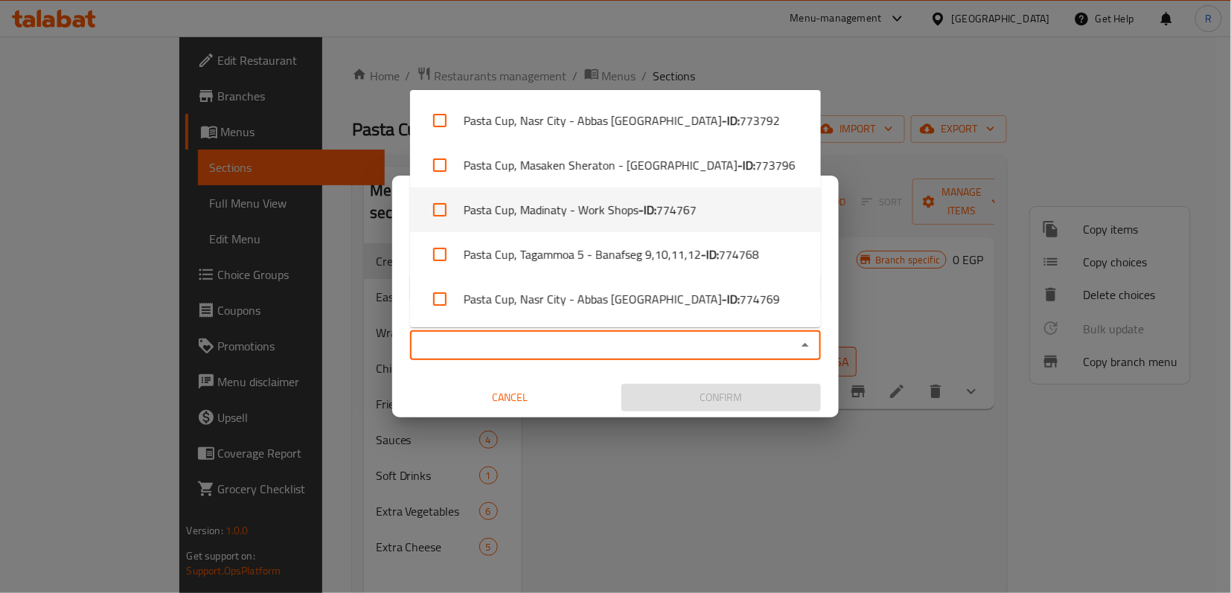
click at [716, 207] on li "Pasta Cup, Madinaty - Work Shops - ID: 774767" at bounding box center [615, 210] width 411 height 45
checkbox input "true"
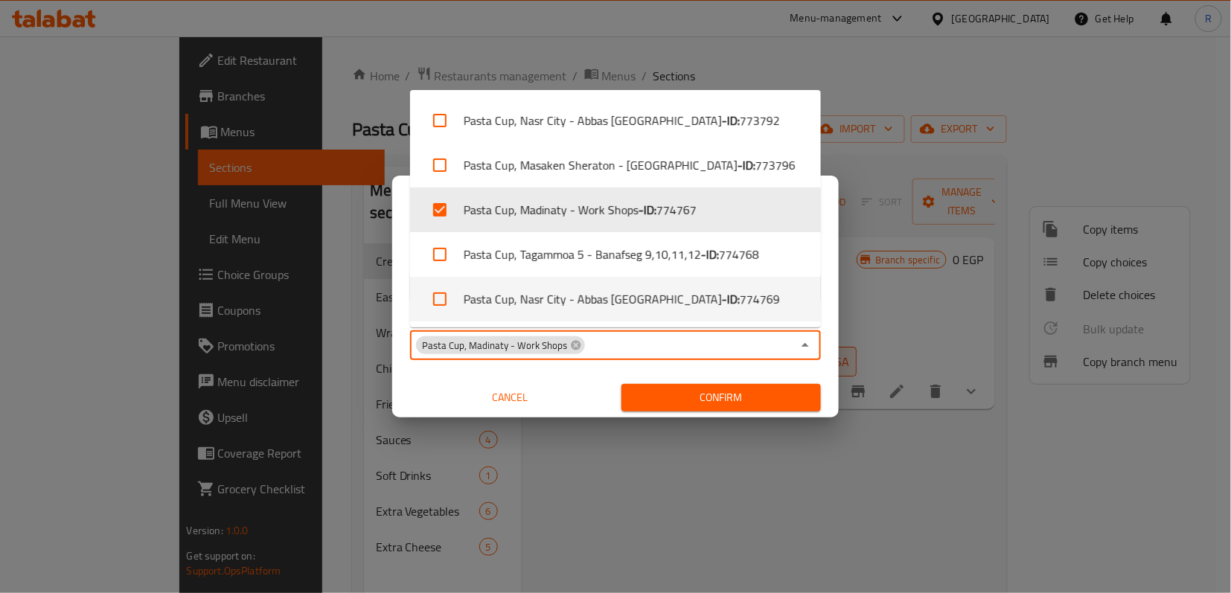
click at [402, 357] on div "Copy from   * Pasta Cup, Nasr City - Abbas El Akkad Copy from * Copy to   * Pas…" at bounding box center [615, 335] width 447 height 166
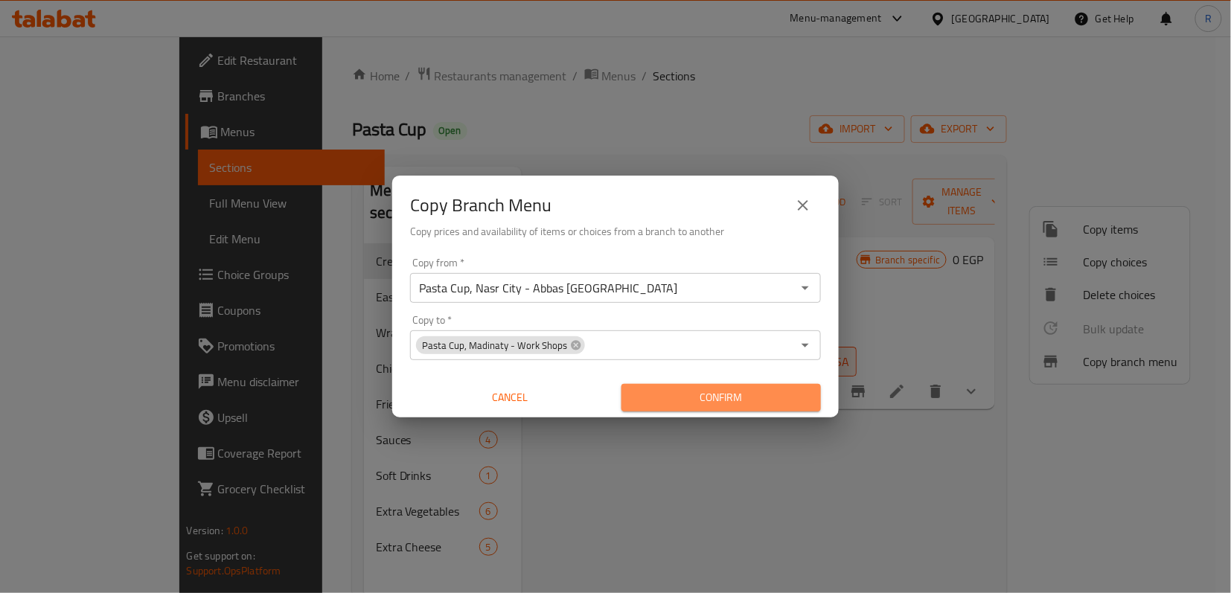
click at [746, 397] on span "Confirm" at bounding box center [721, 397] width 176 height 19
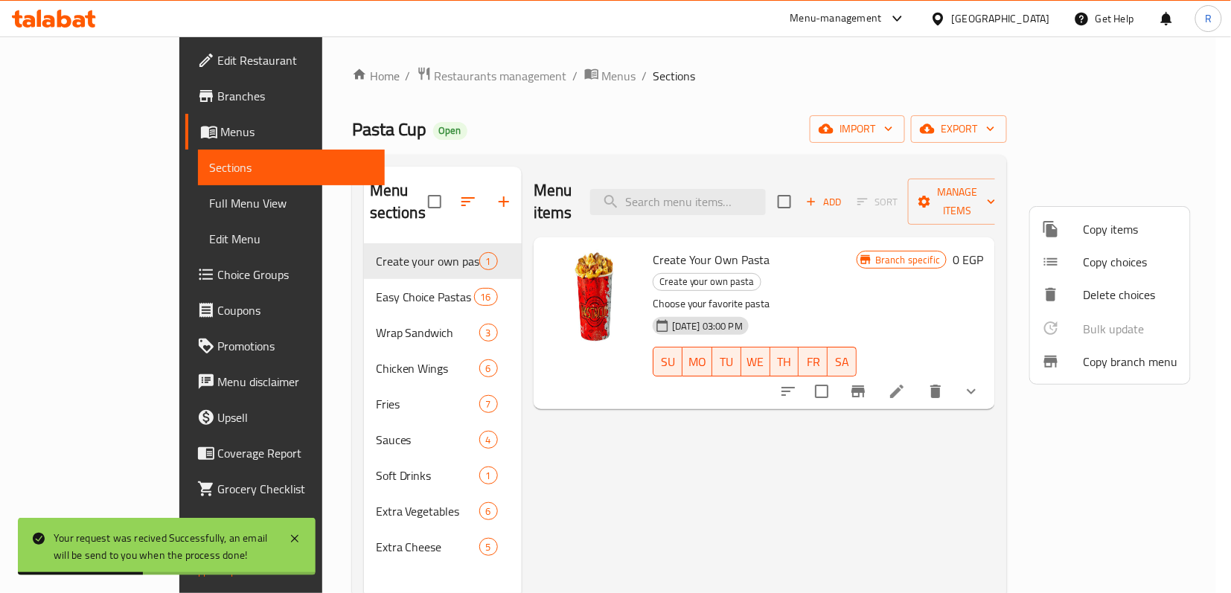
click at [781, 447] on div at bounding box center [615, 296] width 1231 height 593
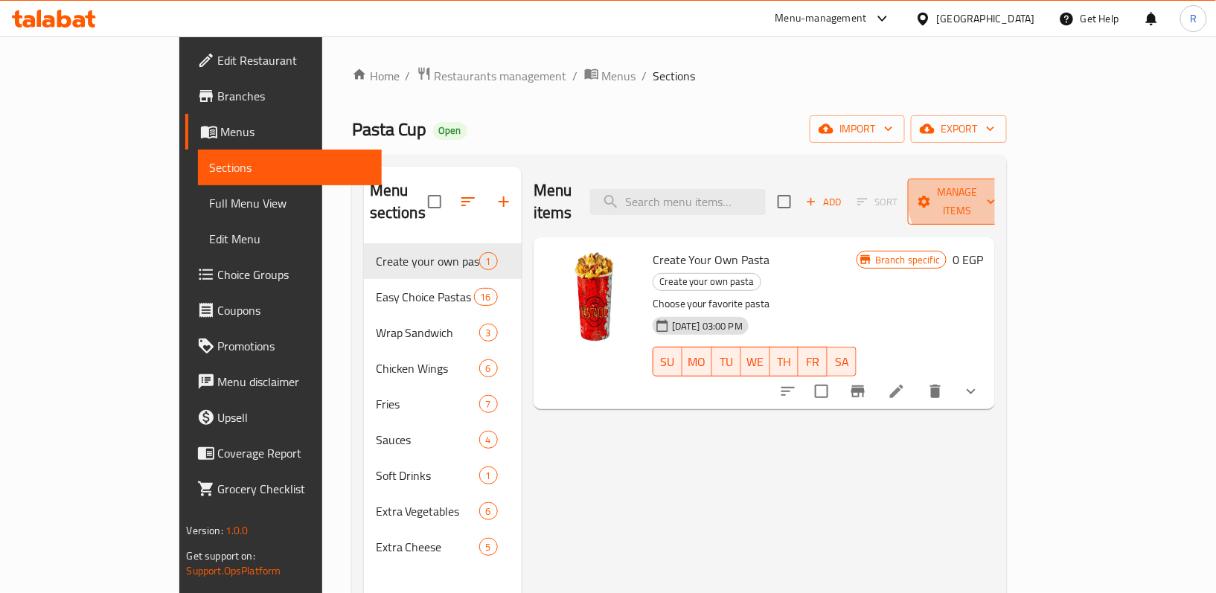
click at [996, 188] on span "Manage items" at bounding box center [958, 201] width 76 height 37
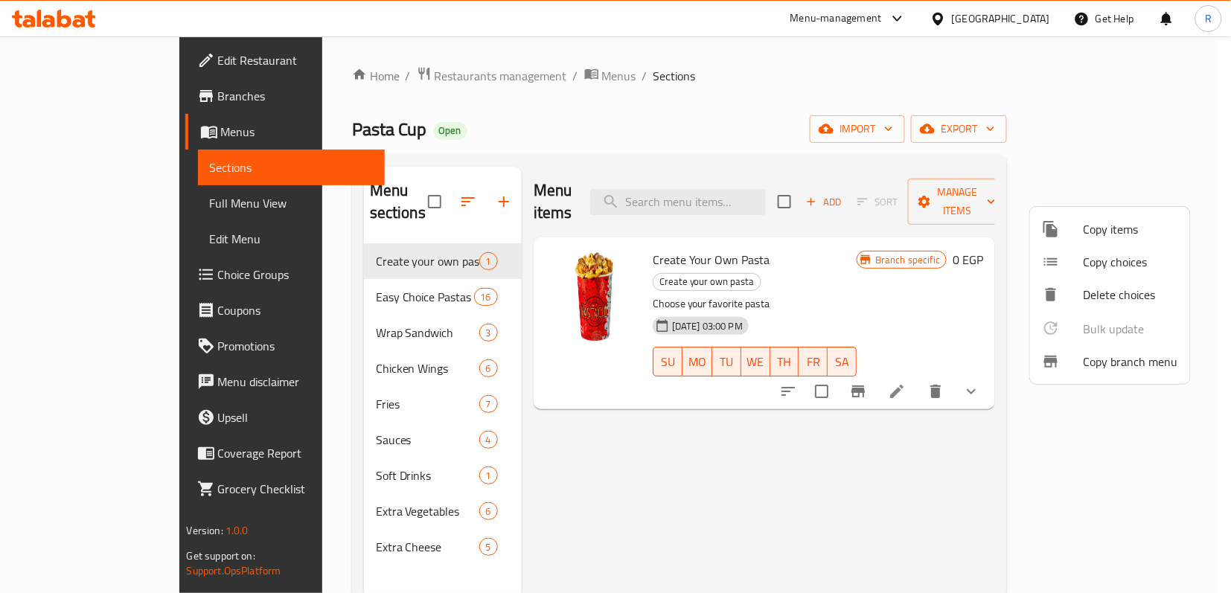
click at [1116, 369] on span "Copy branch menu" at bounding box center [1131, 362] width 95 height 18
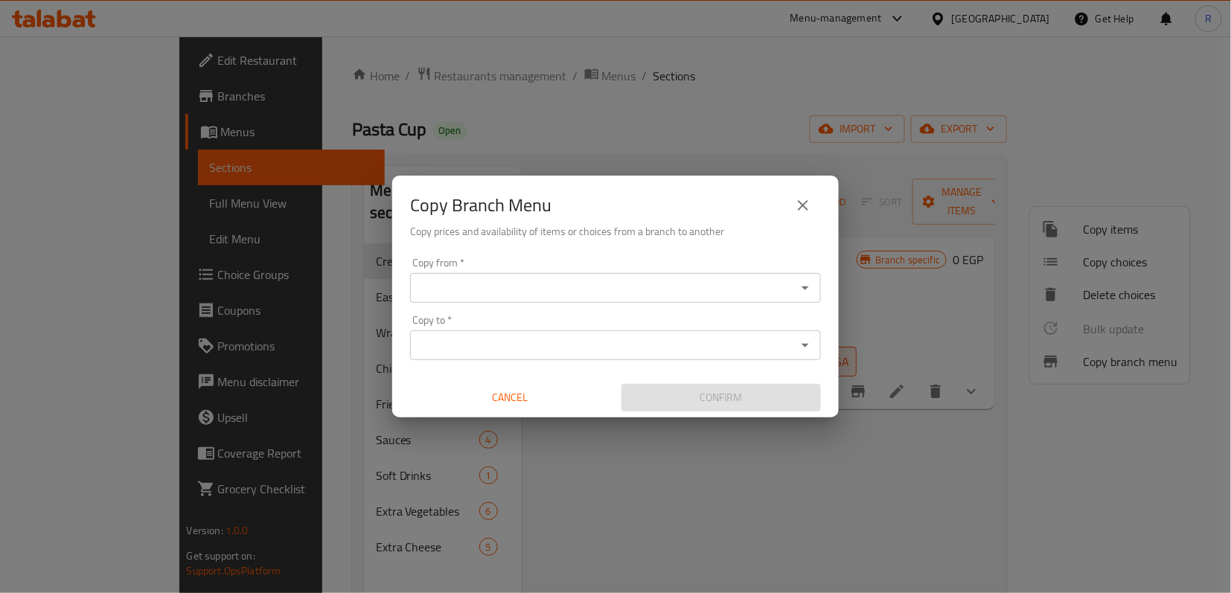
click at [804, 286] on icon "Open" at bounding box center [805, 288] width 18 height 18
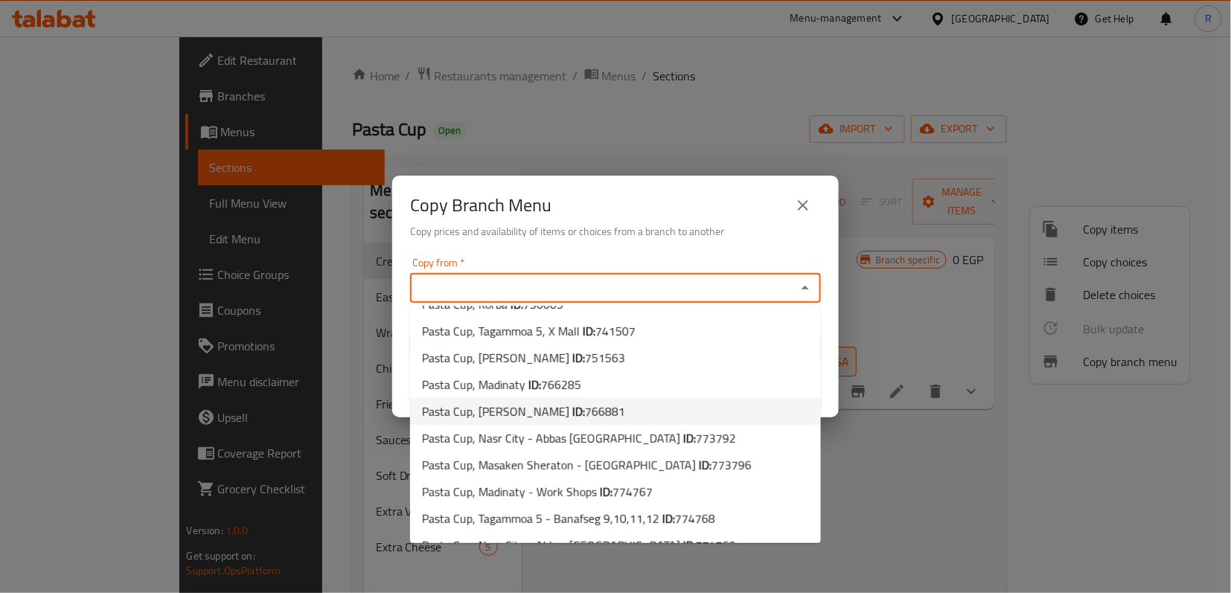
scroll to position [69, 0]
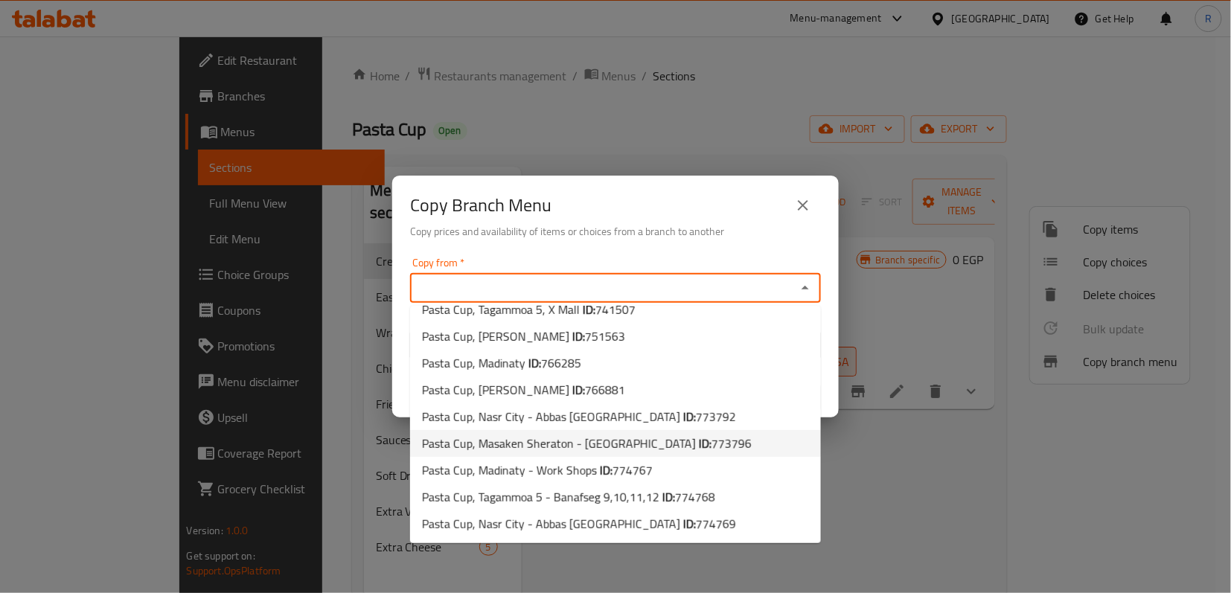
click at [711, 438] on span "773796" at bounding box center [731, 443] width 40 height 22
type input "Pasta Cup, Masaken Sheraton - Fairmont Heliopolis"
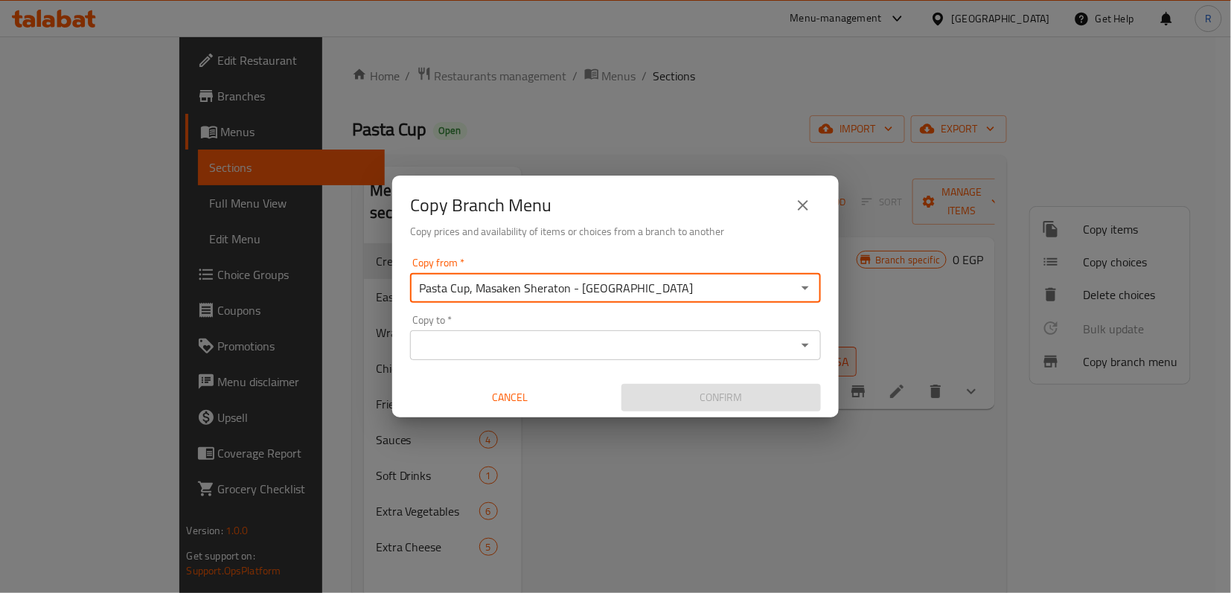
click at [722, 347] on input "Copy to   *" at bounding box center [603, 345] width 377 height 21
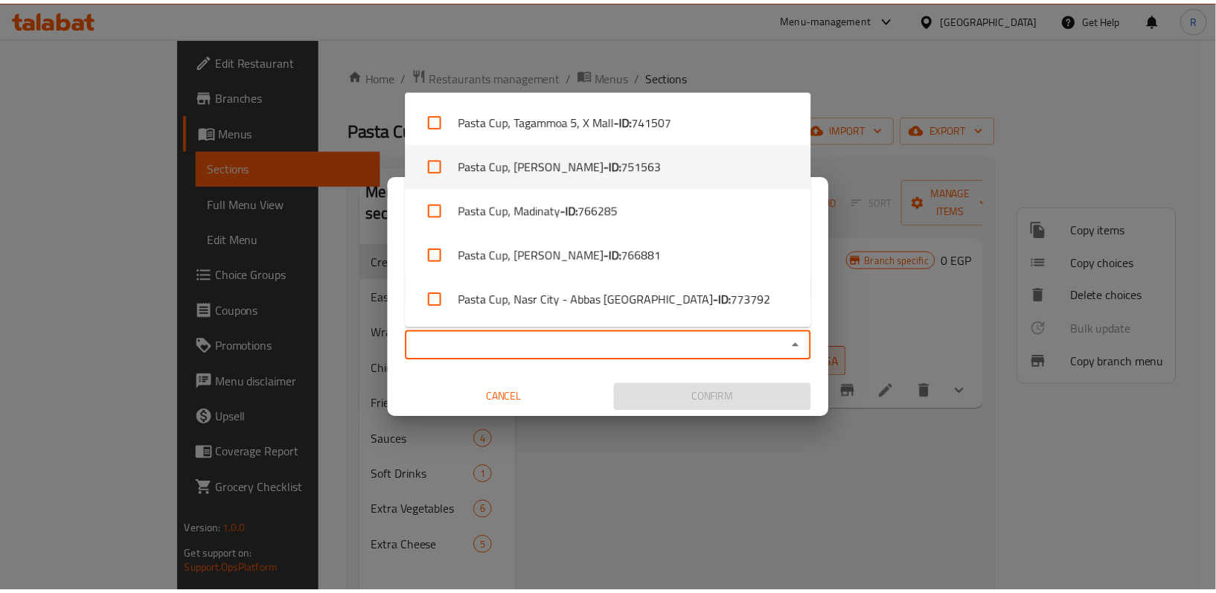
scroll to position [266, 0]
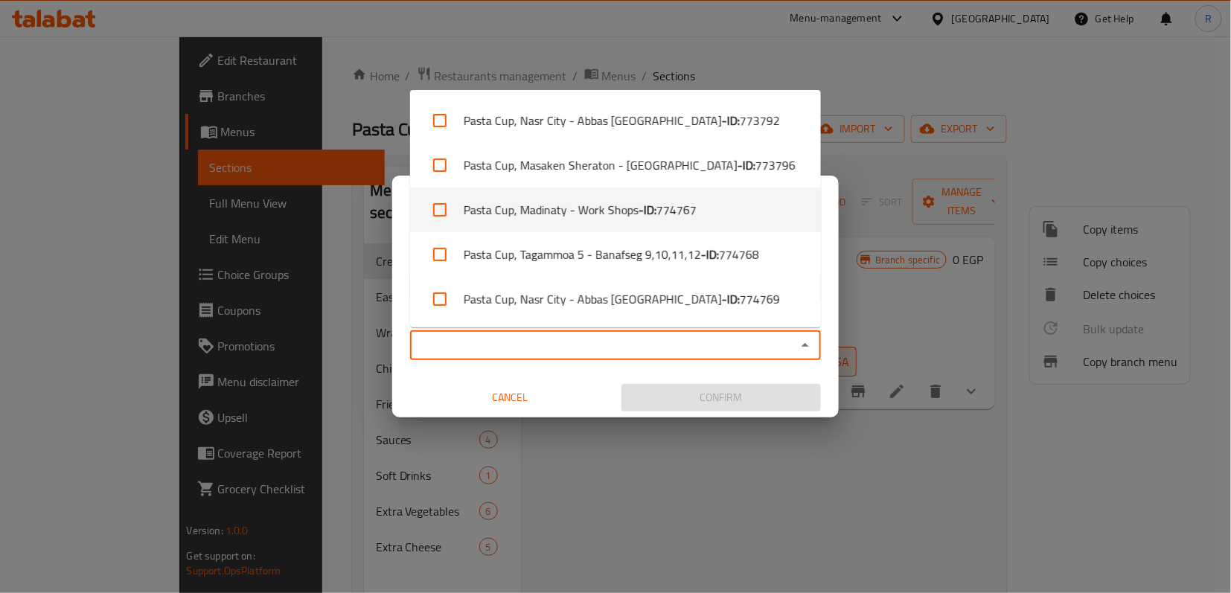
click at [755, 204] on li "Pasta Cup, Madinaty - Work Shops - ID: 774767" at bounding box center [615, 210] width 411 height 45
checkbox input "true"
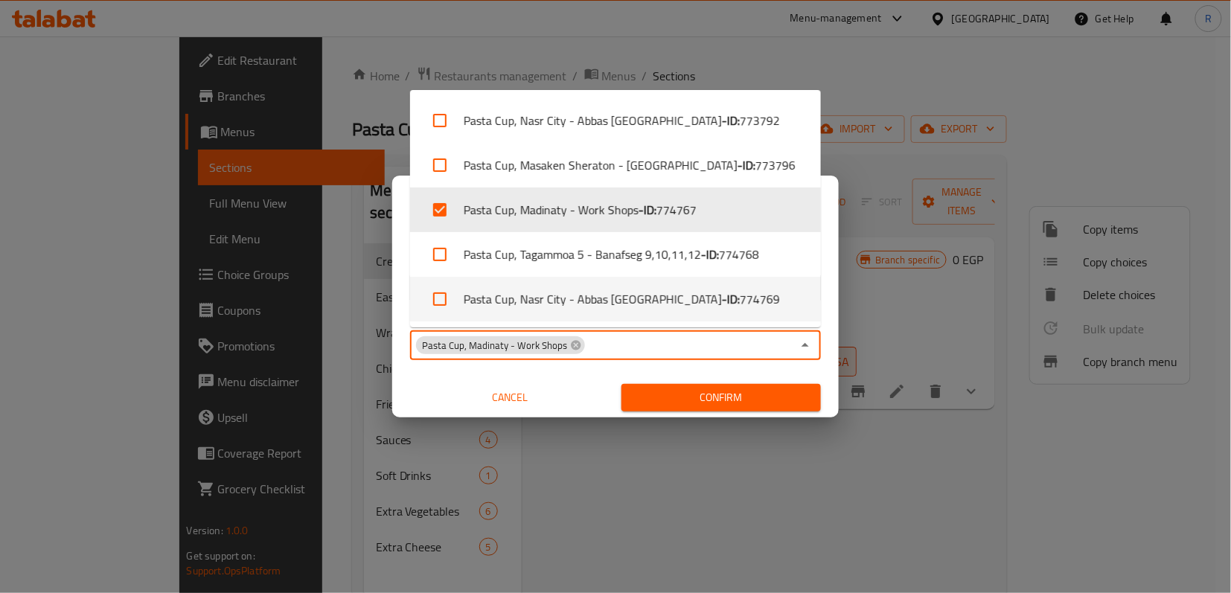
click at [394, 365] on div "Copy from   * Pasta Cup, Masaken Sheraton - Fairmont Heliopolis Copy from * Cop…" at bounding box center [615, 335] width 447 height 166
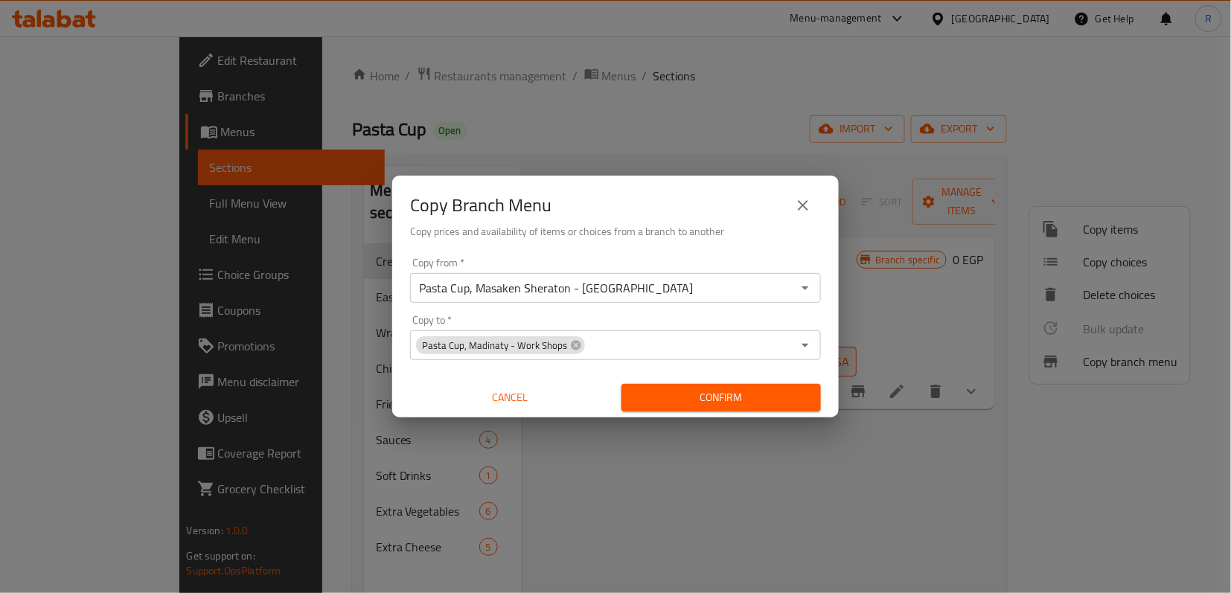
click at [760, 391] on span "Confirm" at bounding box center [721, 397] width 176 height 19
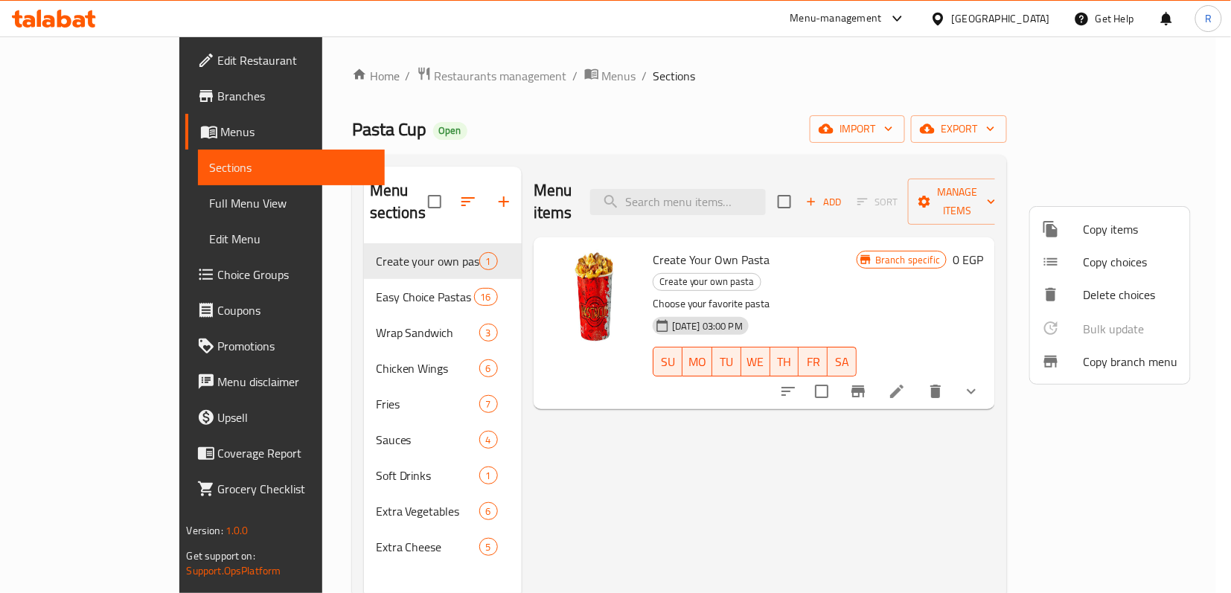
click at [113, 86] on div at bounding box center [615, 296] width 1231 height 593
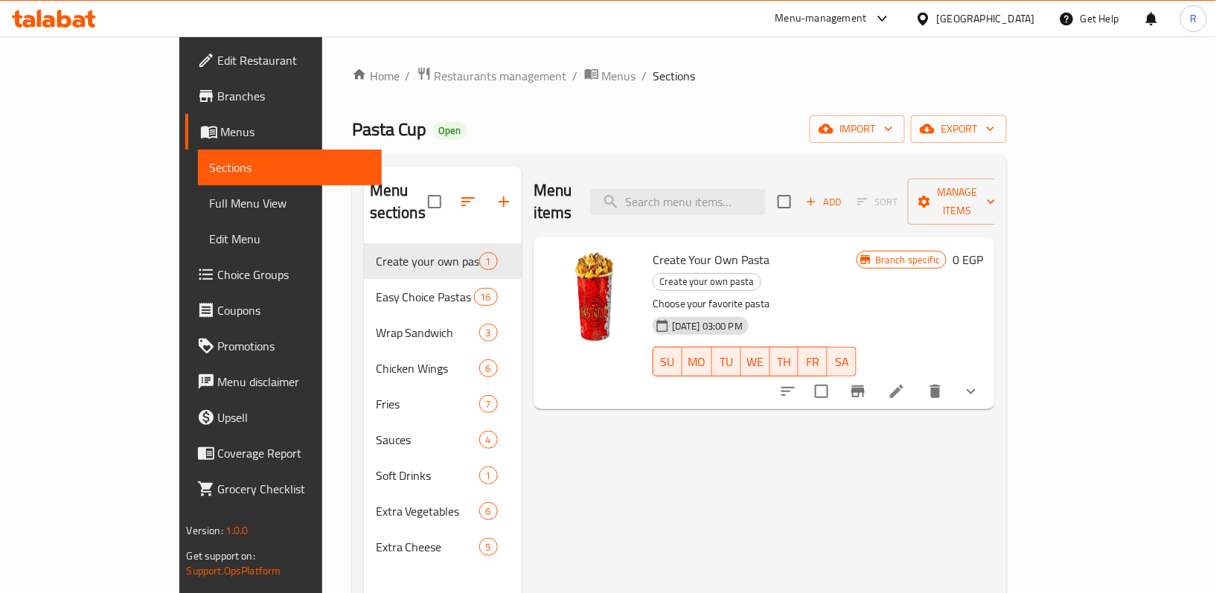
click at [218, 102] on span "Branches" at bounding box center [294, 96] width 153 height 18
